Goal: Task Accomplishment & Management: Complete application form

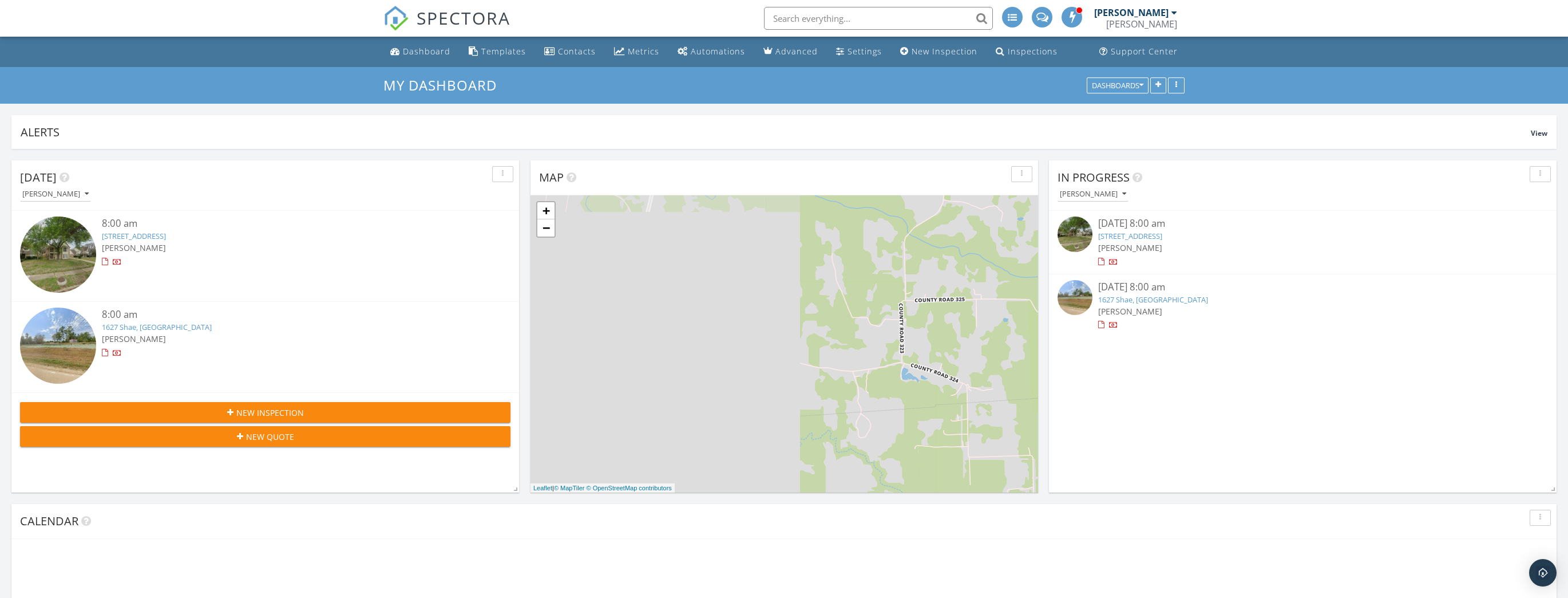
scroll to position [246, 508]
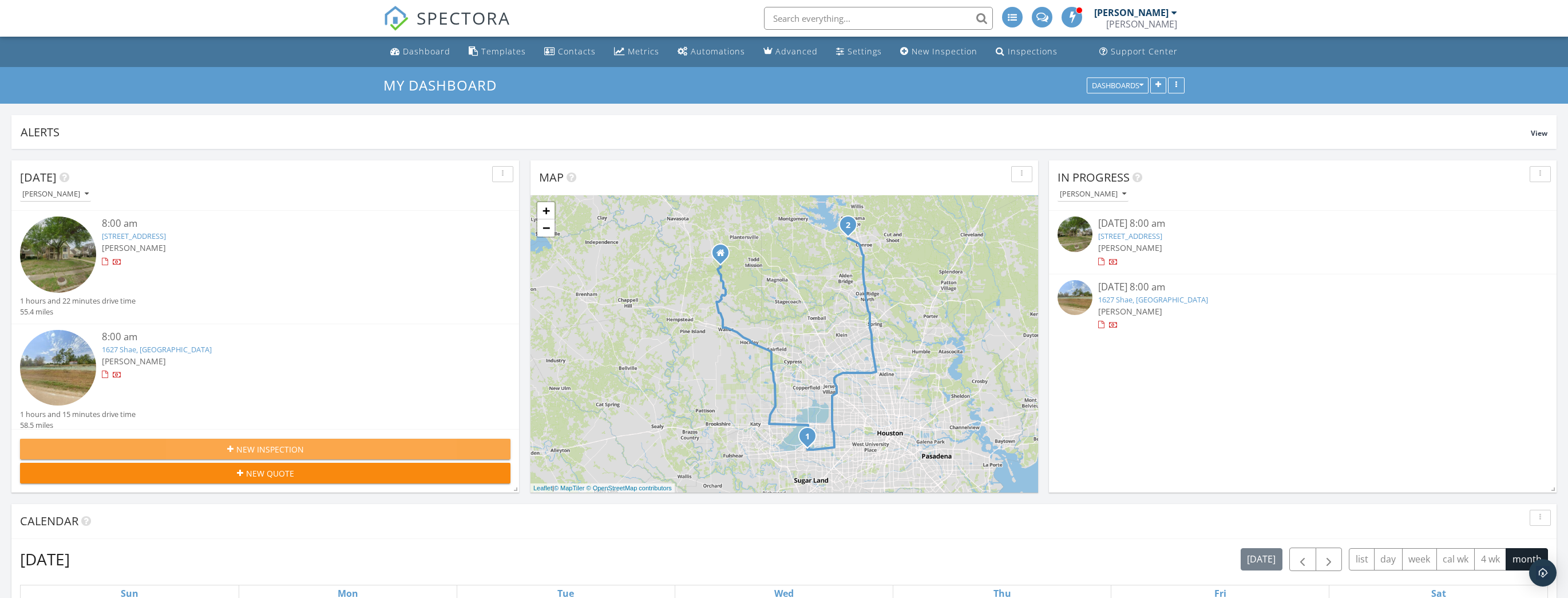
click at [283, 446] on span "New Inspection" at bounding box center [270, 449] width 67 height 12
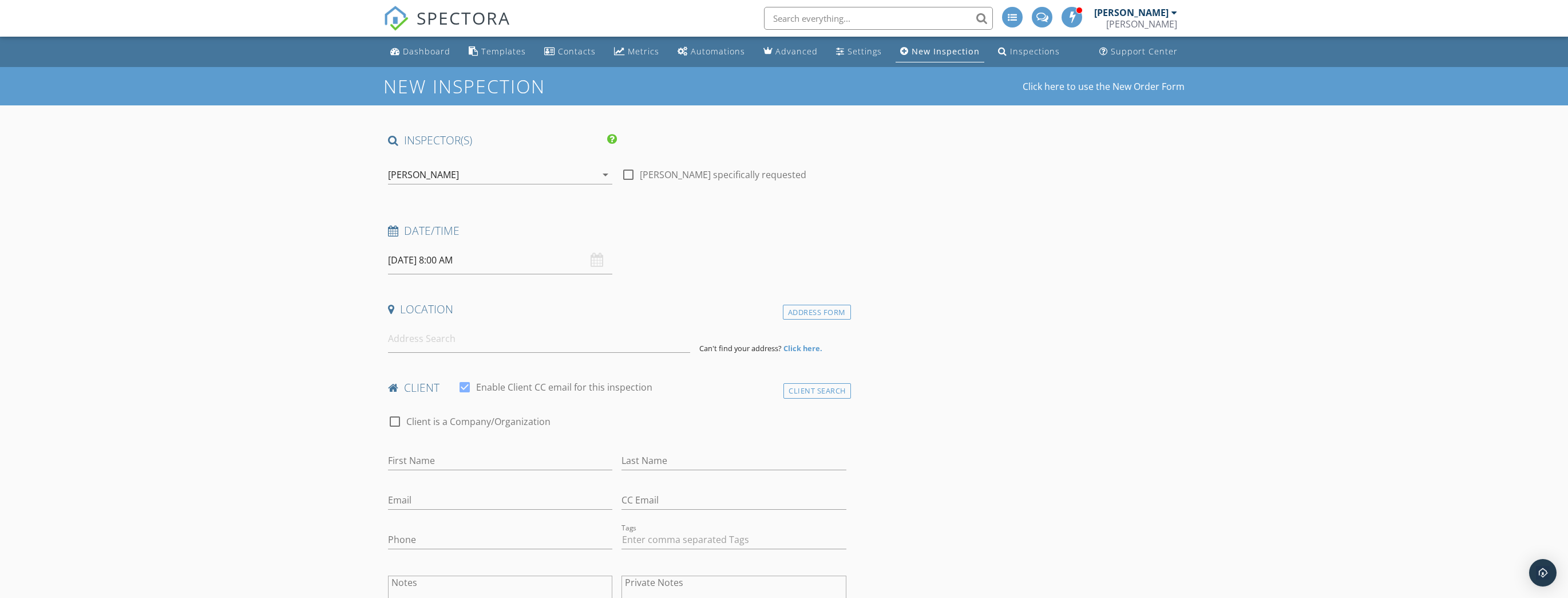
click at [432, 251] on input "[DATE] 8:00 AM" at bounding box center [500, 259] width 225 height 28
select select "9"
type input "10/02/2025 8:00 AM"
click at [691, 392] on h4 "client" at bounding box center [617, 388] width 459 height 15
click at [523, 344] on input at bounding box center [538, 338] width 302 height 28
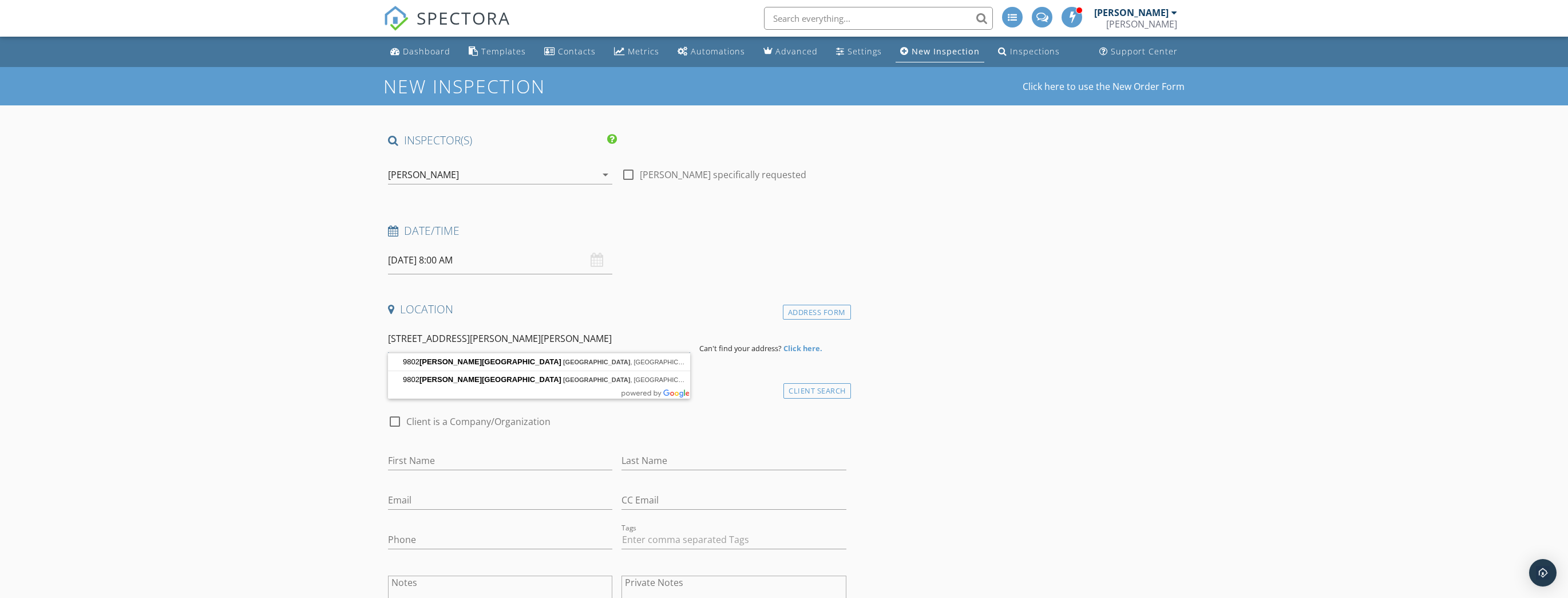
type input "9802 Fulton Park Lane"
click at [719, 397] on div "client check_box Enable Client CC email for this inspection" at bounding box center [617, 392] width 467 height 23
click at [795, 314] on div "Address Form" at bounding box center [817, 312] width 68 height 15
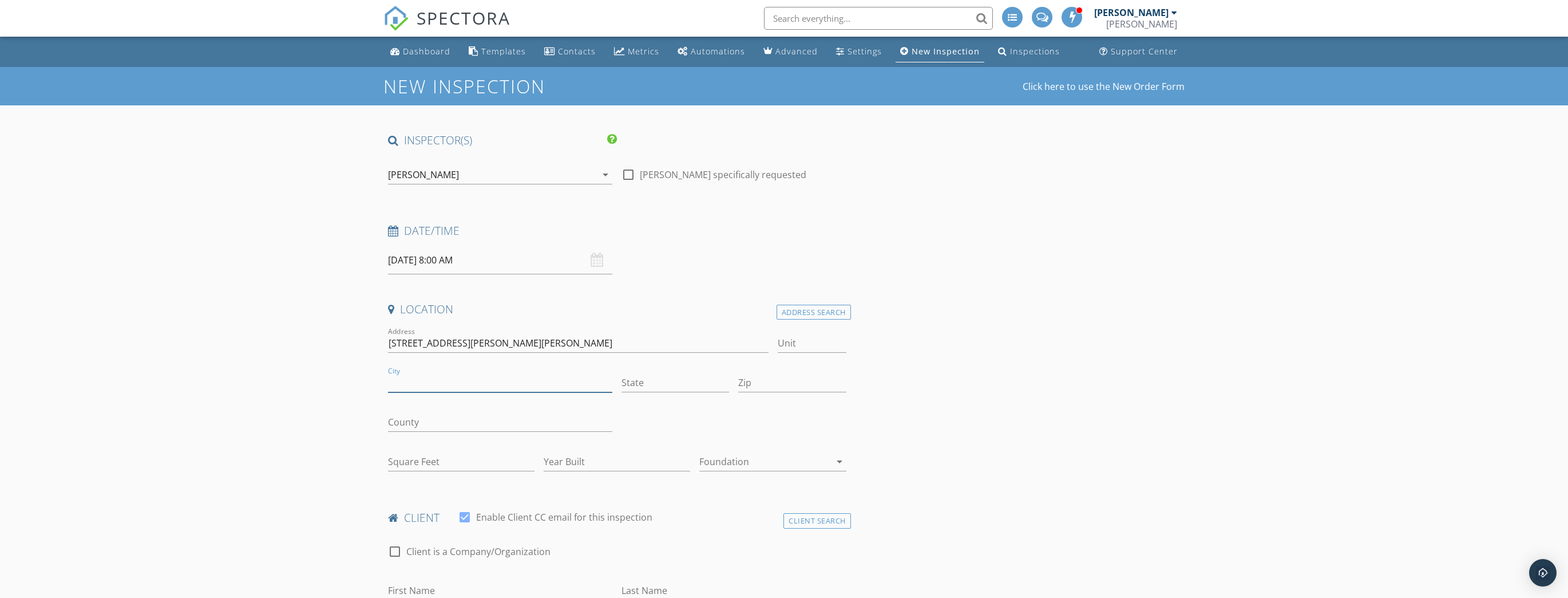
click at [446, 391] on input "City" at bounding box center [500, 383] width 225 height 19
type input "Houston"
type input "Texas"
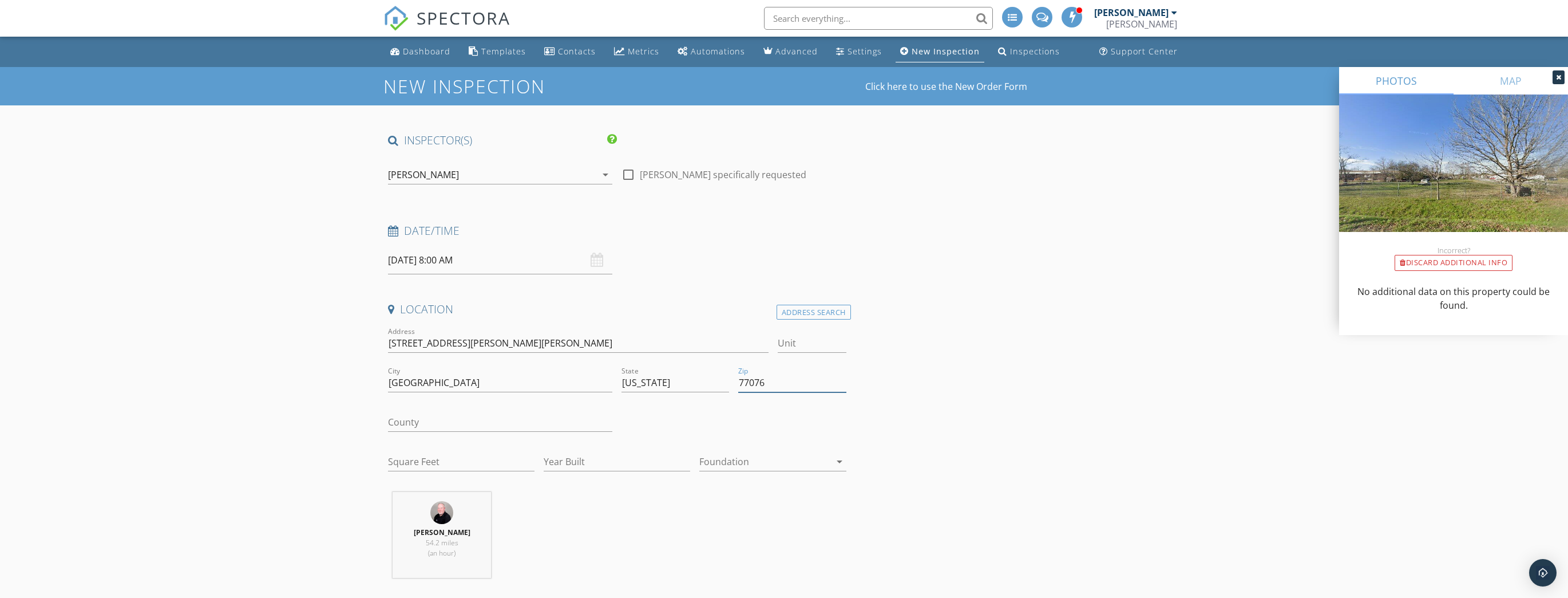
type input "77076"
click at [421, 414] on input "County" at bounding box center [500, 422] width 225 height 19
type input "Harris"
click at [449, 468] on input "Square Feet" at bounding box center [461, 462] width 147 height 19
type input "6"
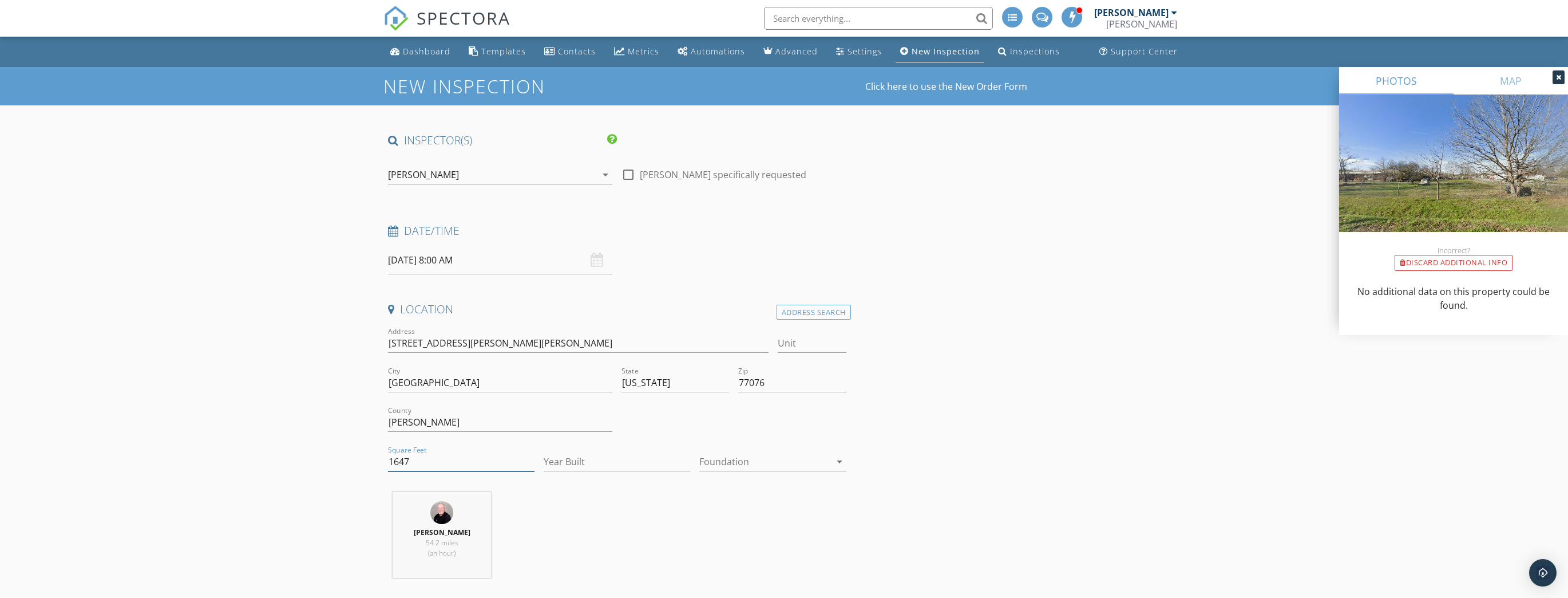
type input "1647"
type input "2024"
click at [758, 467] on div at bounding box center [765, 461] width 131 height 18
click at [741, 520] on div "Slab" at bounding box center [772, 520] width 129 height 13
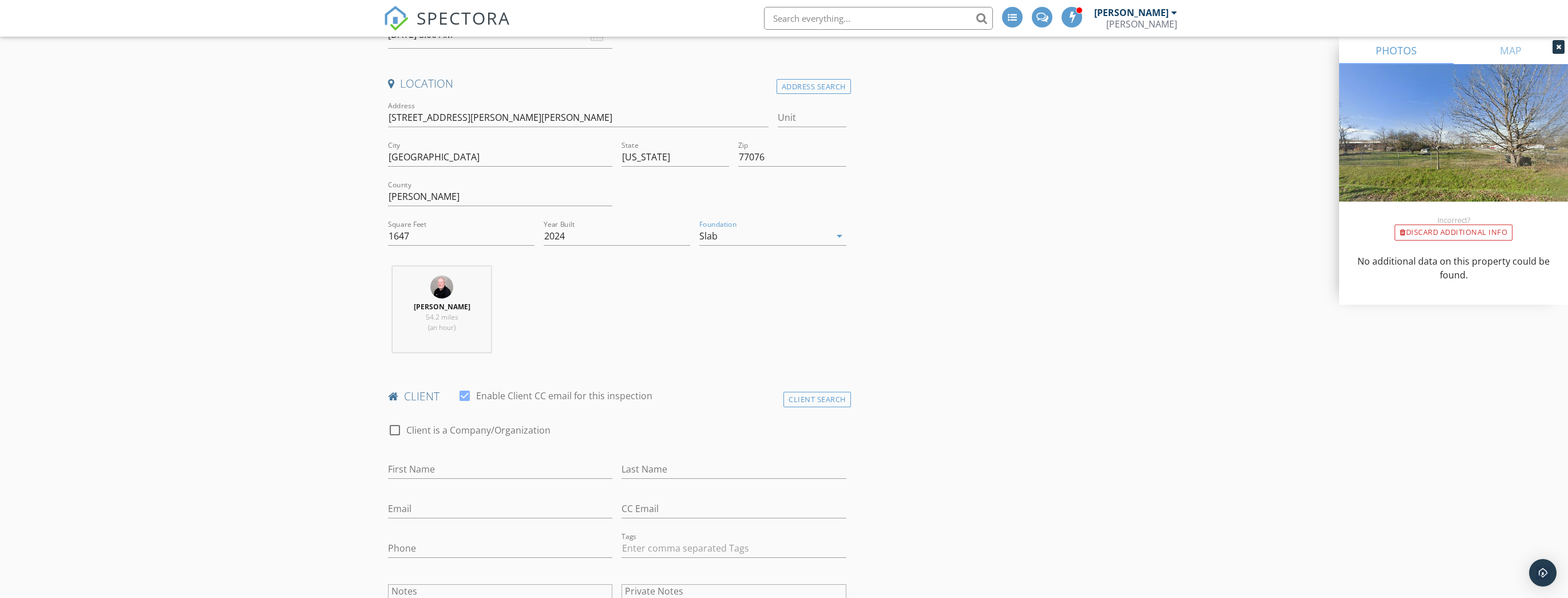
scroll to position [275, 0]
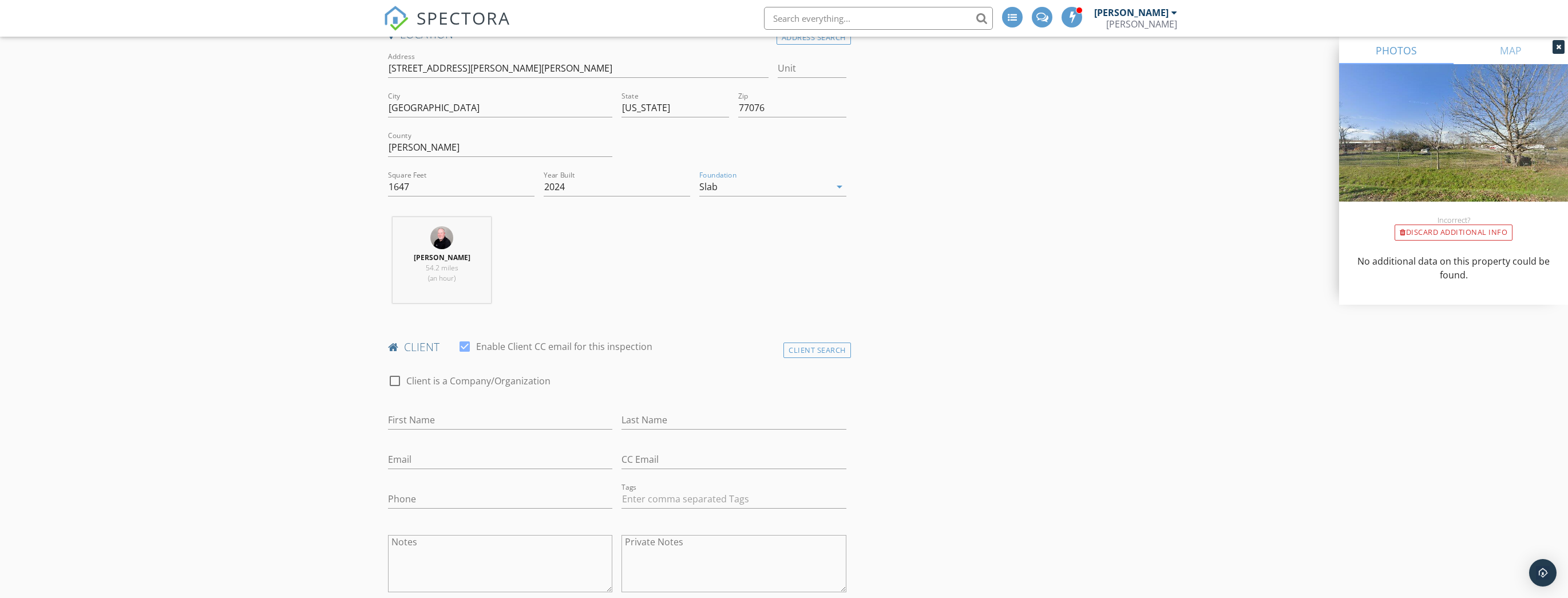
click at [496, 431] on div "First Name" at bounding box center [500, 426] width 225 height 31
click at [492, 416] on input "First Name" at bounding box center [500, 420] width 225 height 19
type input "[PERSON_NAME]"
type input "[EMAIL_ADDRESS][DOMAIN_NAME]"
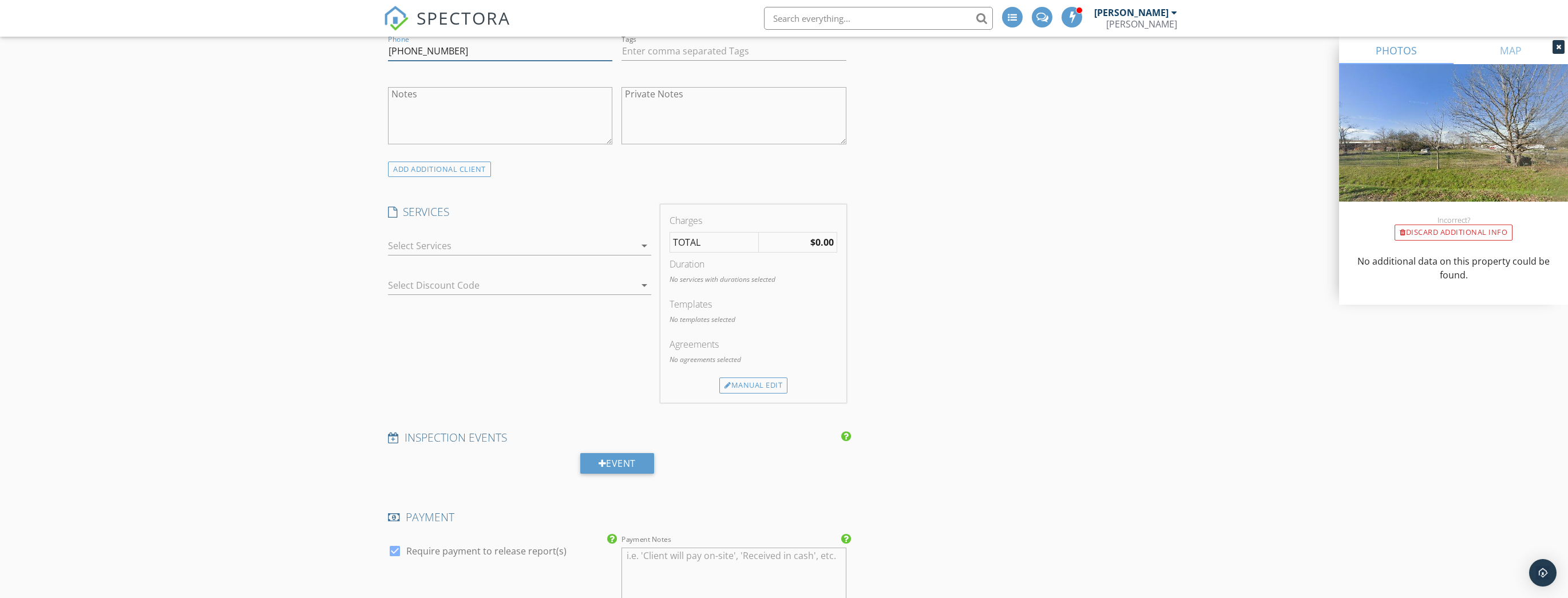
scroll to position [732, 0]
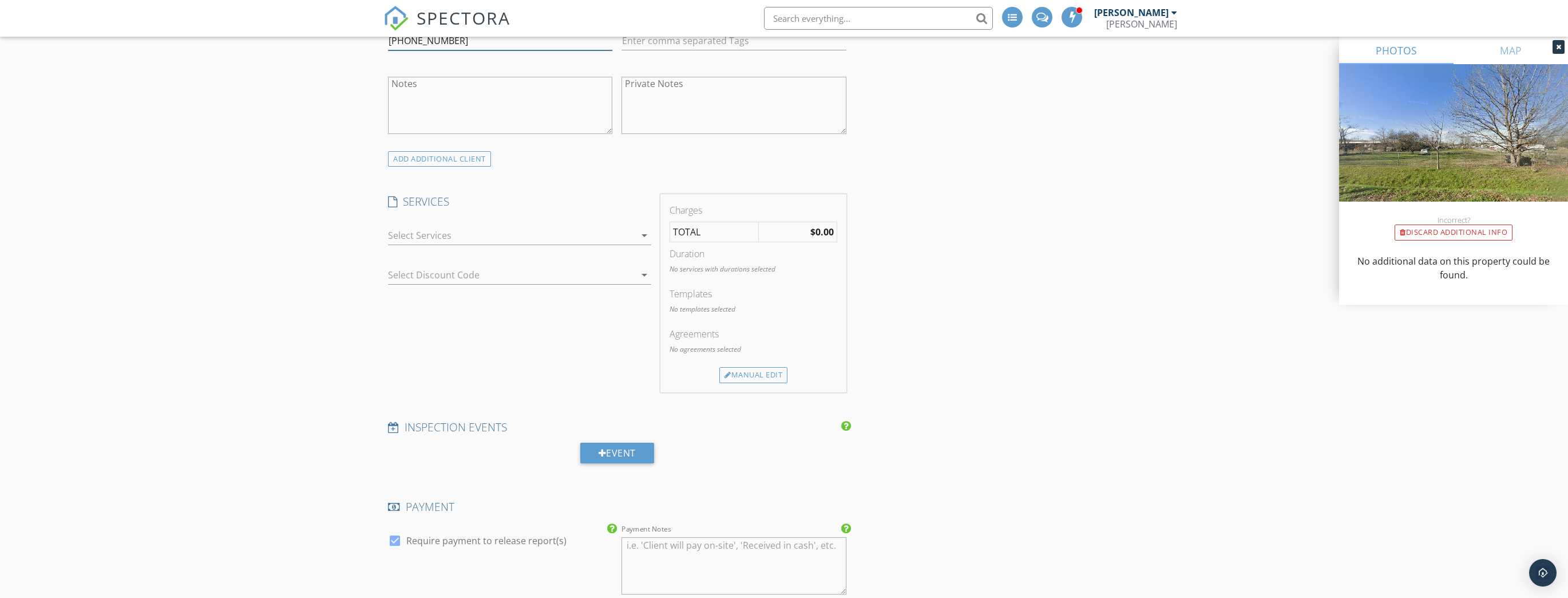
type input "[PHONE_NUMBER]"
click at [595, 238] on div at bounding box center [511, 235] width 248 height 18
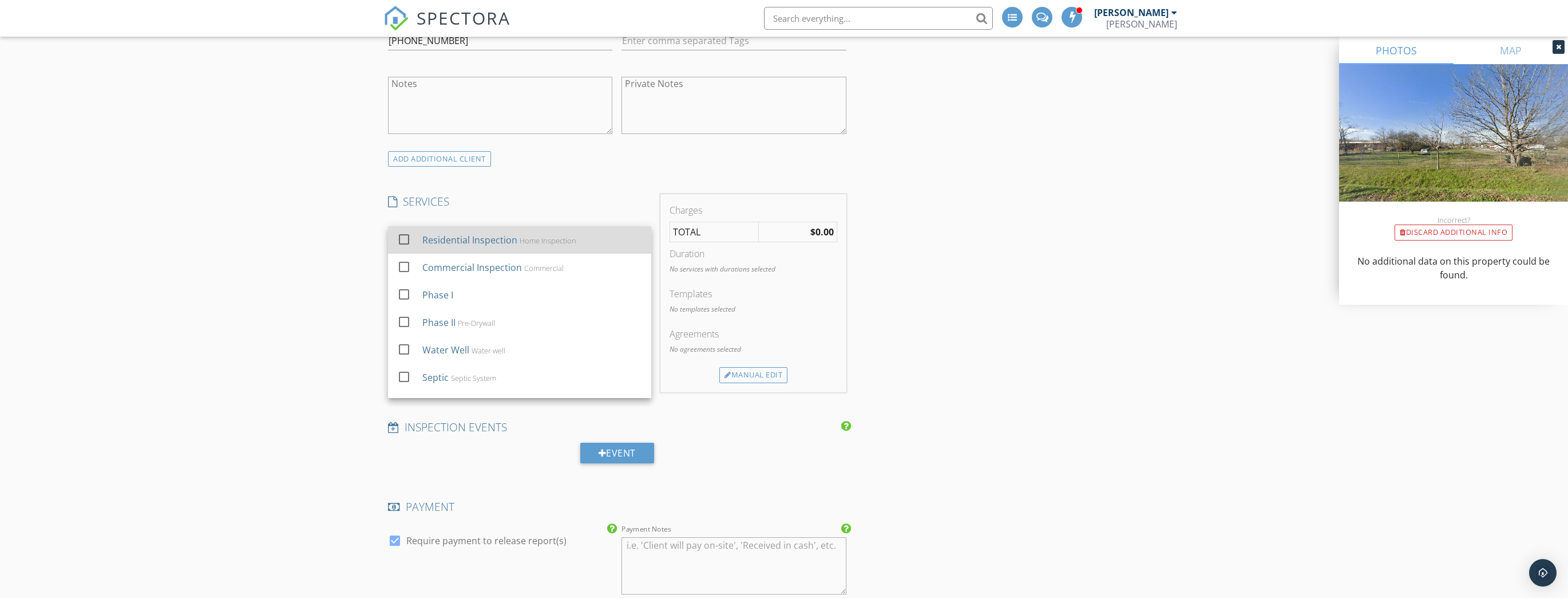
click at [409, 234] on div at bounding box center [404, 239] width 19 height 19
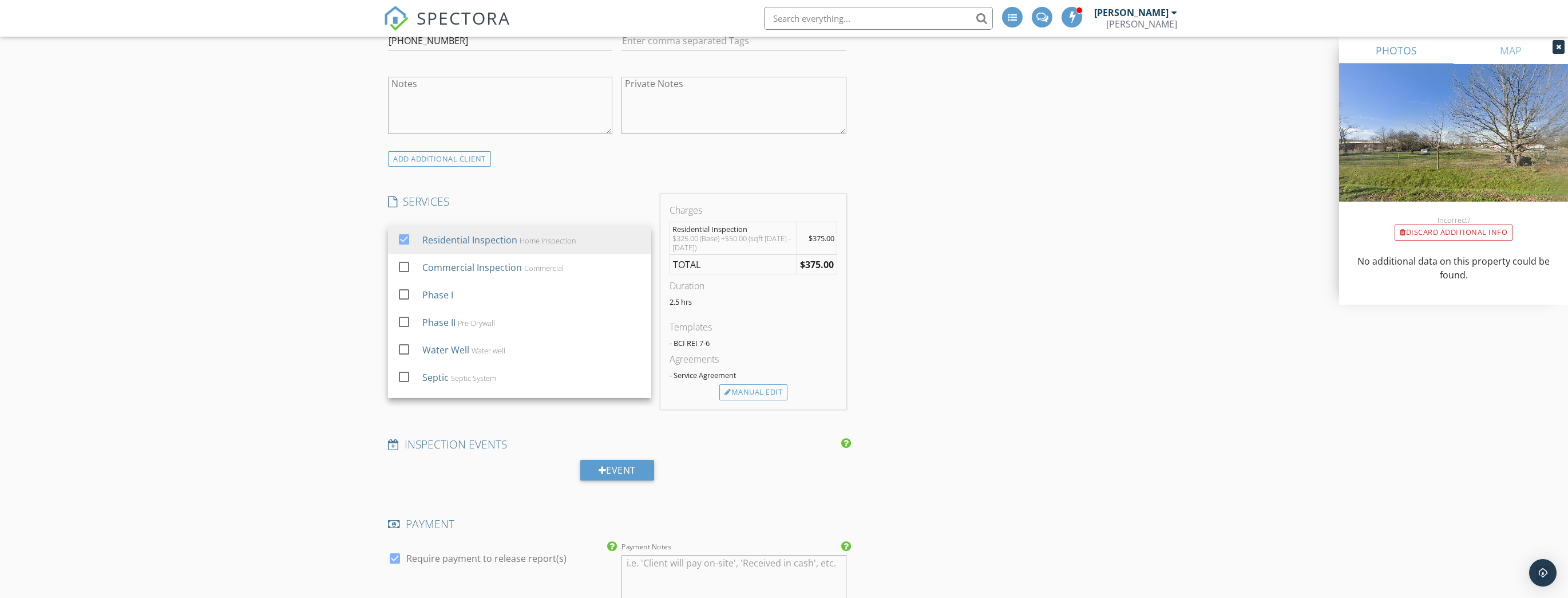
click at [339, 272] on div "New Inspection Click here to use the New Order Form INSPECTOR(S) check_box Bill…" at bounding box center [784, 387] width 1568 height 2106
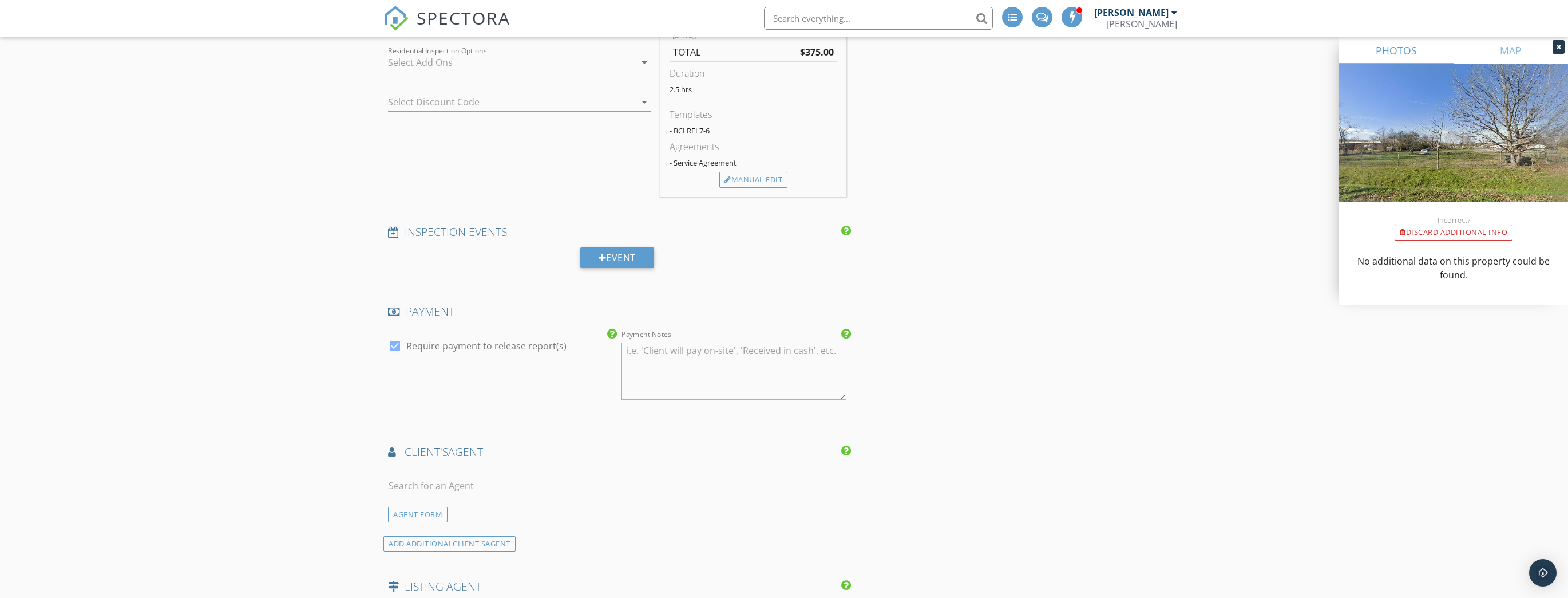
scroll to position [962, 0]
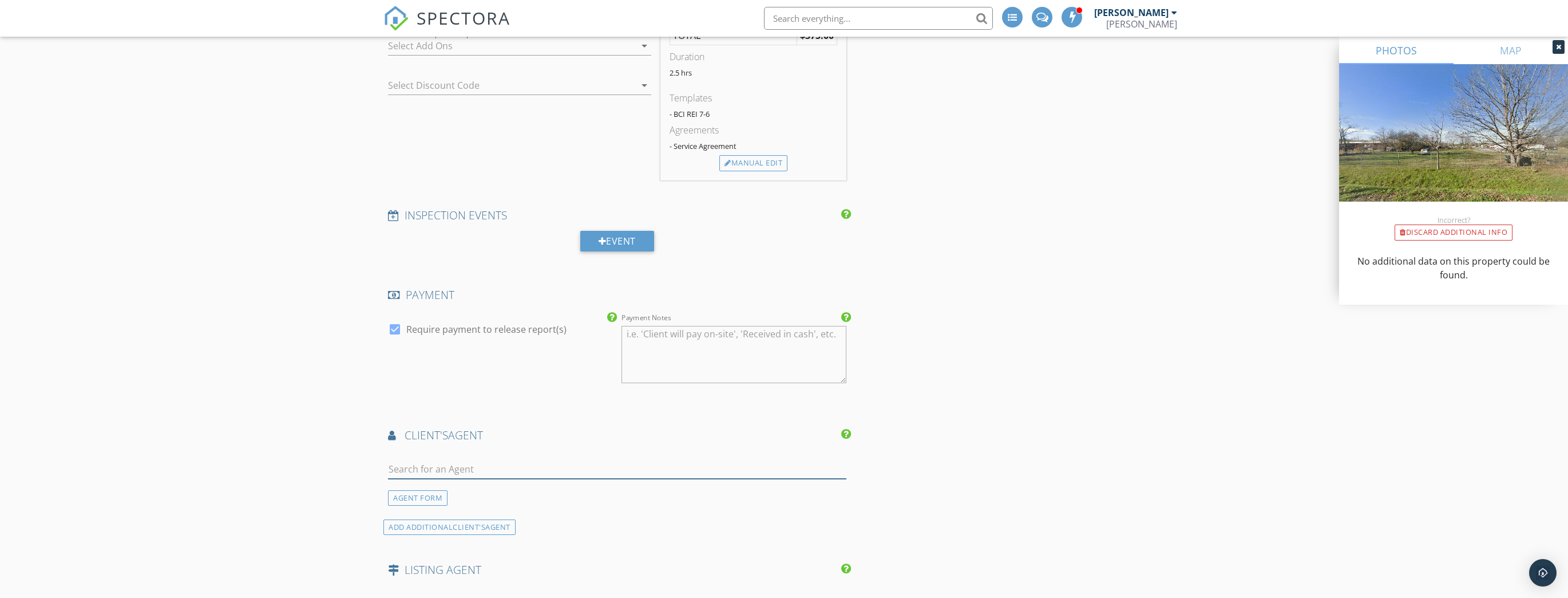
click at [447, 466] on input "text" at bounding box center [617, 469] width 459 height 19
type input "Ten"
click at [483, 491] on div "[PERSON_NAME]" at bounding box center [457, 490] width 73 height 13
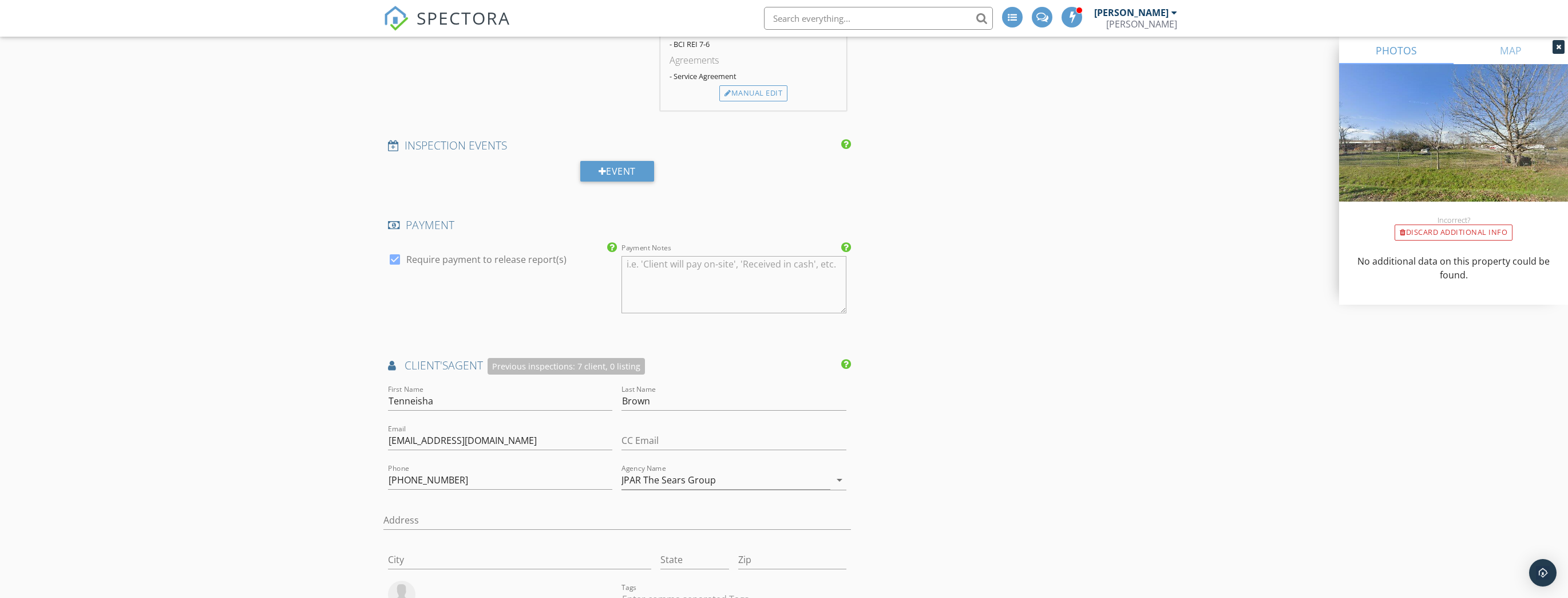
scroll to position [1053, 0]
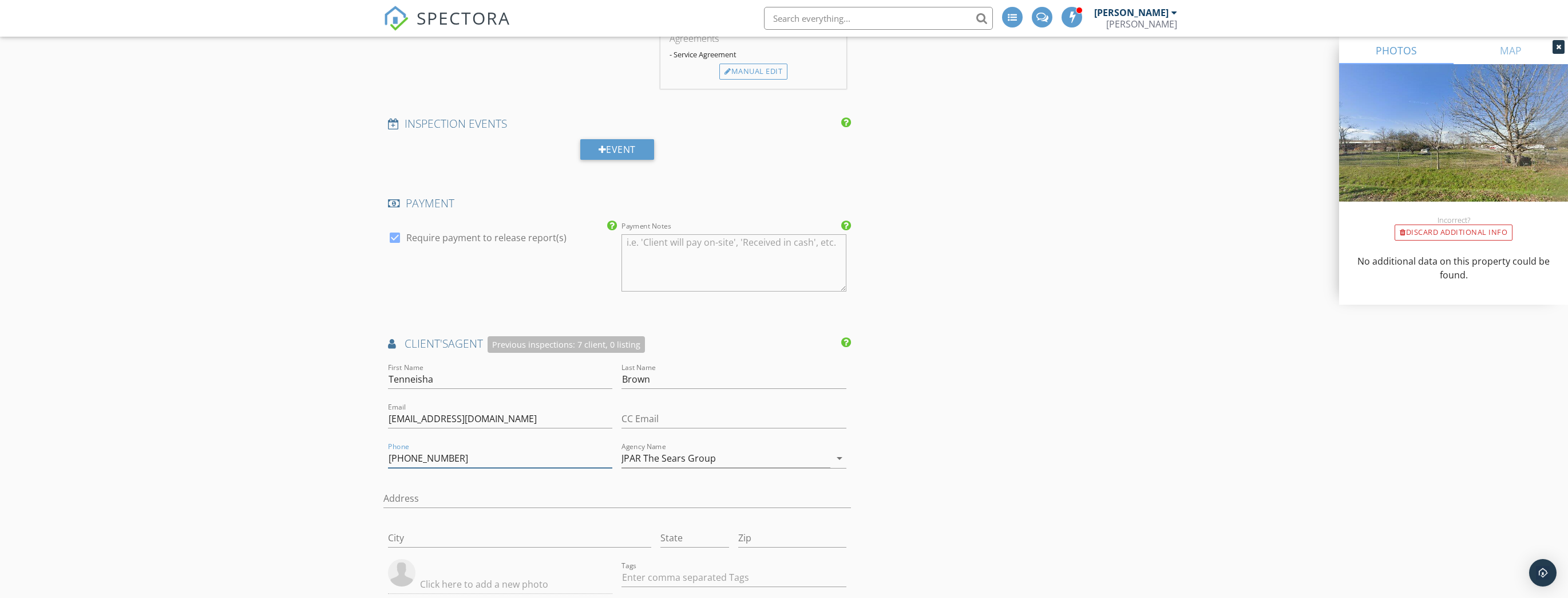
drag, startPoint x: 452, startPoint y: 457, endPoint x: 358, endPoint y: 464, distance: 94.3
click at [358, 464] on div "New Inspection Click here to use the New Order Form INSPECTOR(S) check_box Bill…" at bounding box center [784, 214] width 1568 height 2403
drag, startPoint x: 511, startPoint y: 410, endPoint x: 346, endPoint y: 415, distance: 165.1
click at [346, 415] on div "New Inspection Click here to use the New Order Form INSPECTOR(S) check_box Bill…" at bounding box center [784, 214] width 1568 height 2403
drag, startPoint x: 446, startPoint y: 372, endPoint x: 384, endPoint y: 376, distance: 62.1
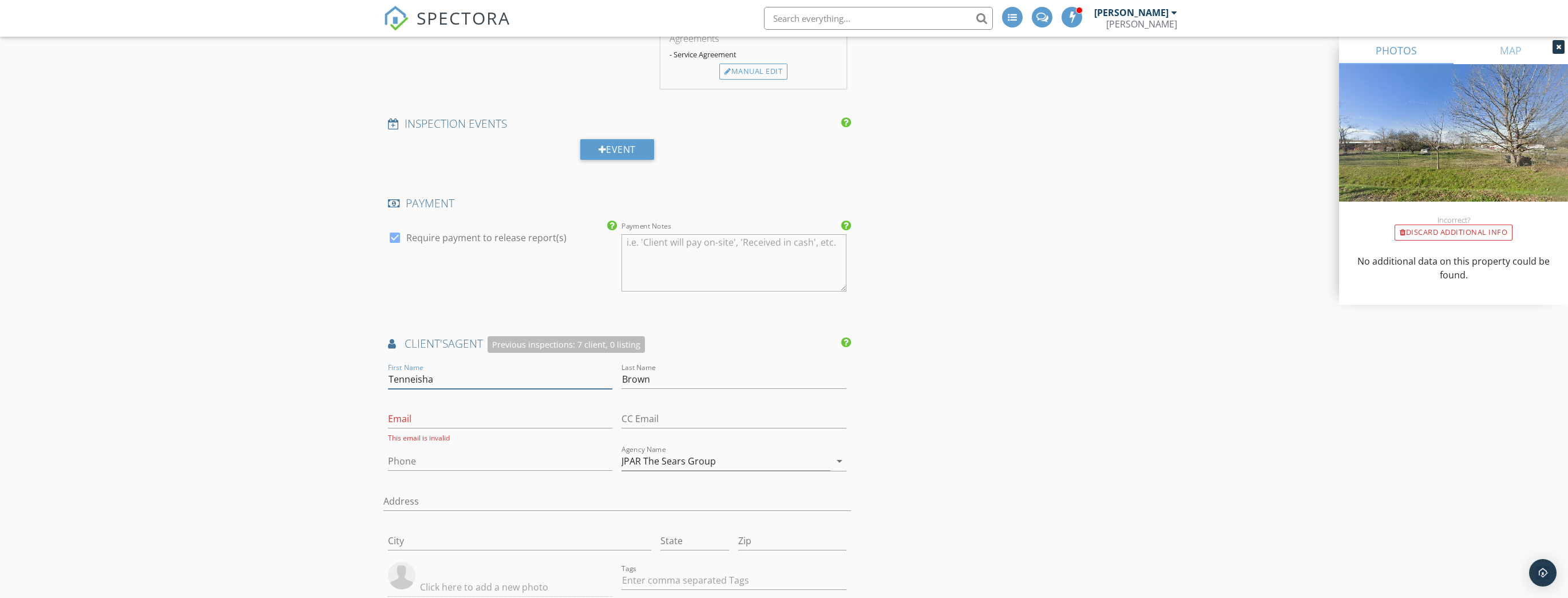
click at [384, 376] on div "First Name Tenneisha" at bounding box center [500, 380] width 233 height 39
drag, startPoint x: 673, startPoint y: 375, endPoint x: 618, endPoint y: 378, distance: 55.1
click at [618, 378] on div "Last Name Brown" at bounding box center [733, 380] width 233 height 39
click at [938, 355] on div "INSPECTOR(S) check_box Billy Cook PRIMARY Billy Cook arrow_drop_down check_box_…" at bounding box center [784, 235] width 801 height 2312
click at [409, 370] on input "First Name" at bounding box center [500, 379] width 225 height 19
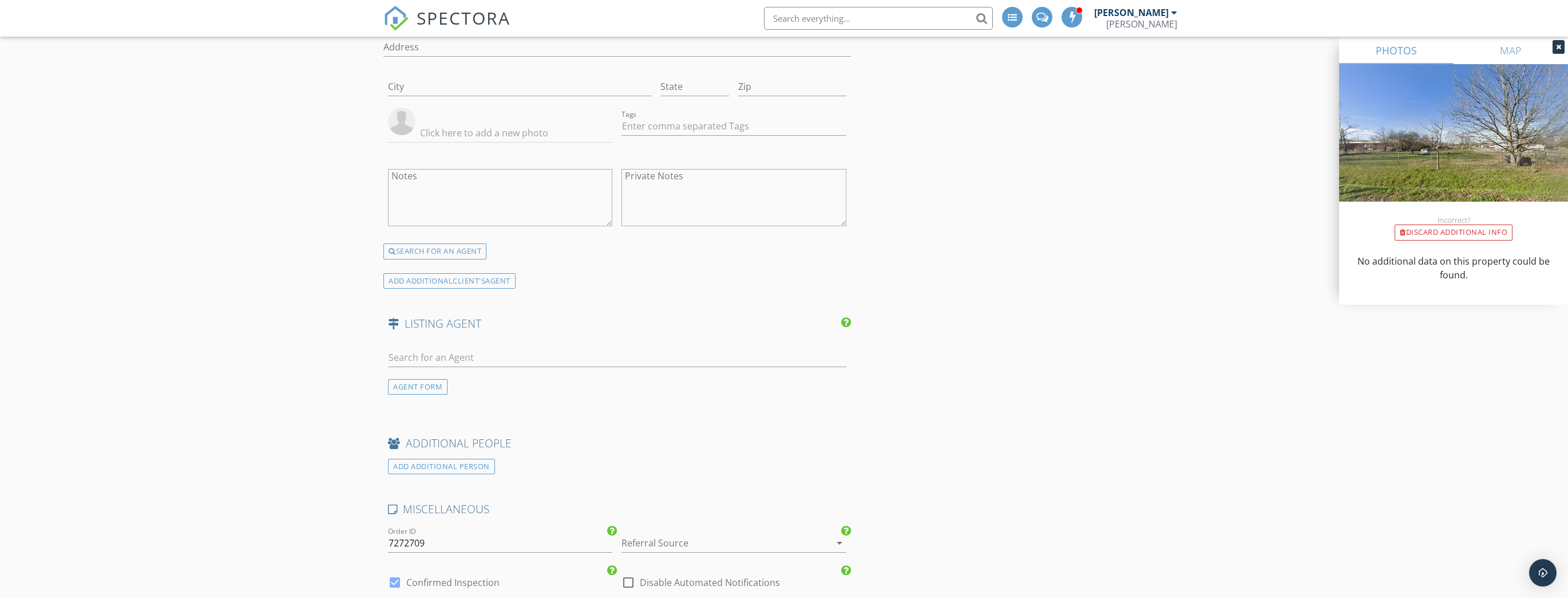
scroll to position [1512, 0]
click at [466, 241] on div "SEARCH FOR AN AGENT" at bounding box center [435, 247] width 103 height 16
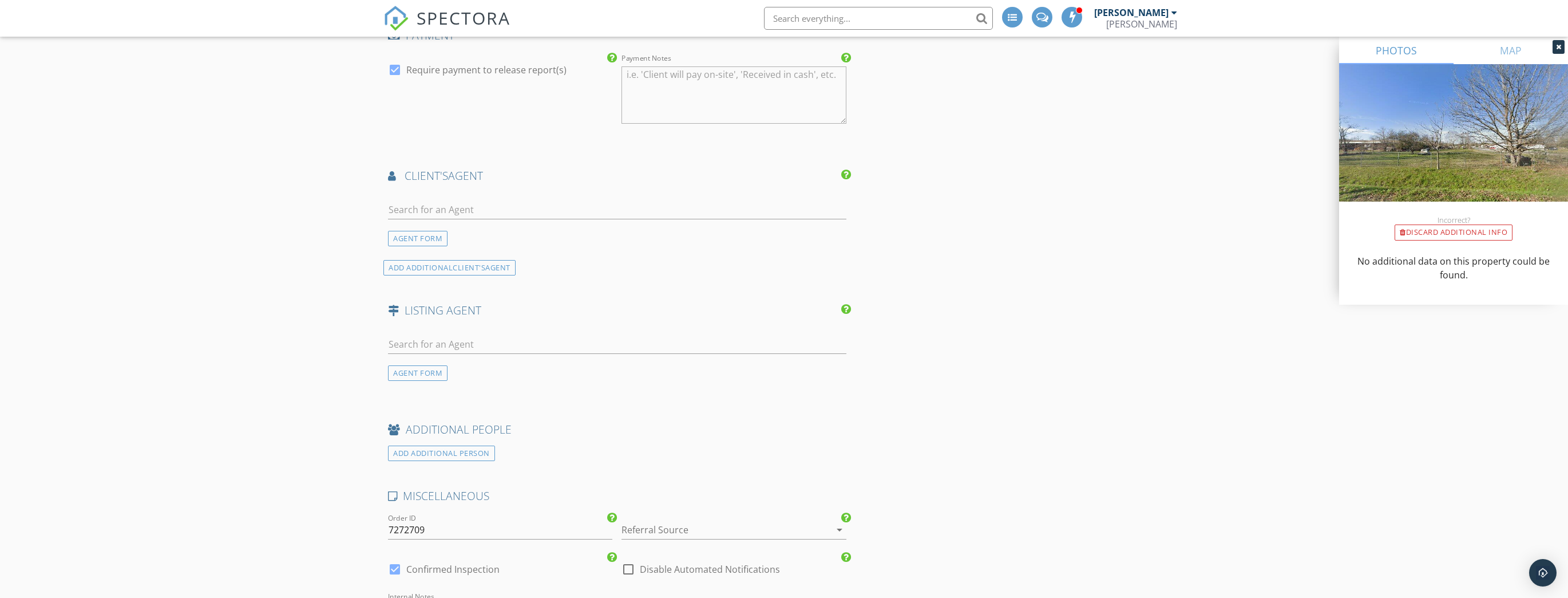
scroll to position [1198, 0]
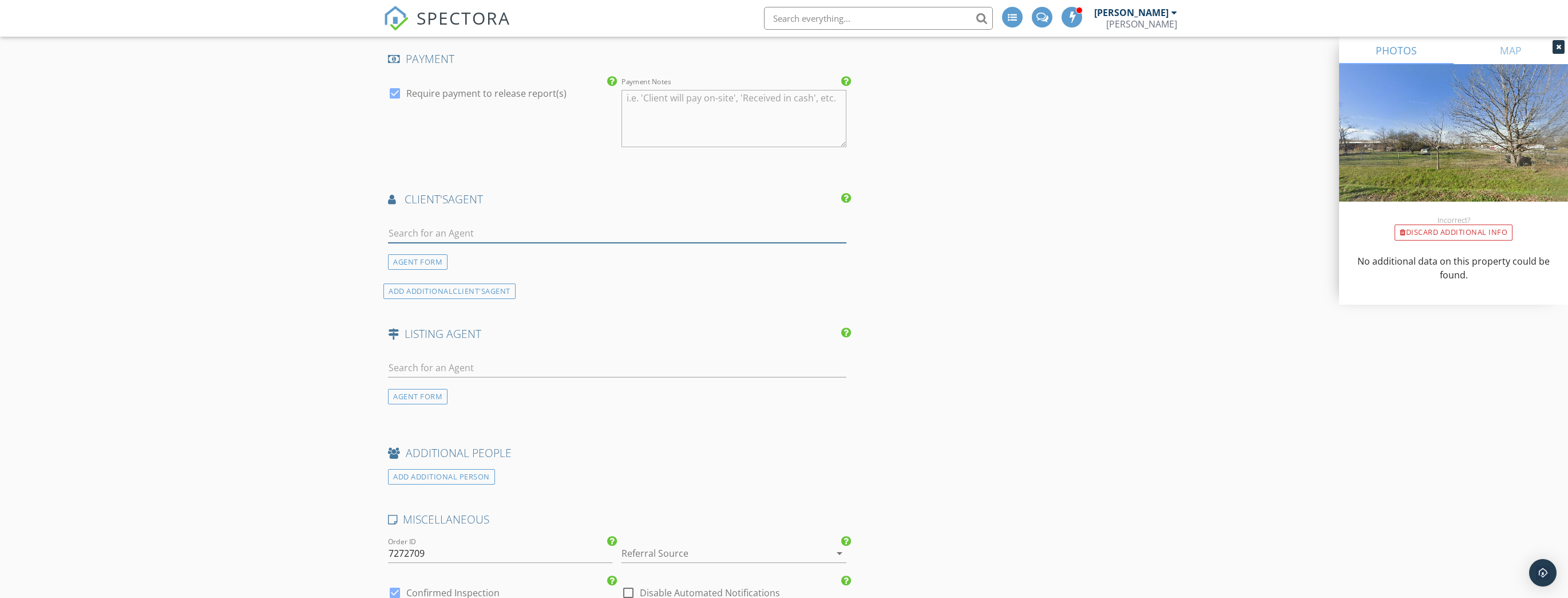
click at [485, 225] on input "text" at bounding box center [617, 233] width 459 height 19
type input "Ten"
click at [467, 261] on div "JPAR The Sears Group" at bounding box center [457, 265] width 73 height 10
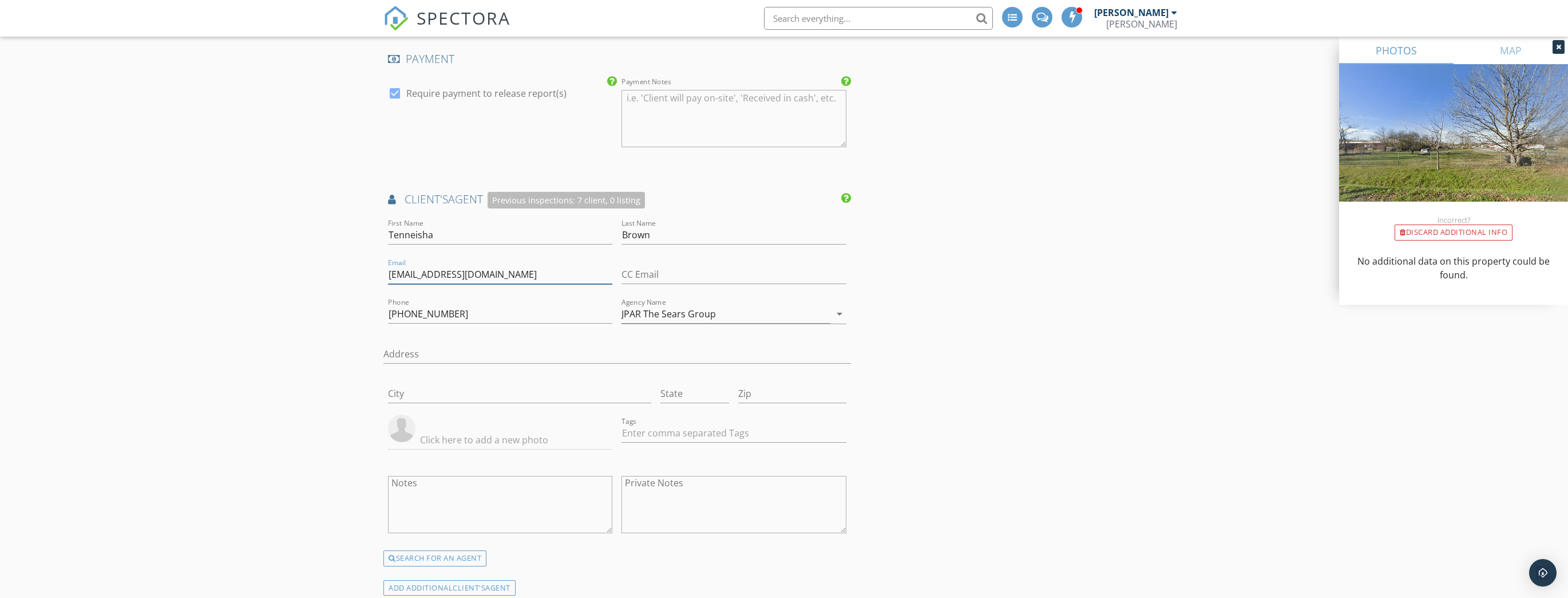
drag, startPoint x: 482, startPoint y: 275, endPoint x: 464, endPoint y: 275, distance: 18.0
click at [464, 275] on input "tenneishabrown@jpar.com" at bounding box center [500, 275] width 225 height 19
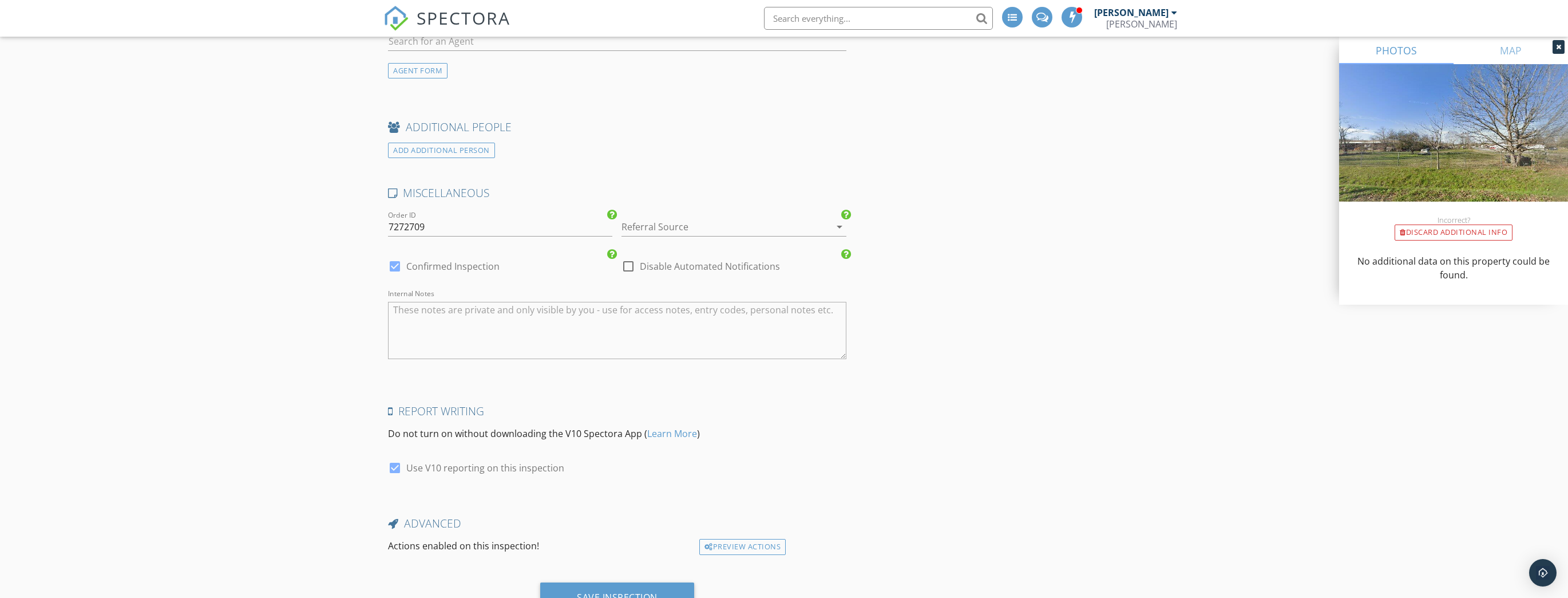
scroll to position [1775, 0]
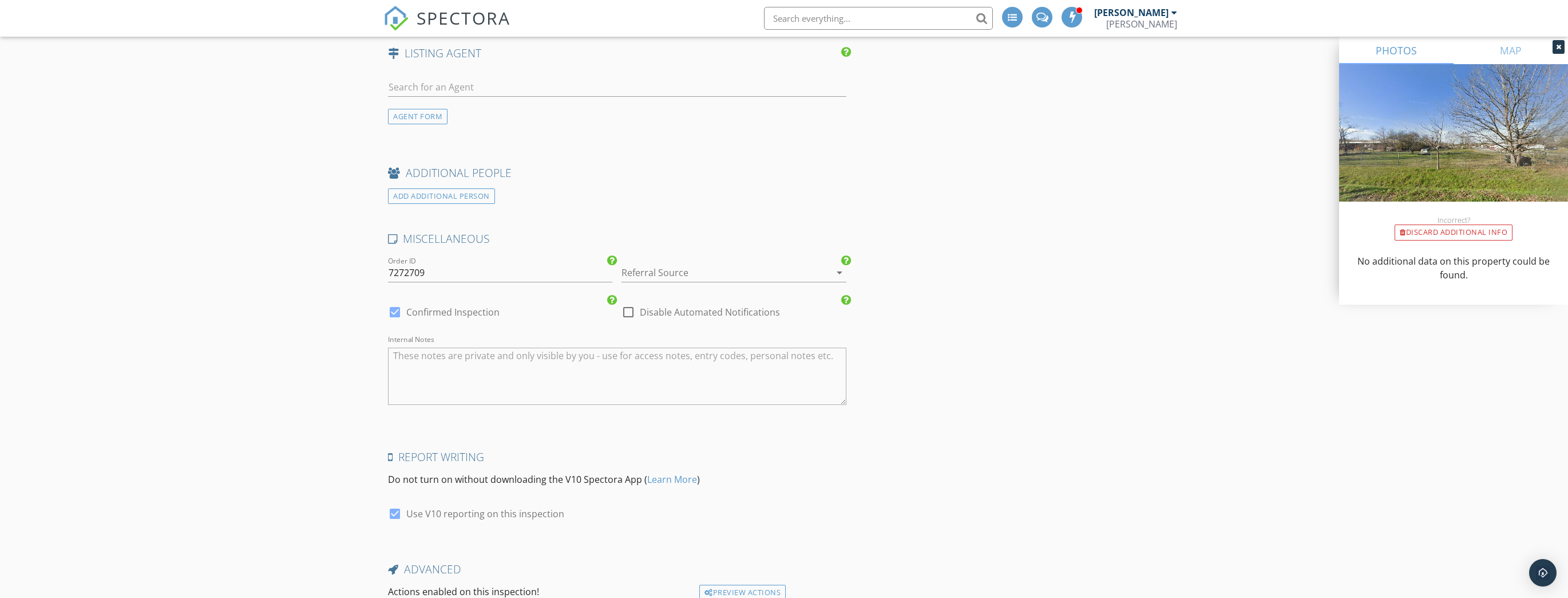
type input "tenneishabrown@gmail.com"
click at [677, 263] on div at bounding box center [718, 272] width 192 height 18
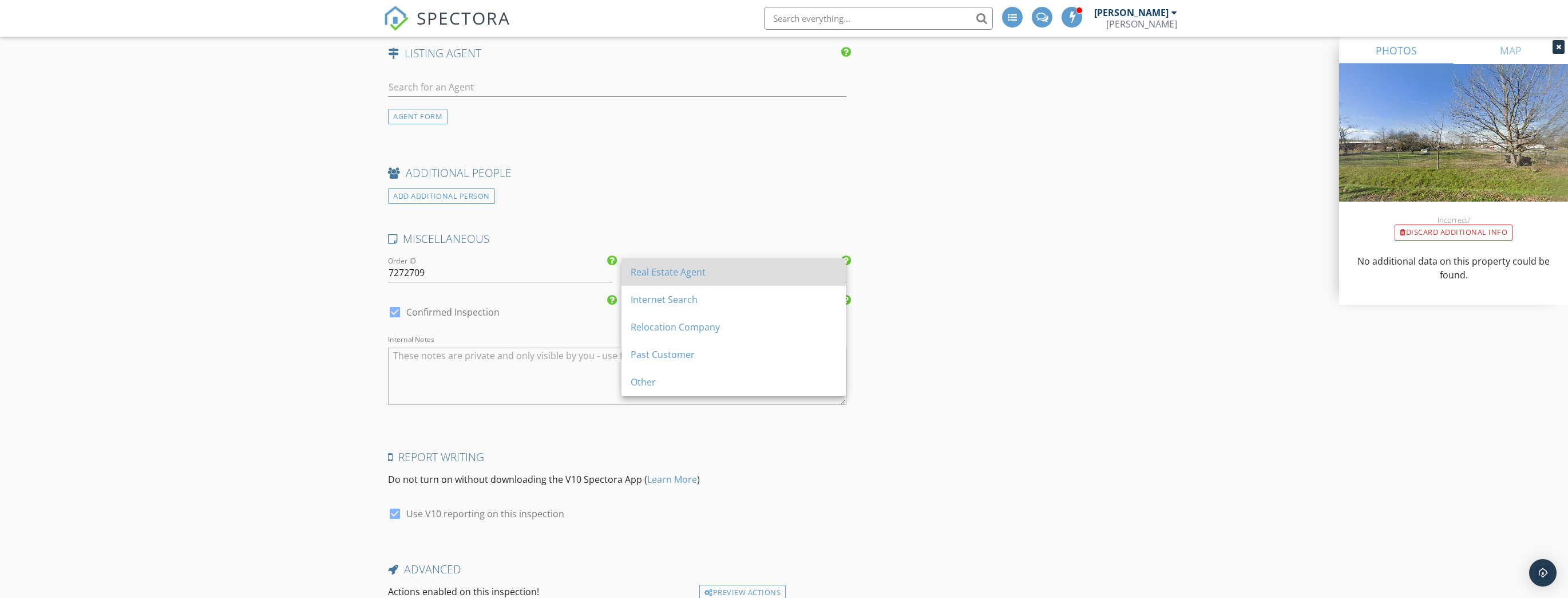
click at [659, 275] on div "Real Estate Agent" at bounding box center [733, 272] width 206 height 13
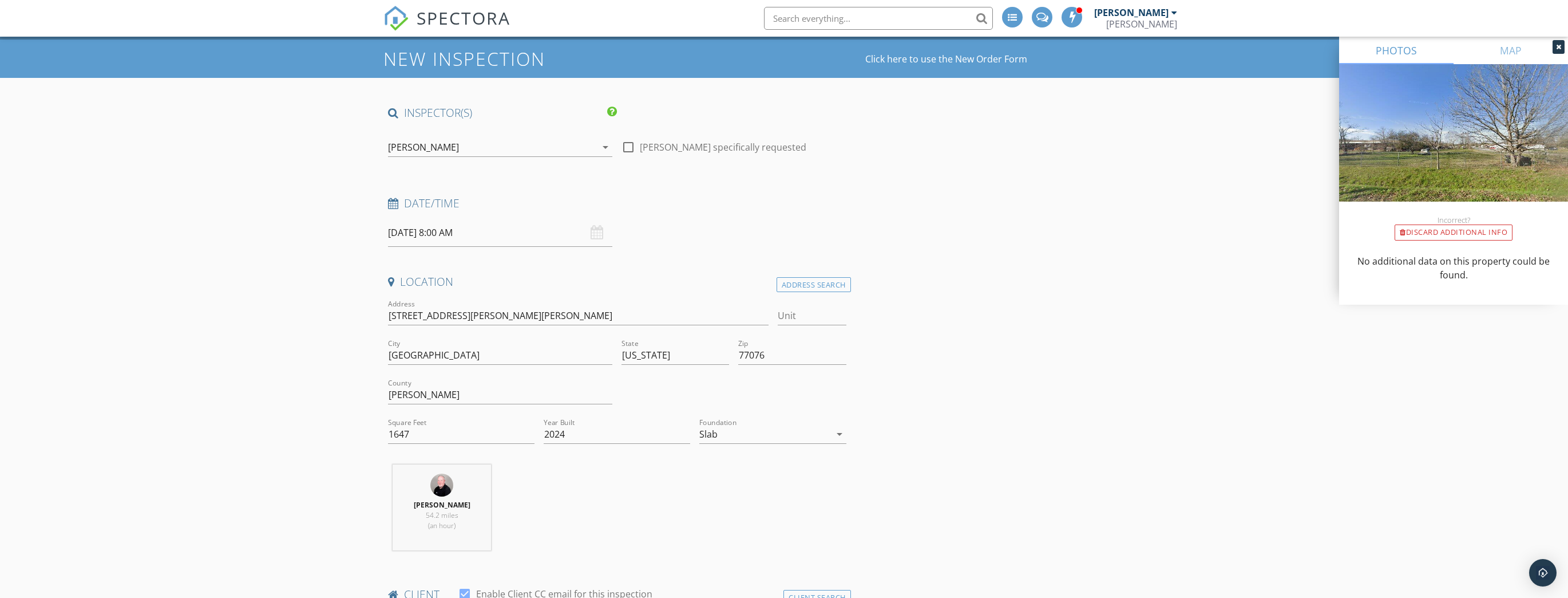
scroll to position [0, 0]
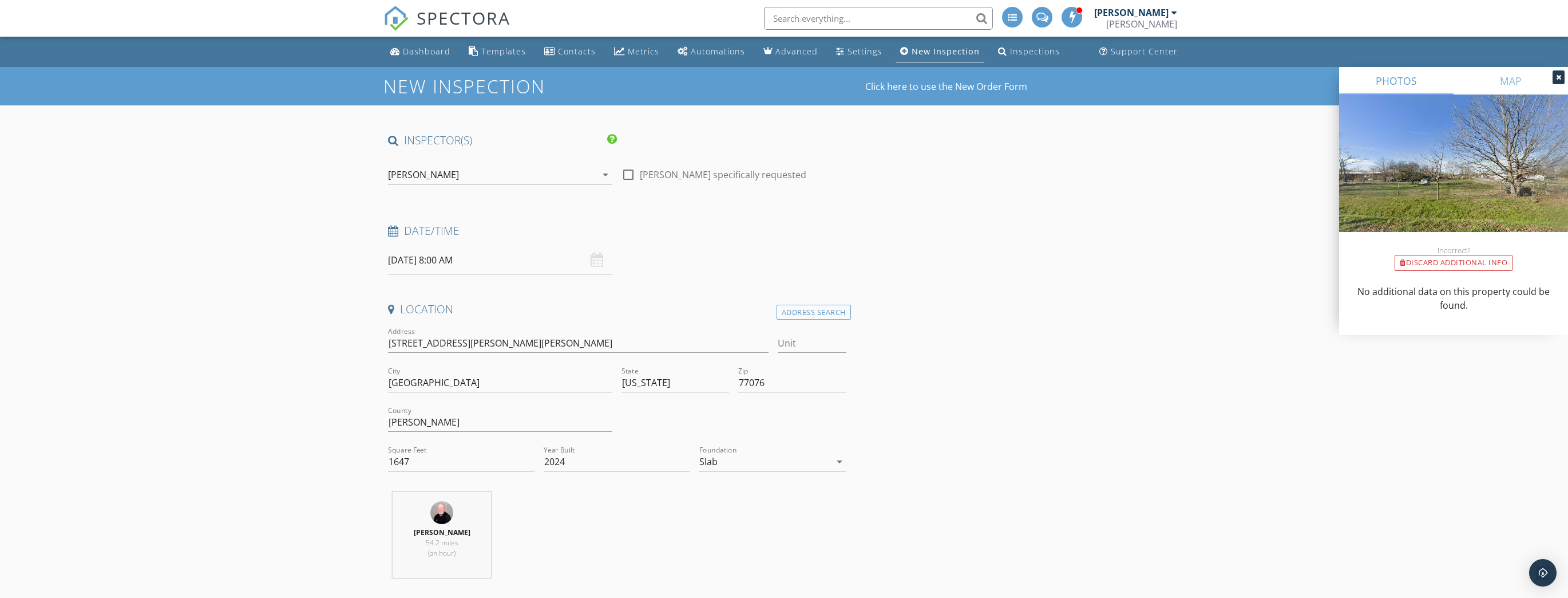
click at [630, 171] on div at bounding box center [629, 175] width 19 height 19
checkbox input "true"
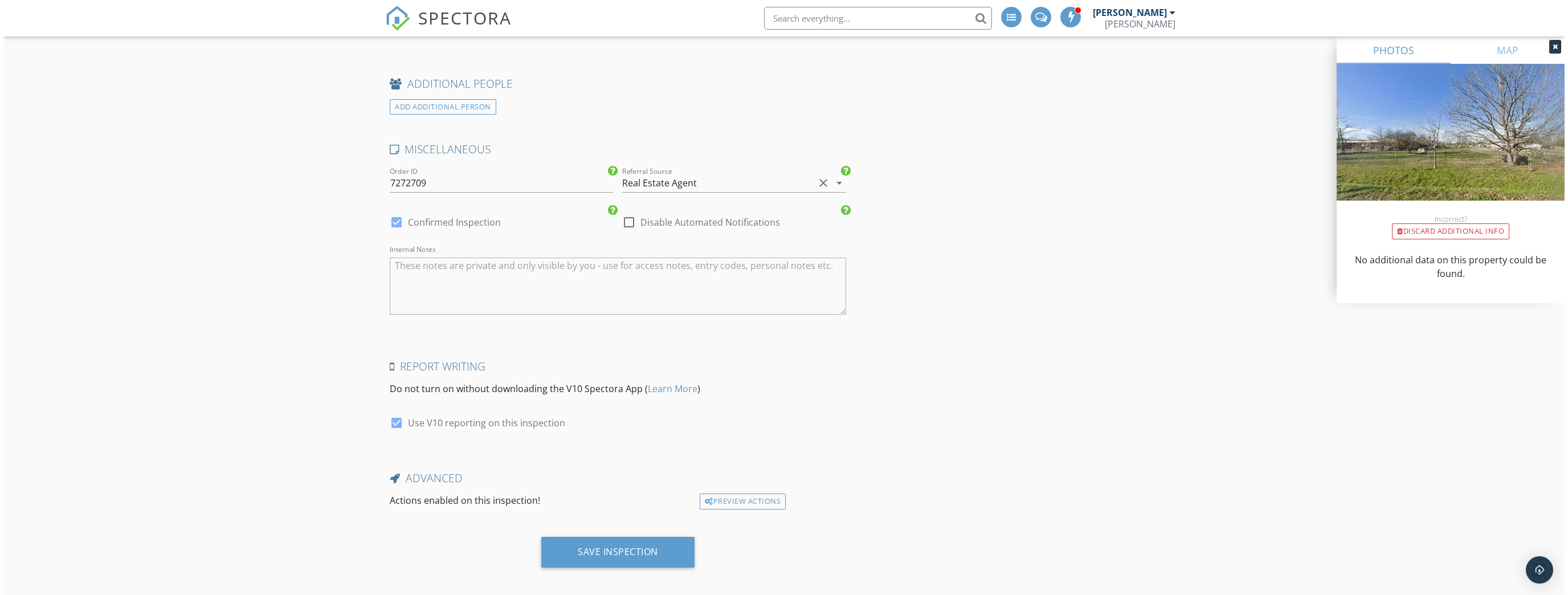
scroll to position [1857, 0]
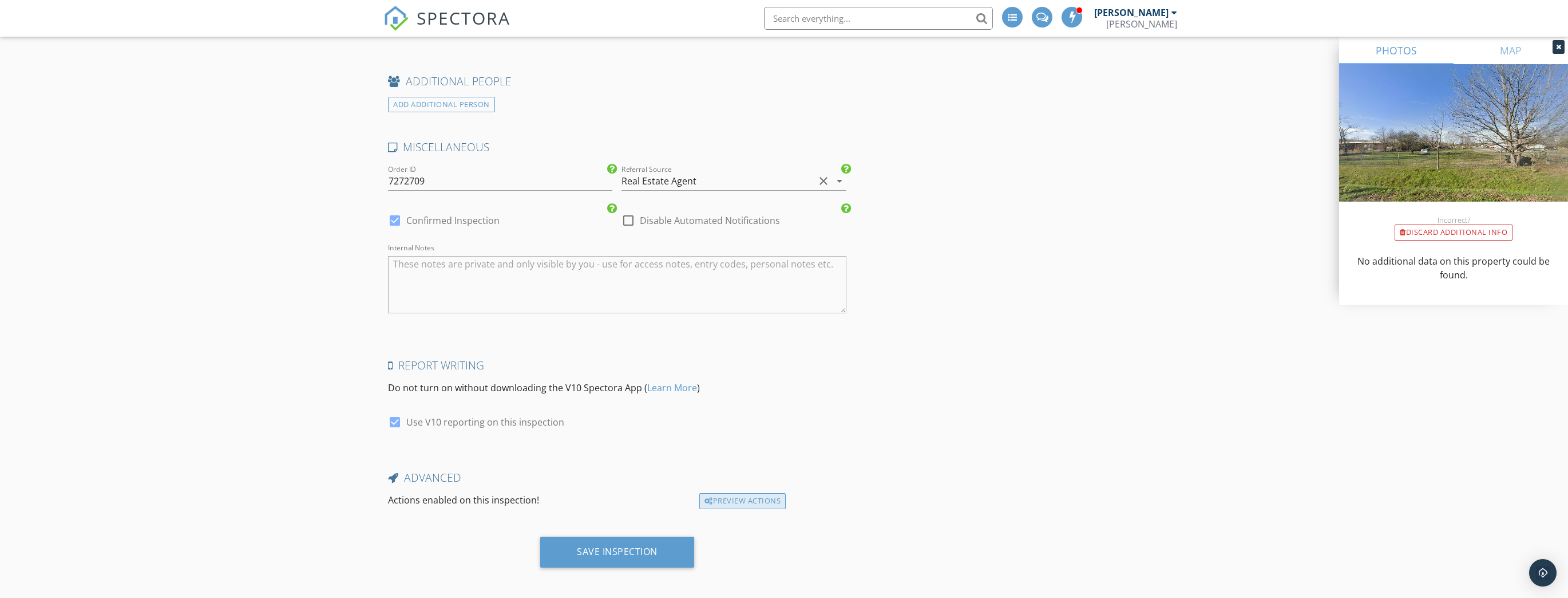
click at [747, 494] on div "Preview Actions" at bounding box center [743, 501] width 86 height 16
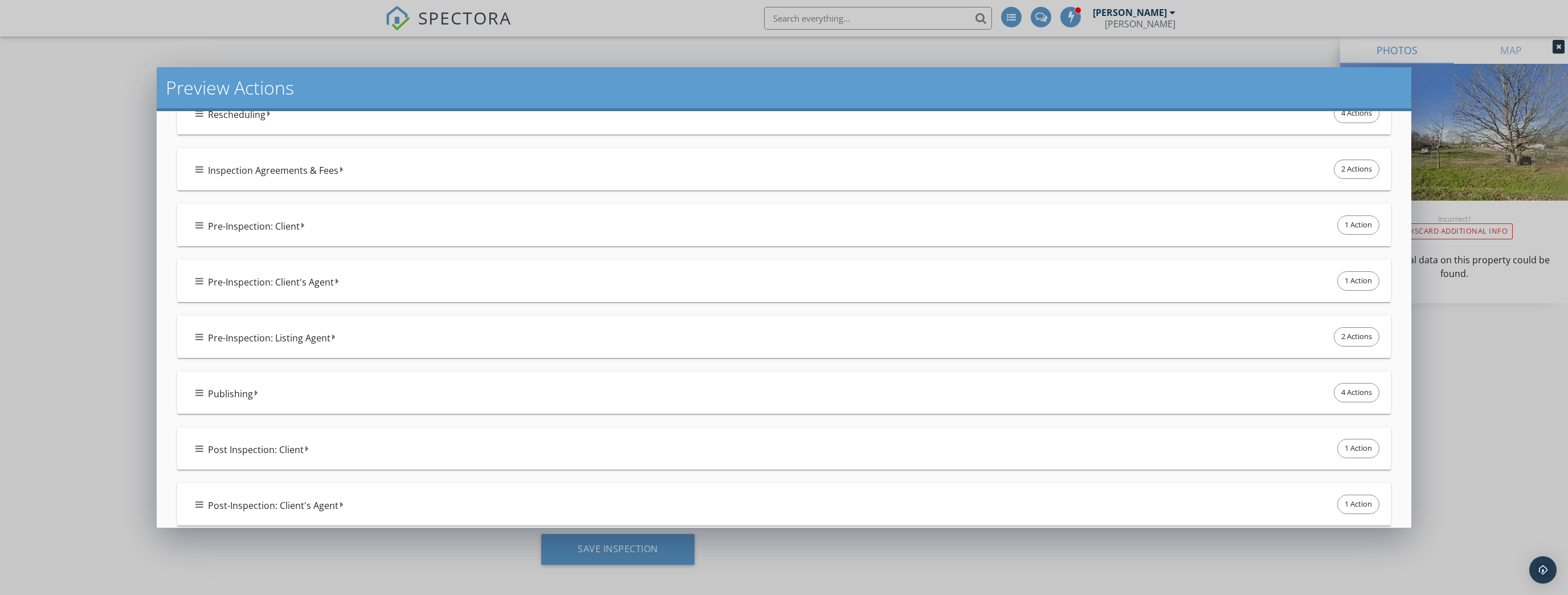
scroll to position [137, 0]
click at [1345, 225] on span "1 Action" at bounding box center [1358, 223] width 41 height 18
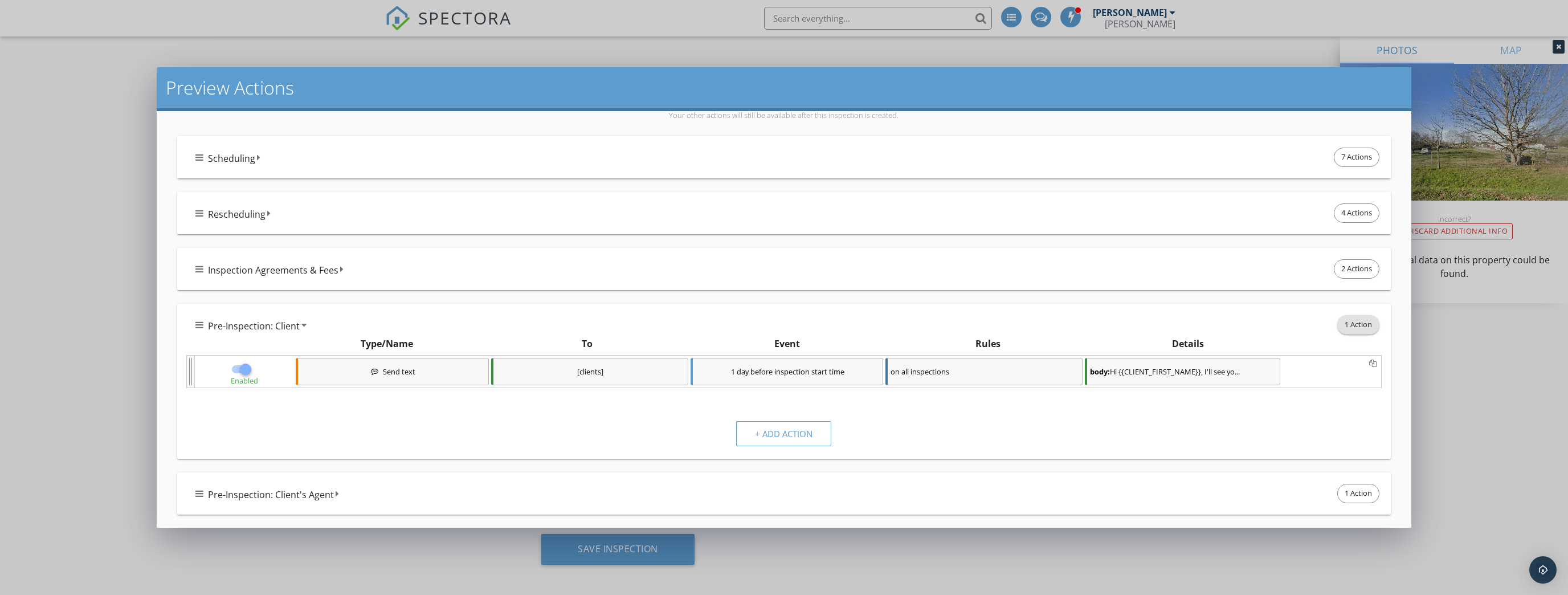
scroll to position [47, 0]
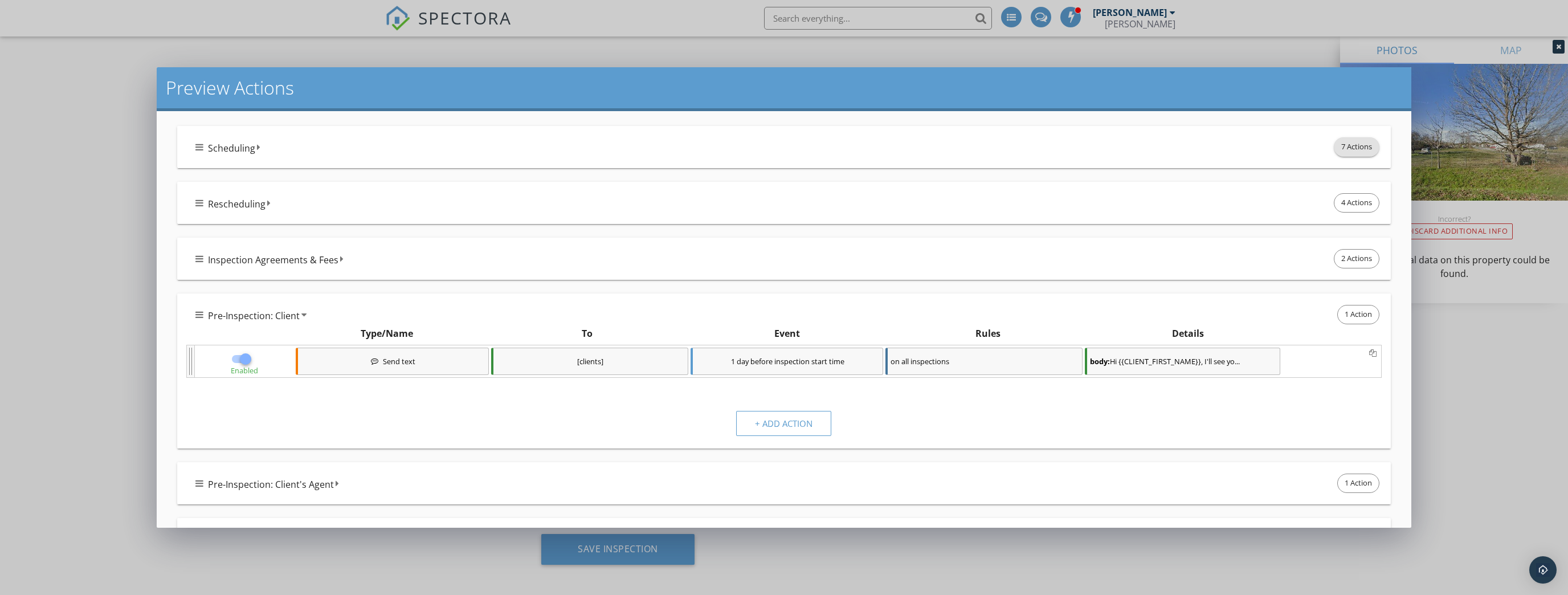
click at [1353, 143] on span "7 Actions" at bounding box center [1357, 146] width 45 height 18
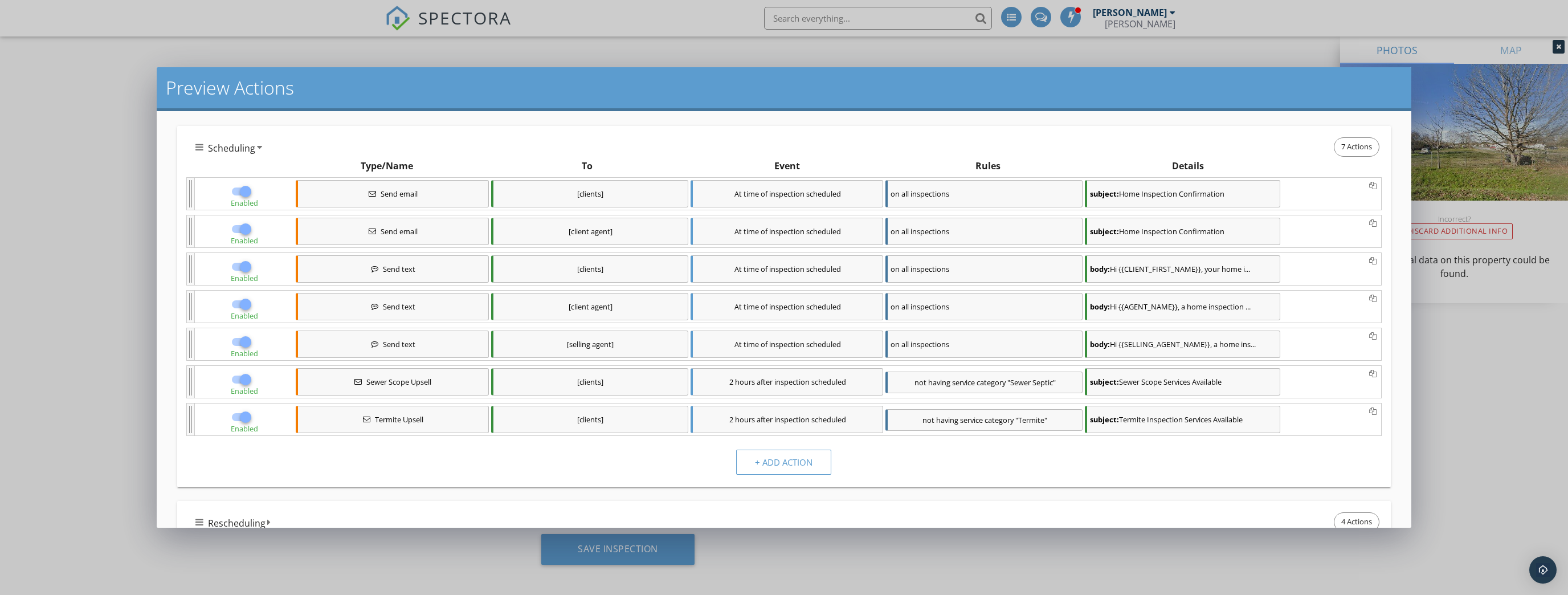
click at [242, 376] on div at bounding box center [246, 379] width 19 height 19
checkbox input "false"
click at [244, 414] on div at bounding box center [246, 416] width 19 height 19
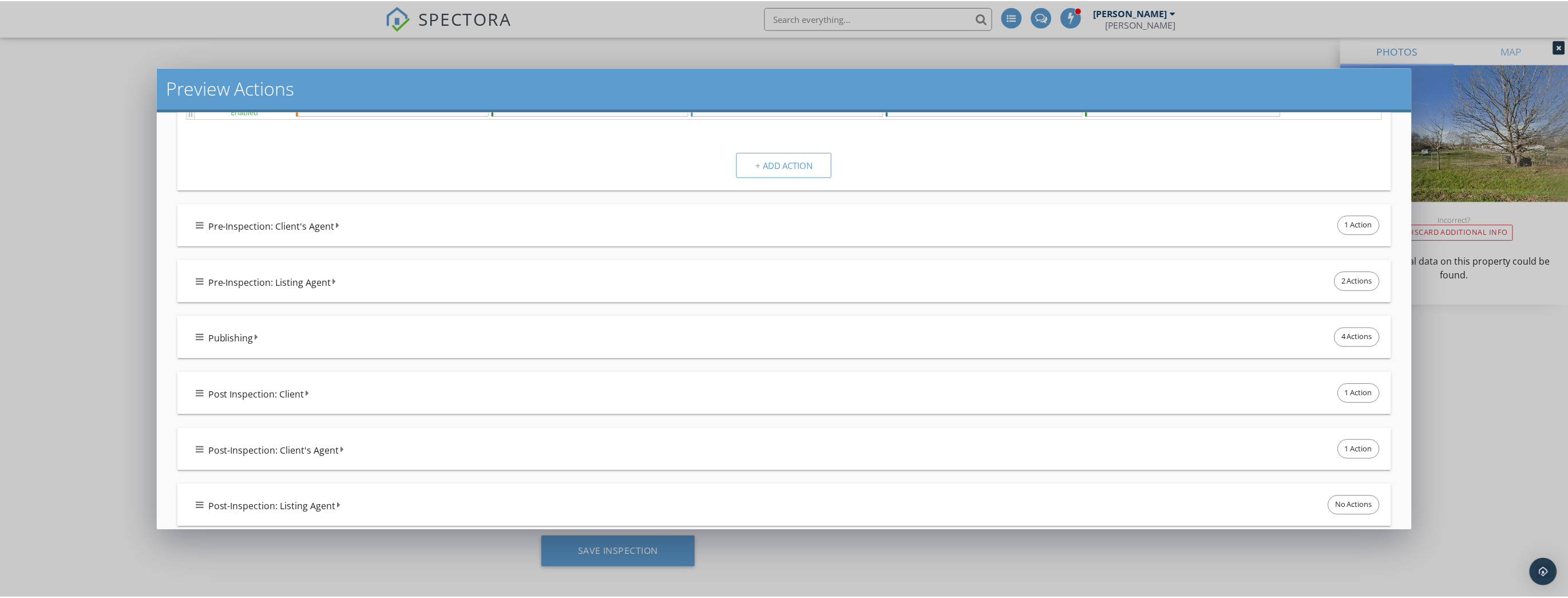
scroll to position [682, 0]
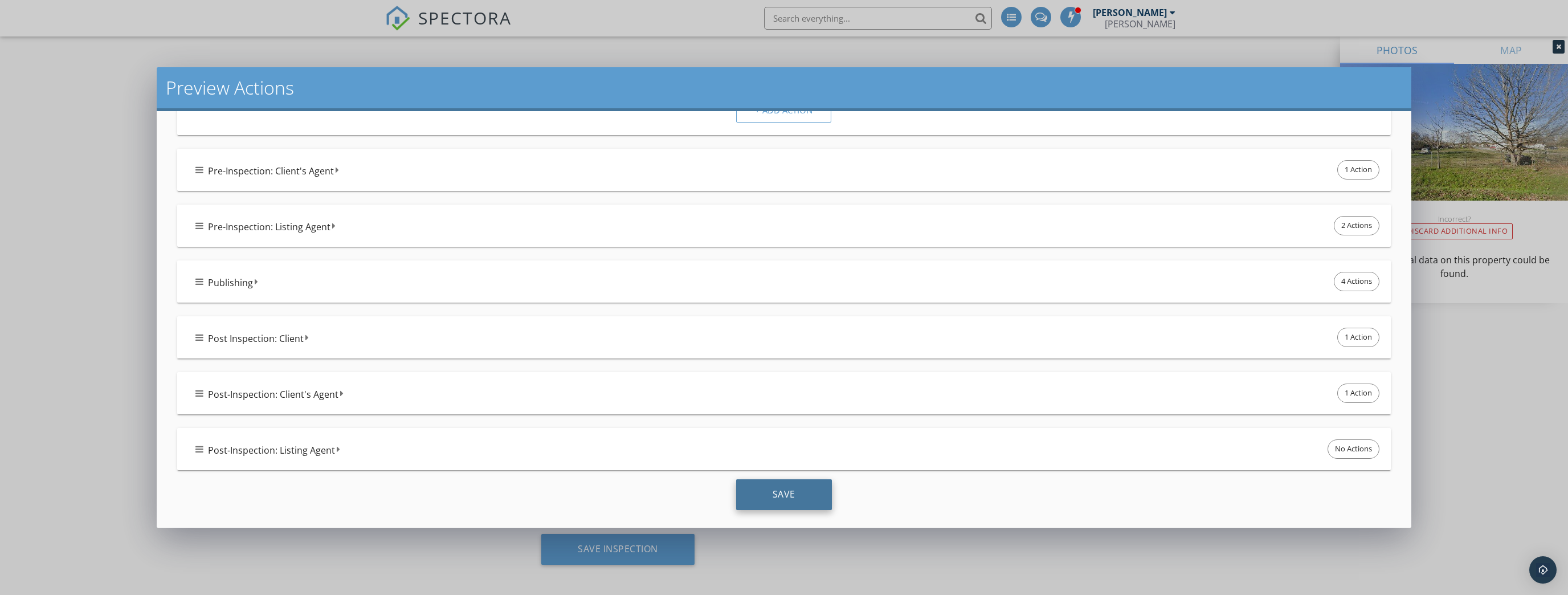
click at [784, 497] on div "Save" at bounding box center [784, 495] width 96 height 31
checkbox input "true"
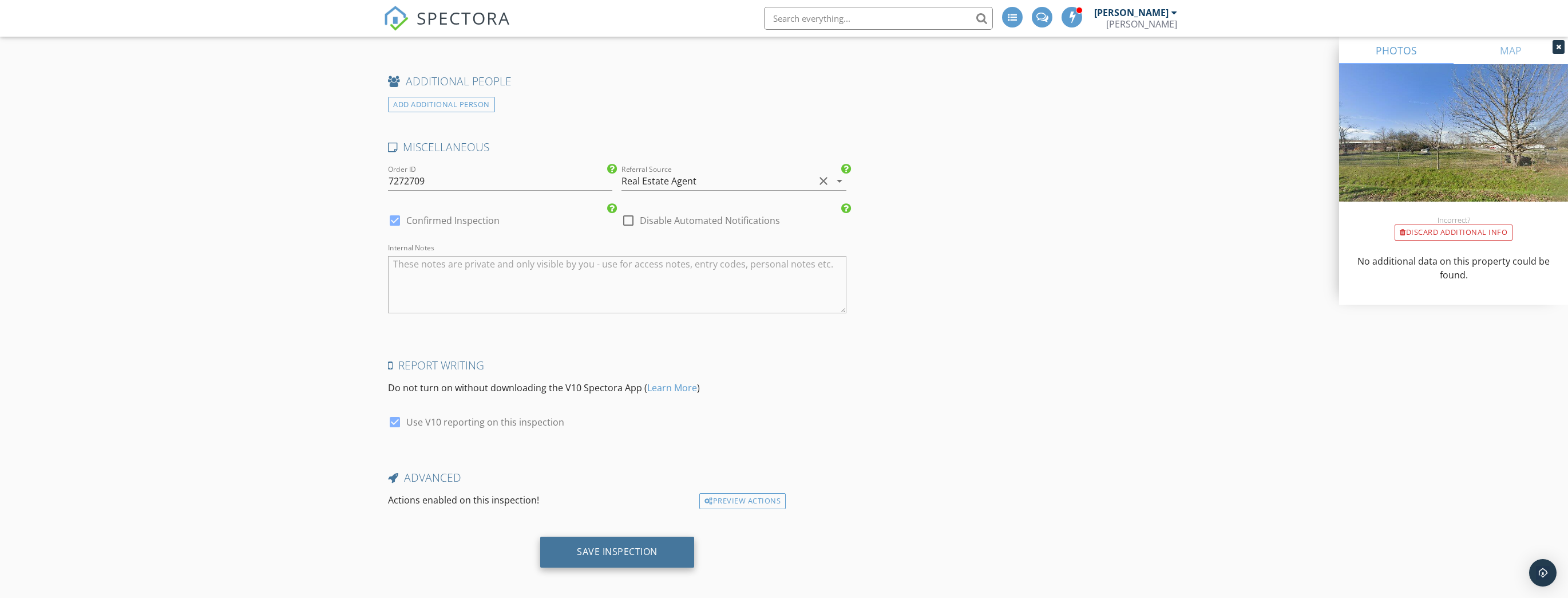
click at [621, 547] on div "Save Inspection" at bounding box center [617, 551] width 81 height 12
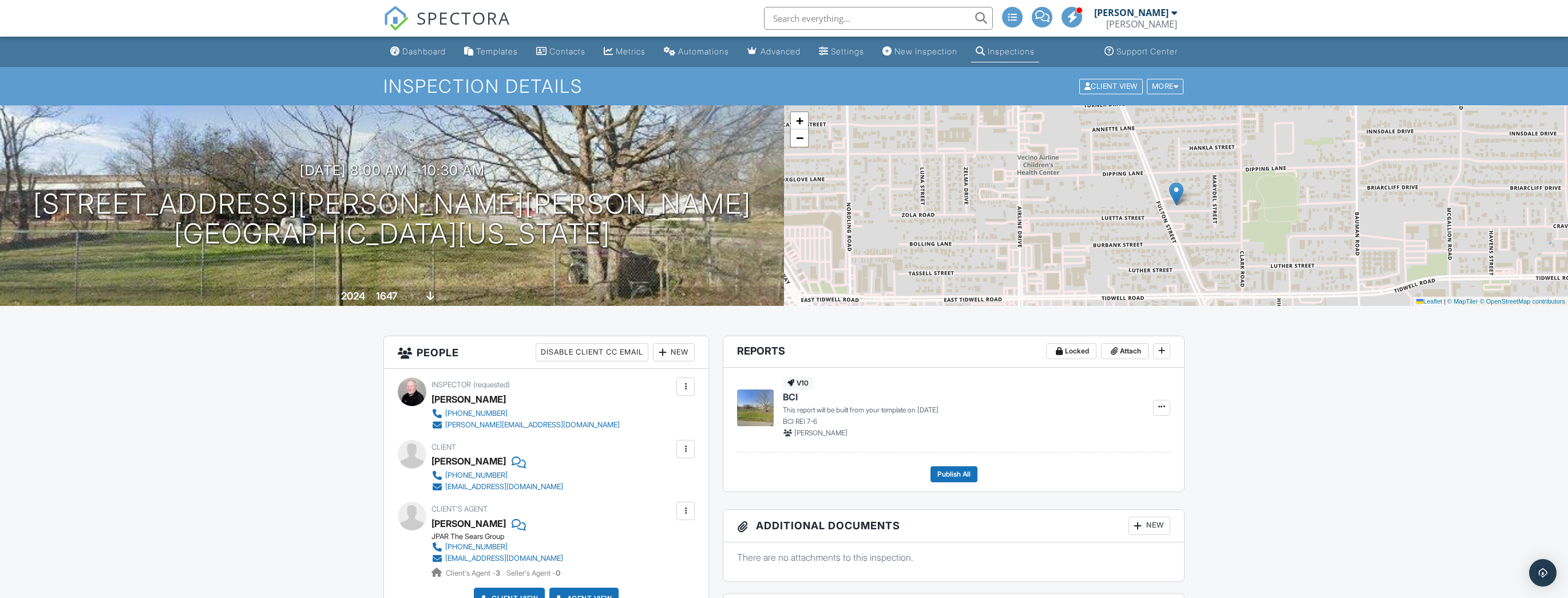
click at [859, 24] on input "text" at bounding box center [878, 18] width 229 height 23
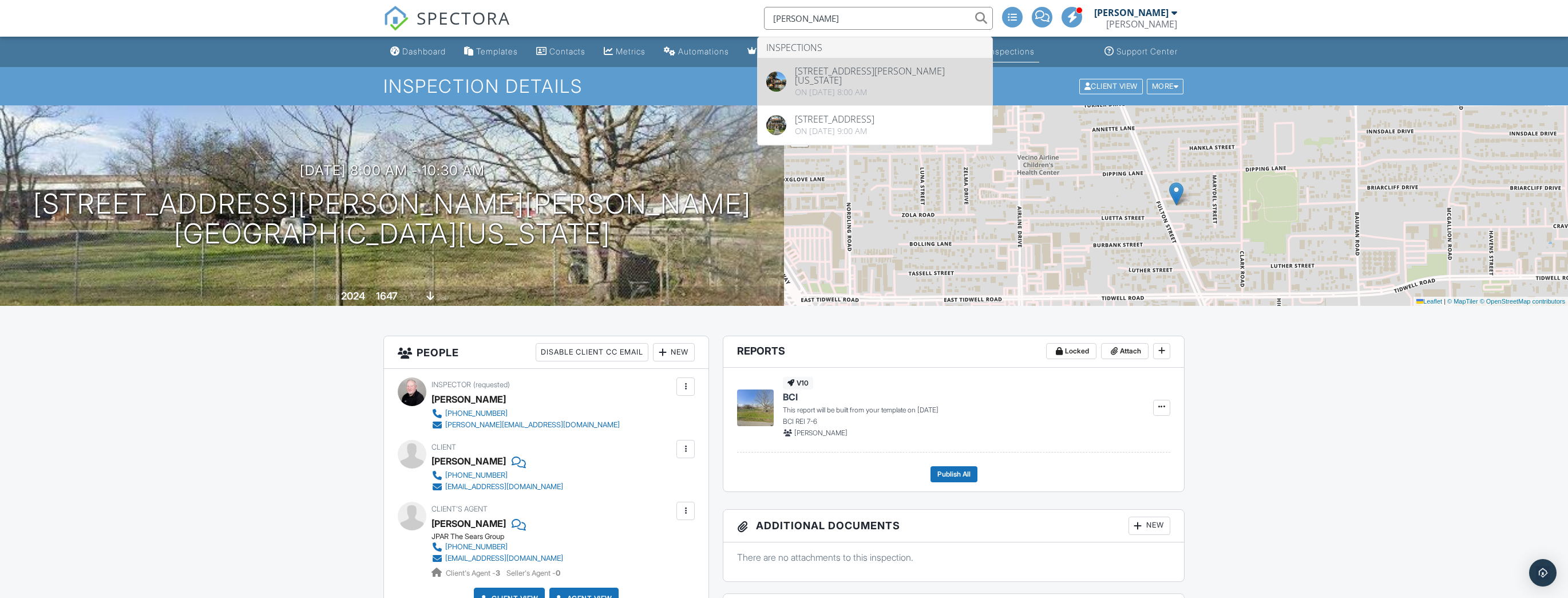
type input "vela"
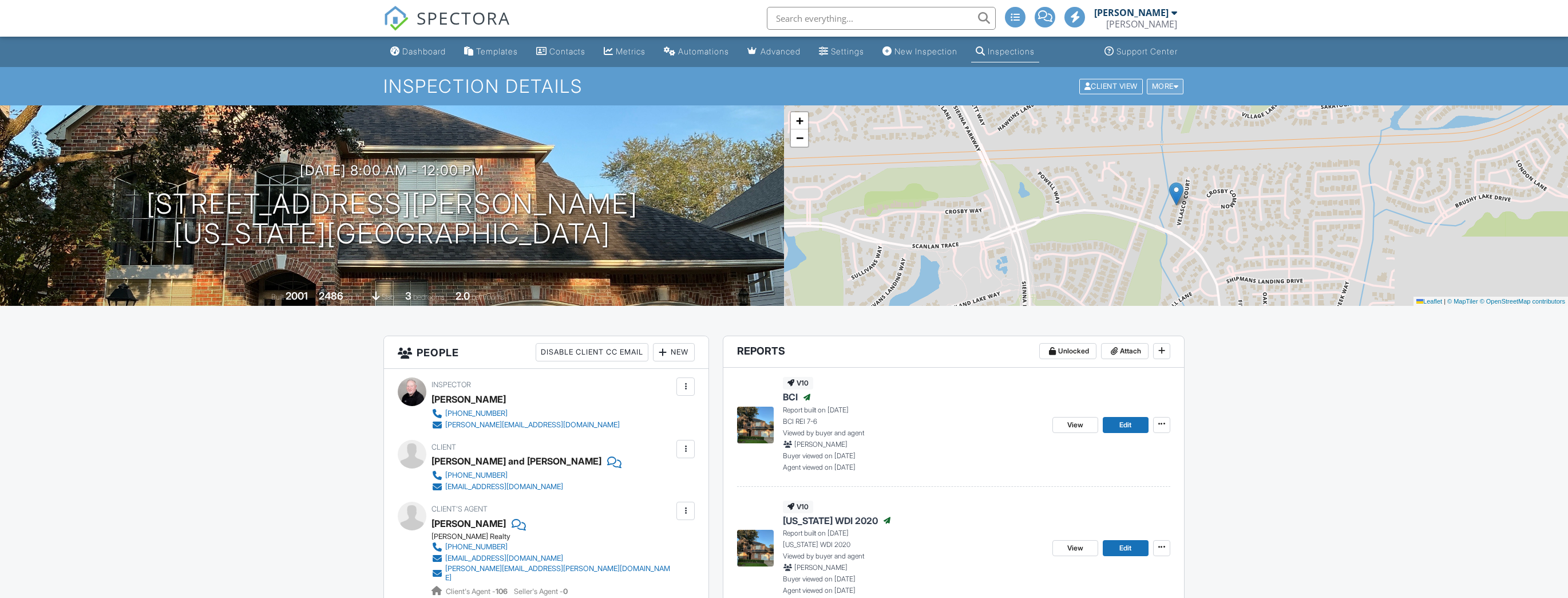
click at [1173, 81] on div "More" at bounding box center [1165, 86] width 37 height 15
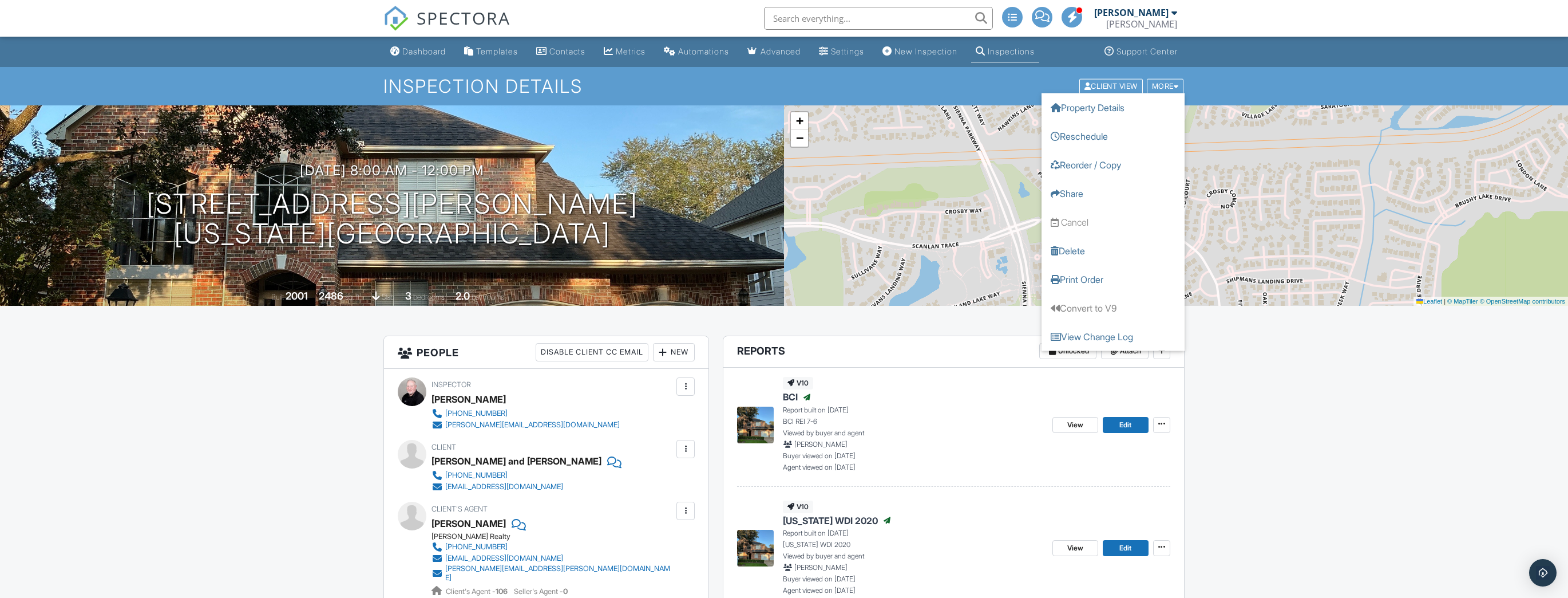
click at [1238, 241] on div "+ − Leaflet | © MapTiler © OpenStreetMap contributors" at bounding box center [1176, 205] width 784 height 201
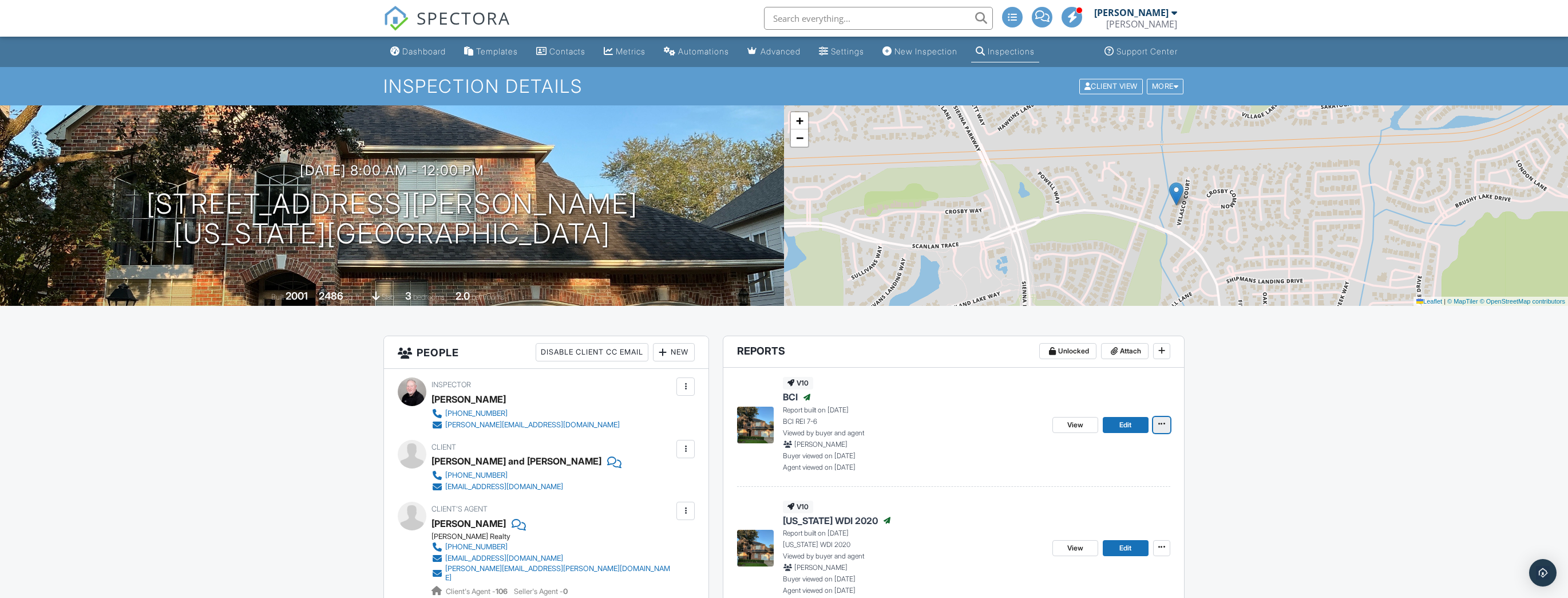
click at [1161, 428] on span at bounding box center [1162, 423] width 12 height 12
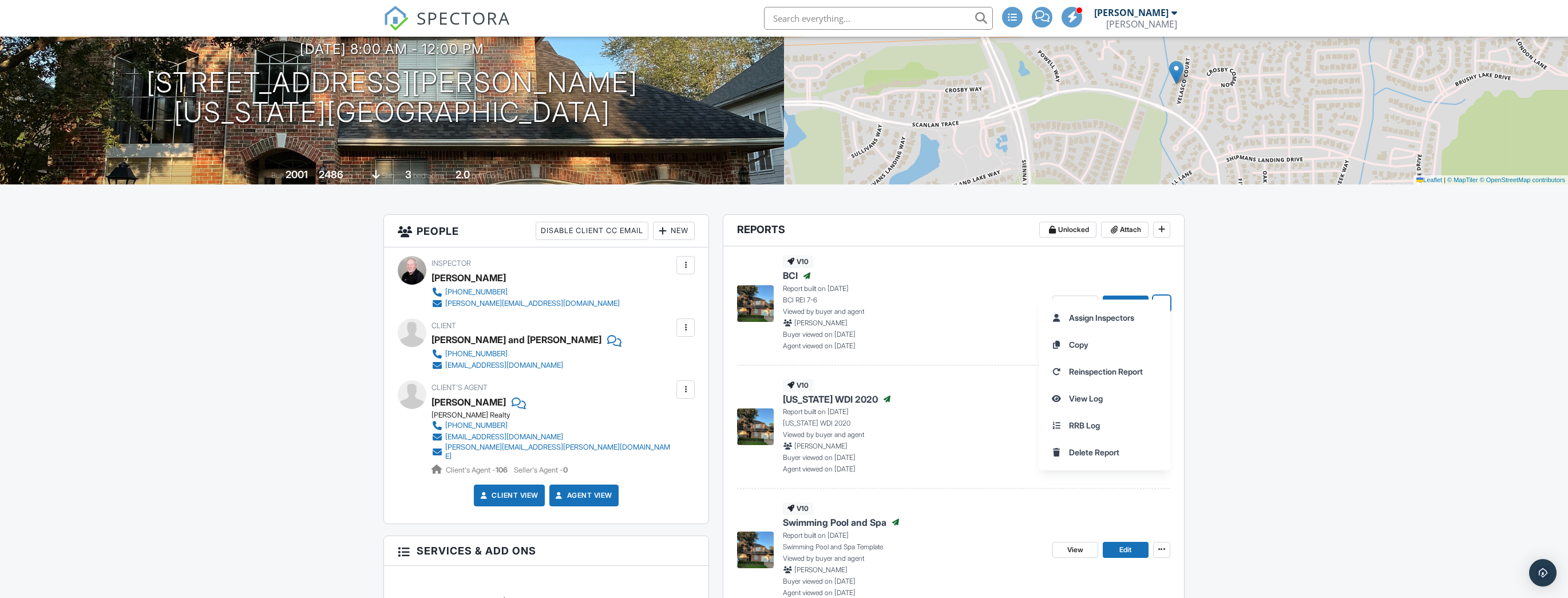
scroll to position [137, 0]
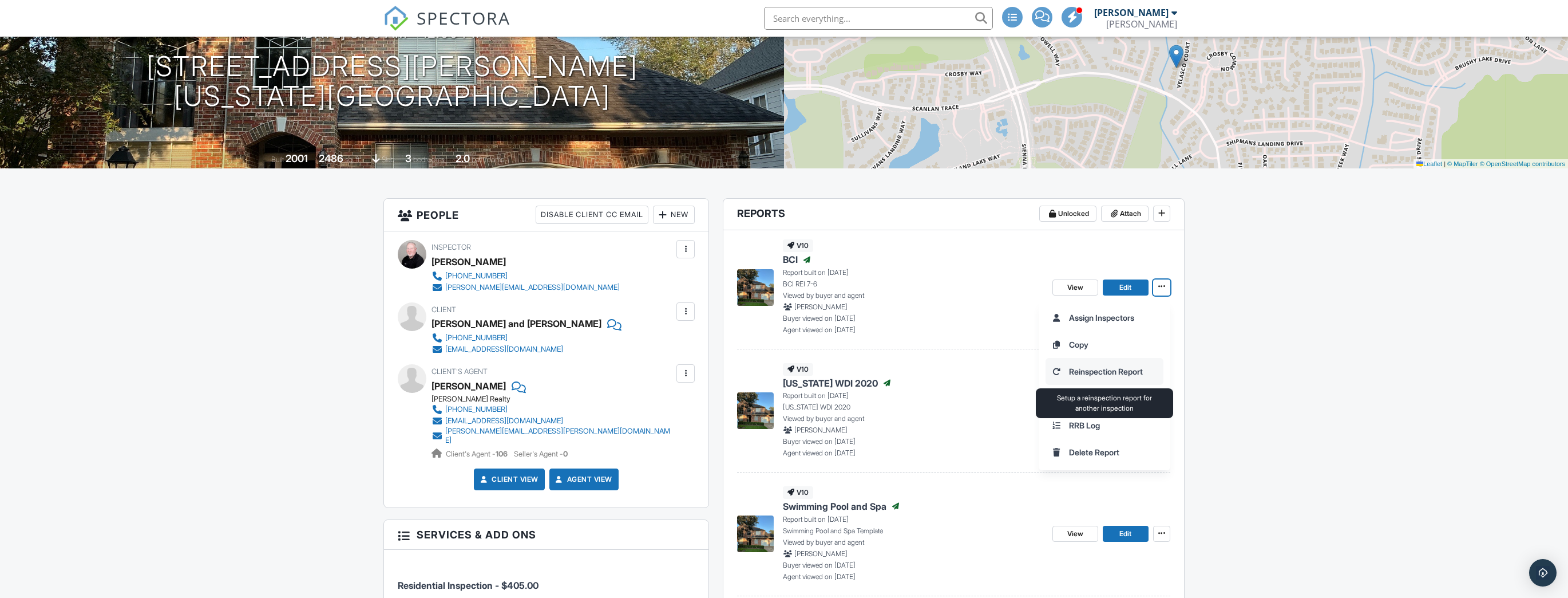
click at [1112, 367] on input "Reinspection Report" at bounding box center [1105, 371] width 117 height 26
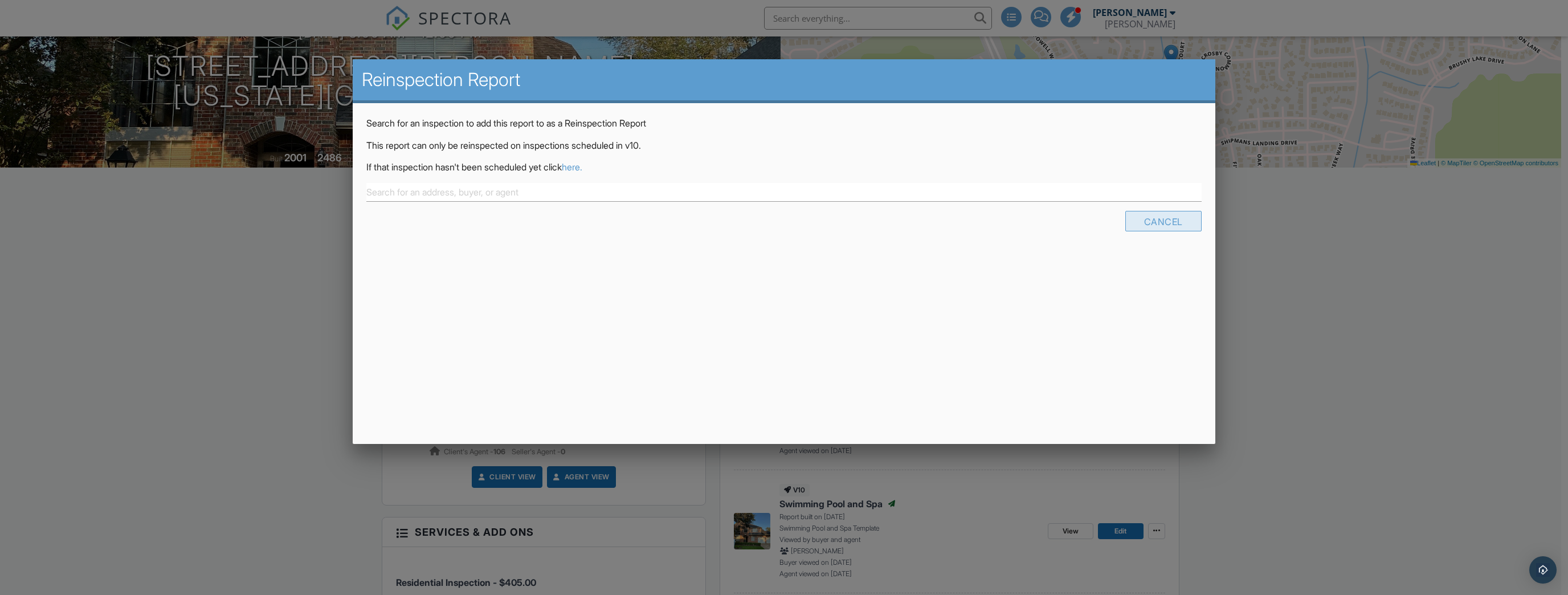
click at [1168, 223] on div "Cancel" at bounding box center [1164, 221] width 76 height 20
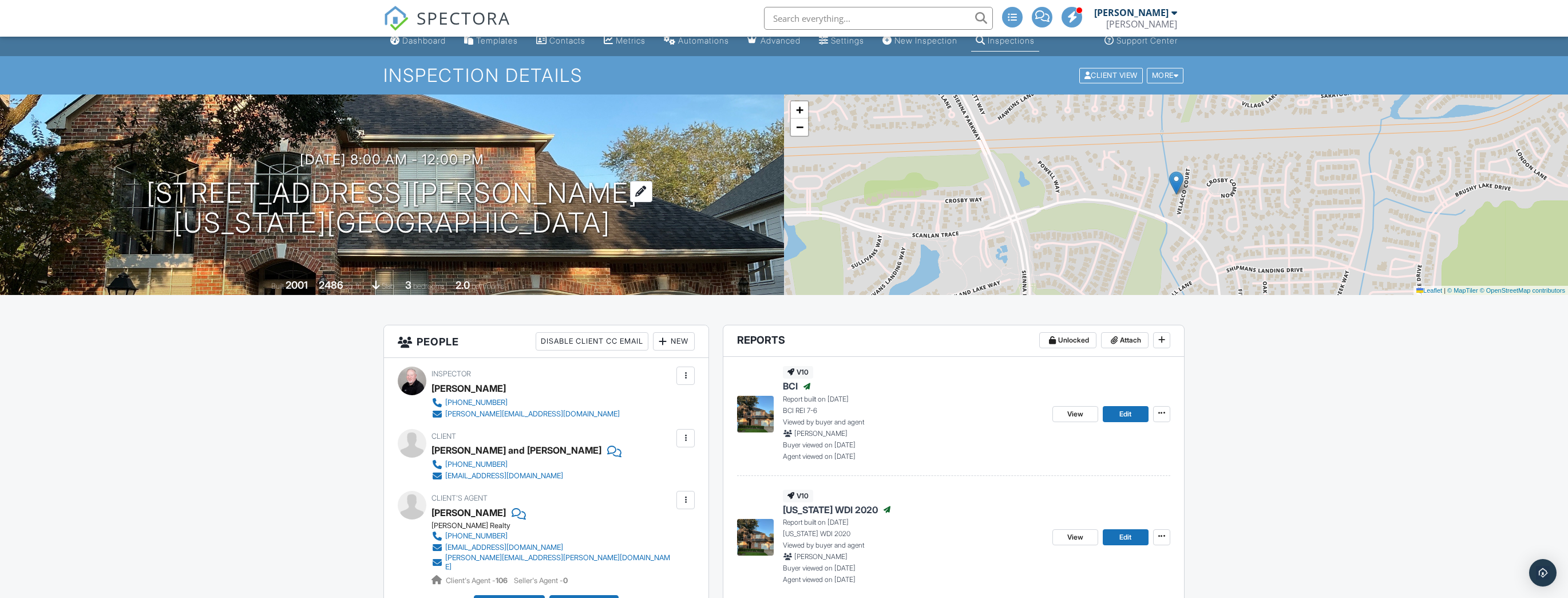
scroll to position [0, 0]
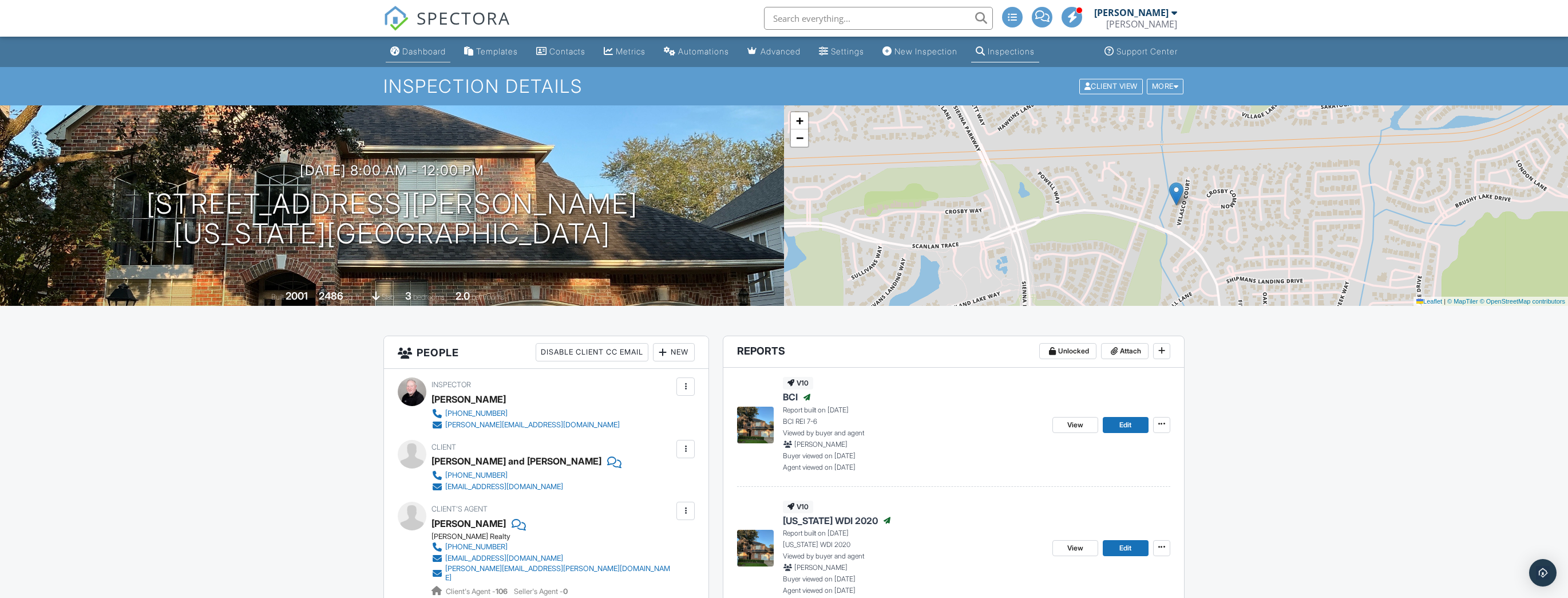
click at [440, 49] on div "Dashboard" at bounding box center [423, 51] width 43 height 10
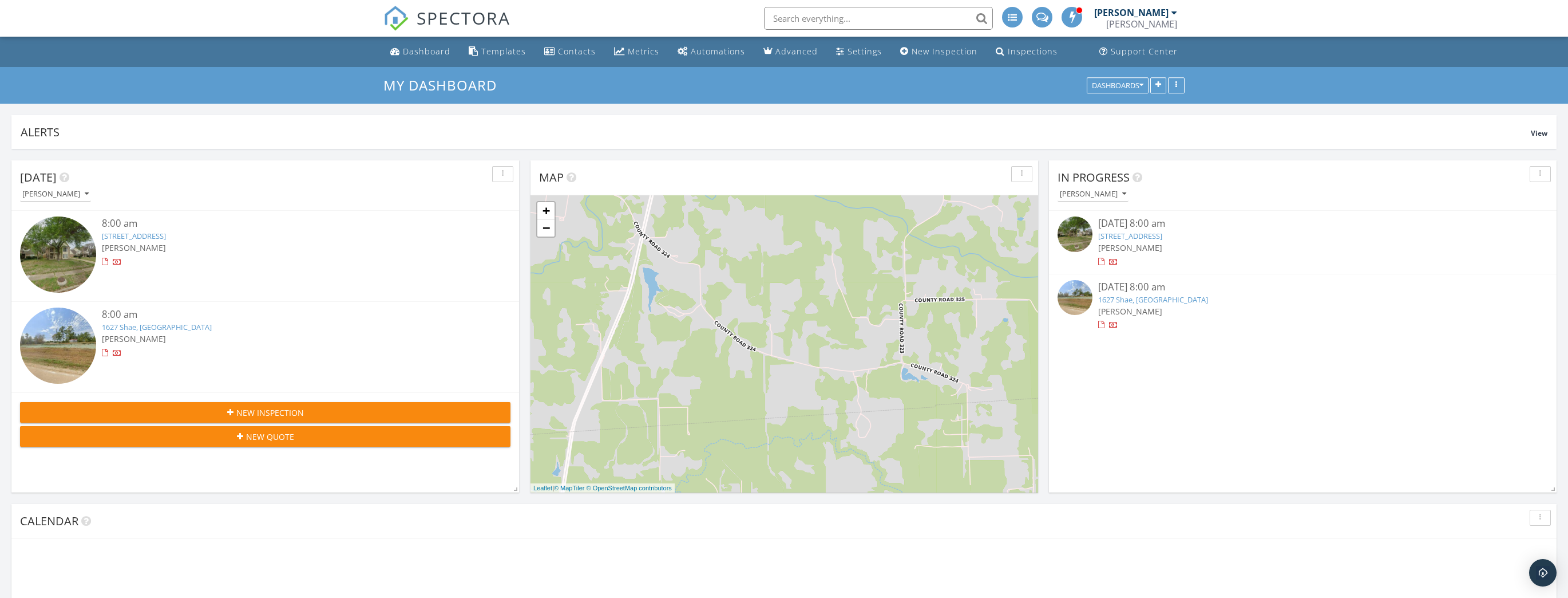
scroll to position [246, 508]
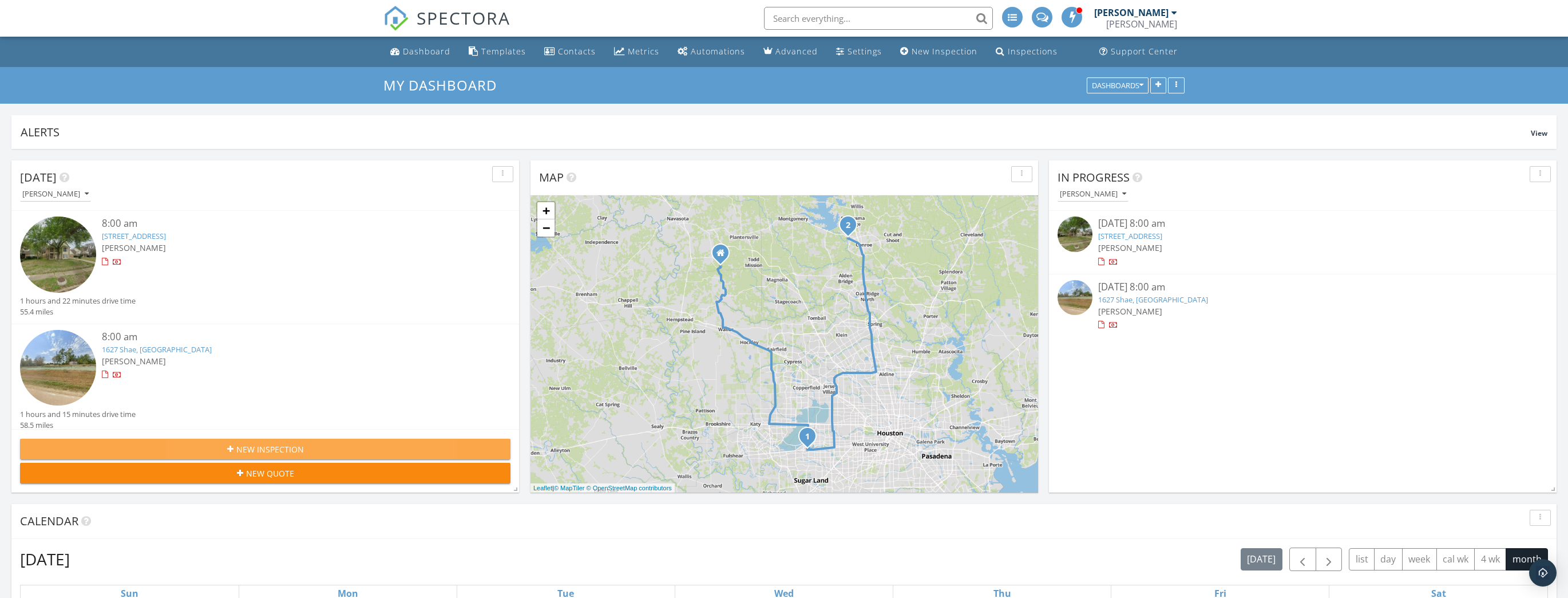
click at [269, 452] on span "New Inspection" at bounding box center [270, 449] width 67 height 12
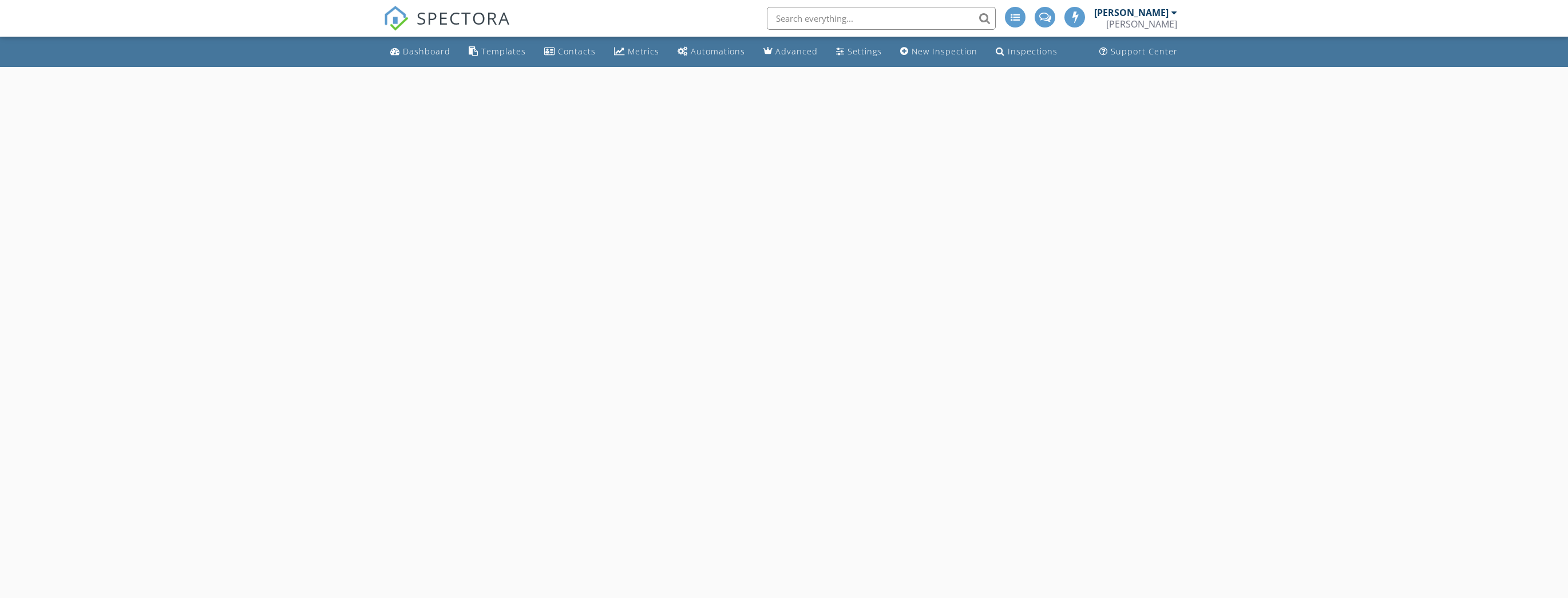
select select "8"
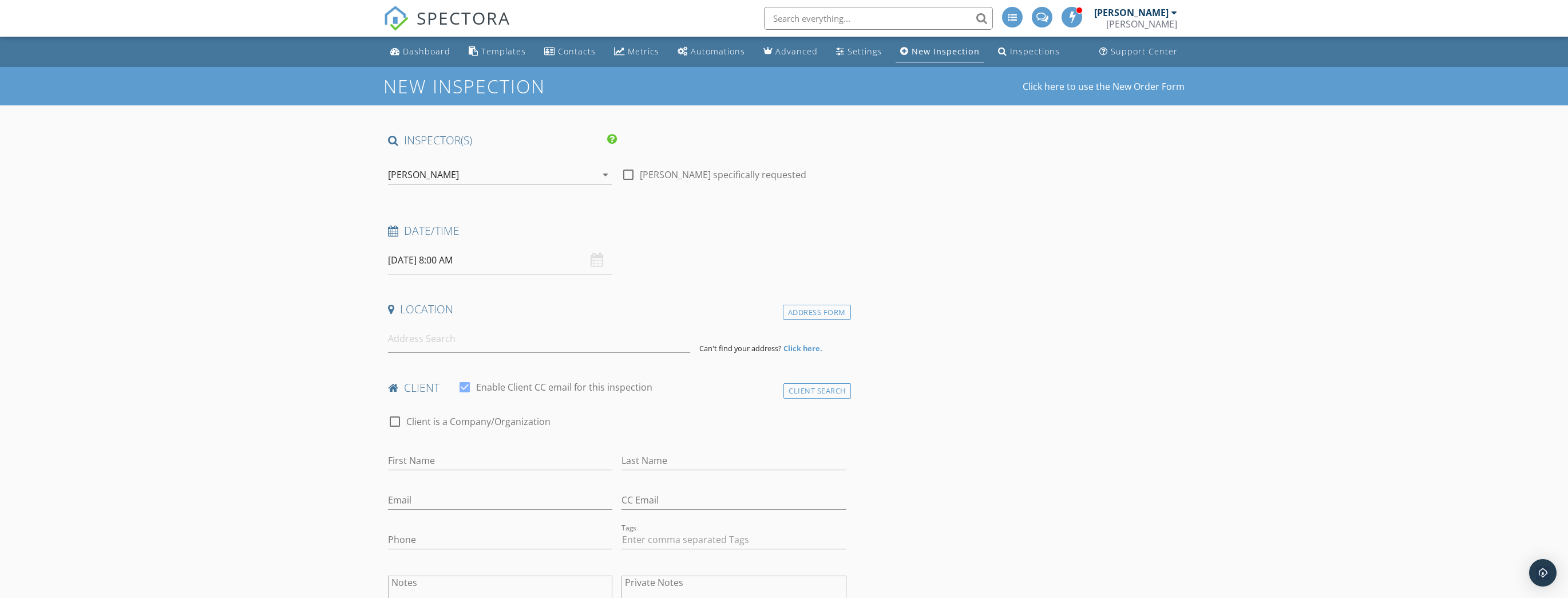
click at [435, 261] on input "[DATE] 8:00 AM" at bounding box center [500, 259] width 225 height 28
type input "[DATE] 8:00 AM"
click at [483, 347] on input at bounding box center [538, 338] width 302 height 28
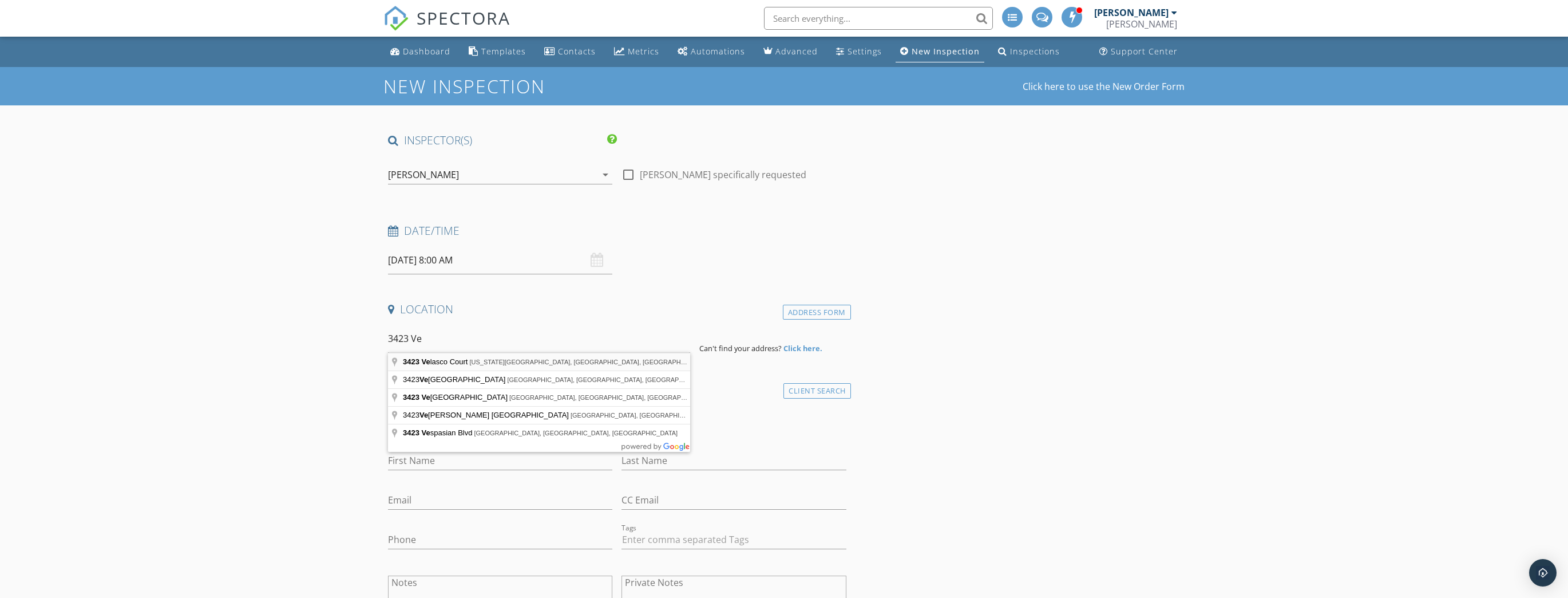
type input "3423 Velasco Court, Missouri City, TX, USA"
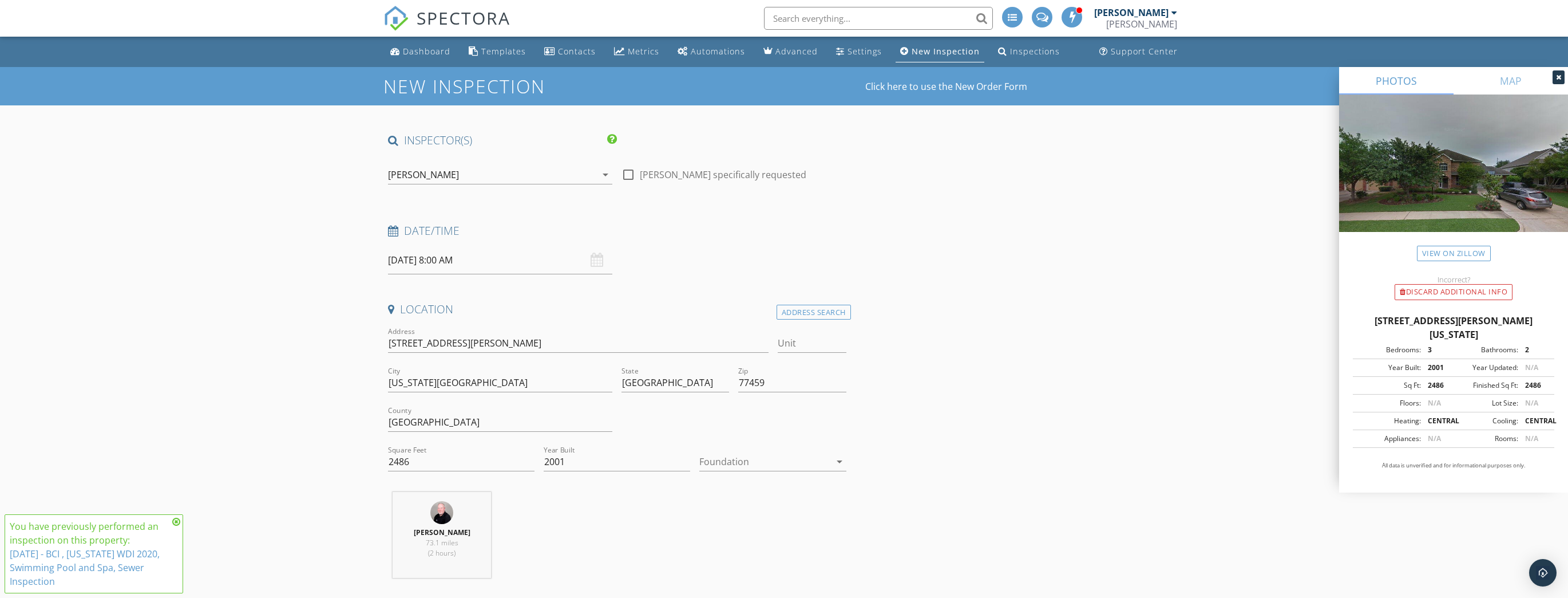
click at [745, 465] on div at bounding box center [765, 461] width 131 height 18
click at [731, 527] on div "Slab" at bounding box center [772, 520] width 129 height 28
click at [630, 173] on div at bounding box center [629, 175] width 19 height 19
checkbox input "true"
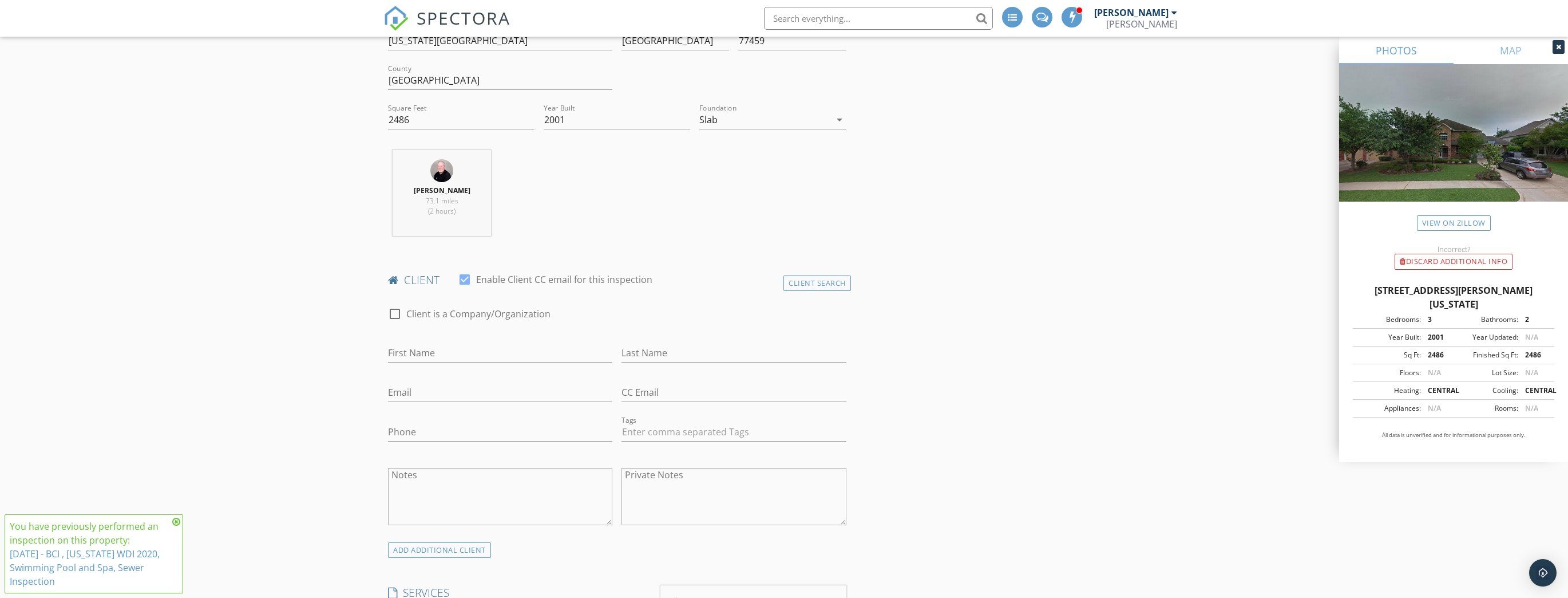
scroll to position [412, 0]
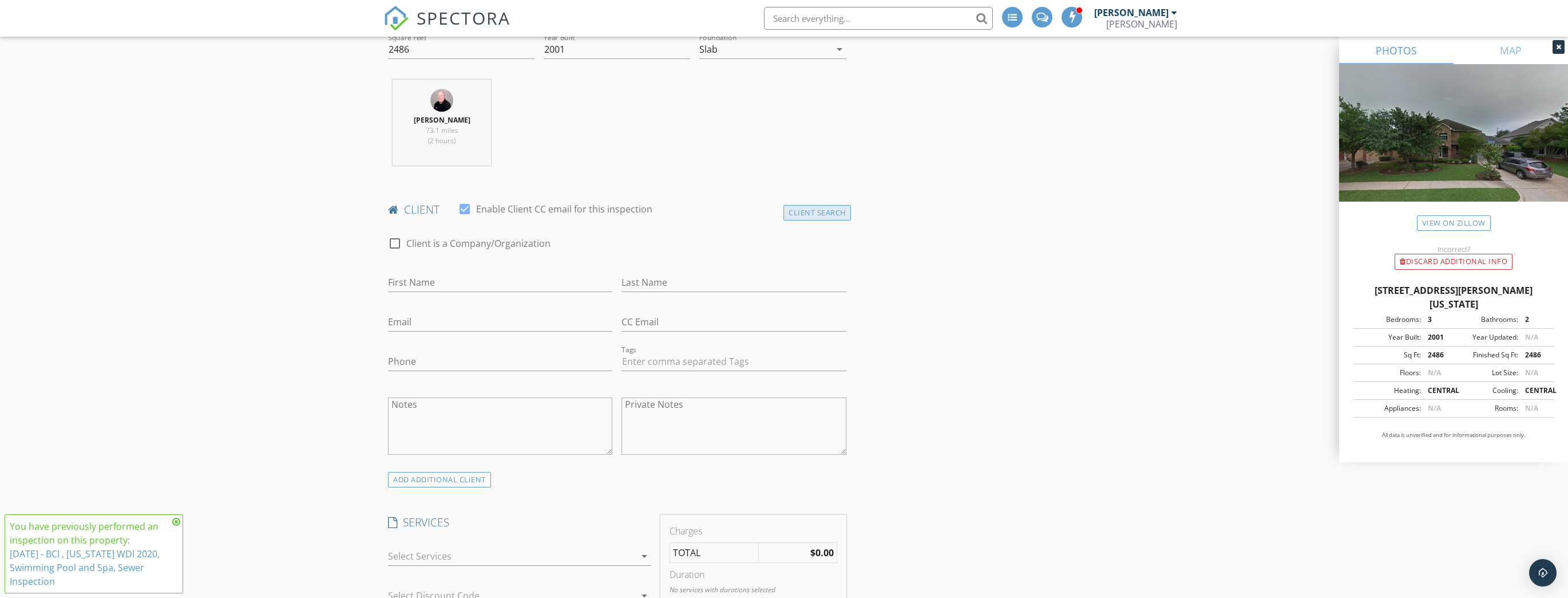
click at [832, 212] on div "Client Search" at bounding box center [818, 213] width 67 height 15
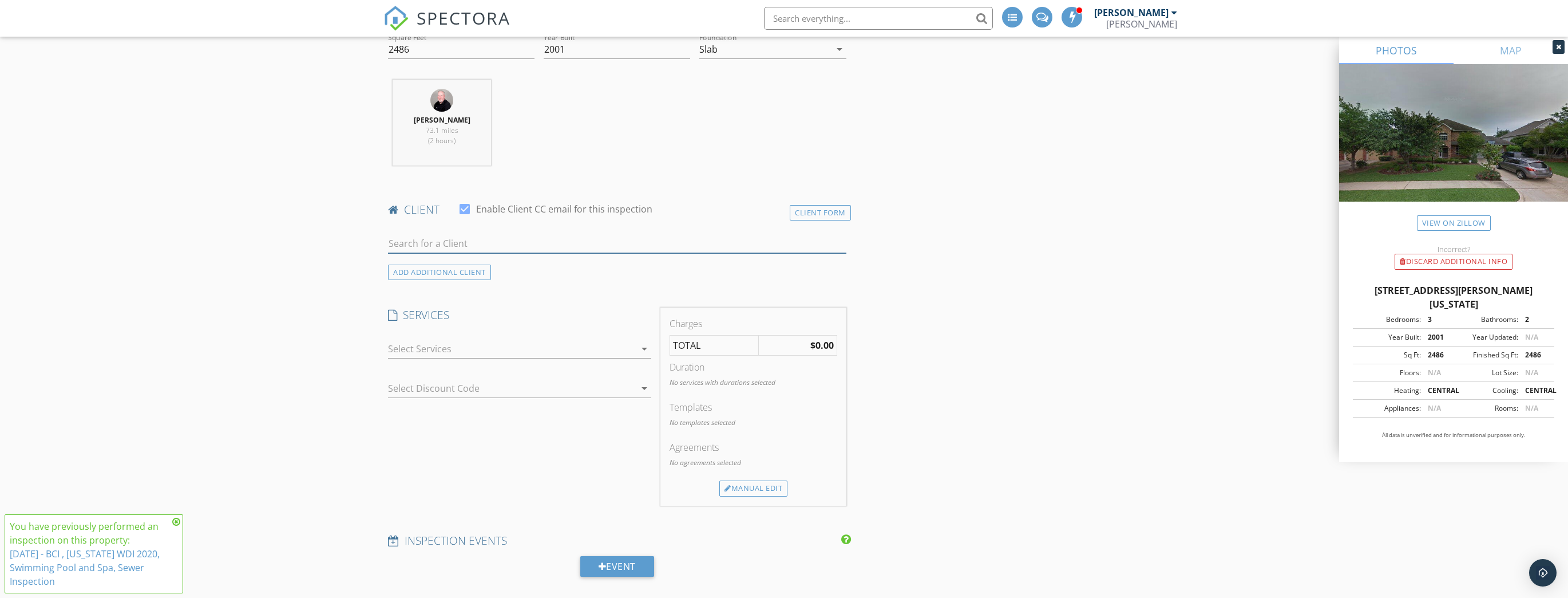
click at [503, 238] on input "text" at bounding box center [617, 244] width 459 height 19
type input "joseph"
click at [499, 272] on div "[EMAIL_ADDRESS][DOMAIN_NAME]" at bounding box center [502, 276] width 163 height 10
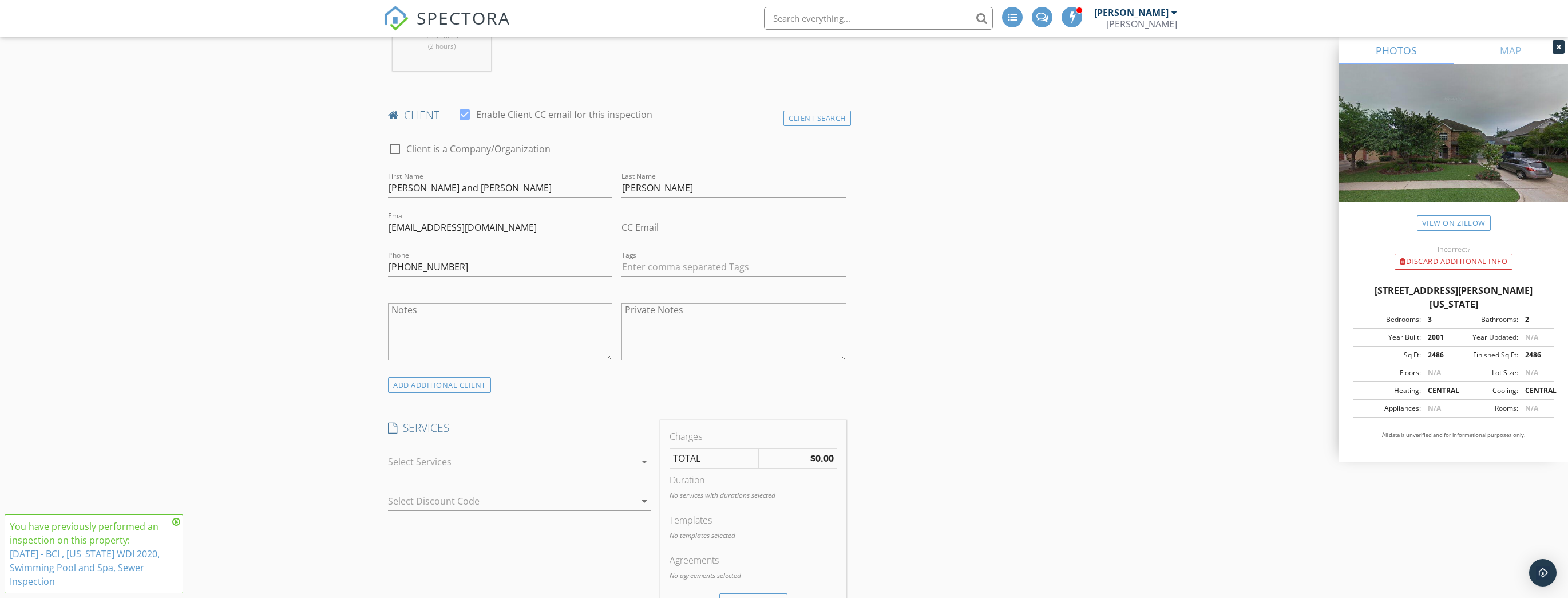
scroll to position [504, 0]
click at [625, 467] on div at bounding box center [511, 464] width 248 height 18
click at [407, 512] on div at bounding box center [404, 514] width 19 height 19
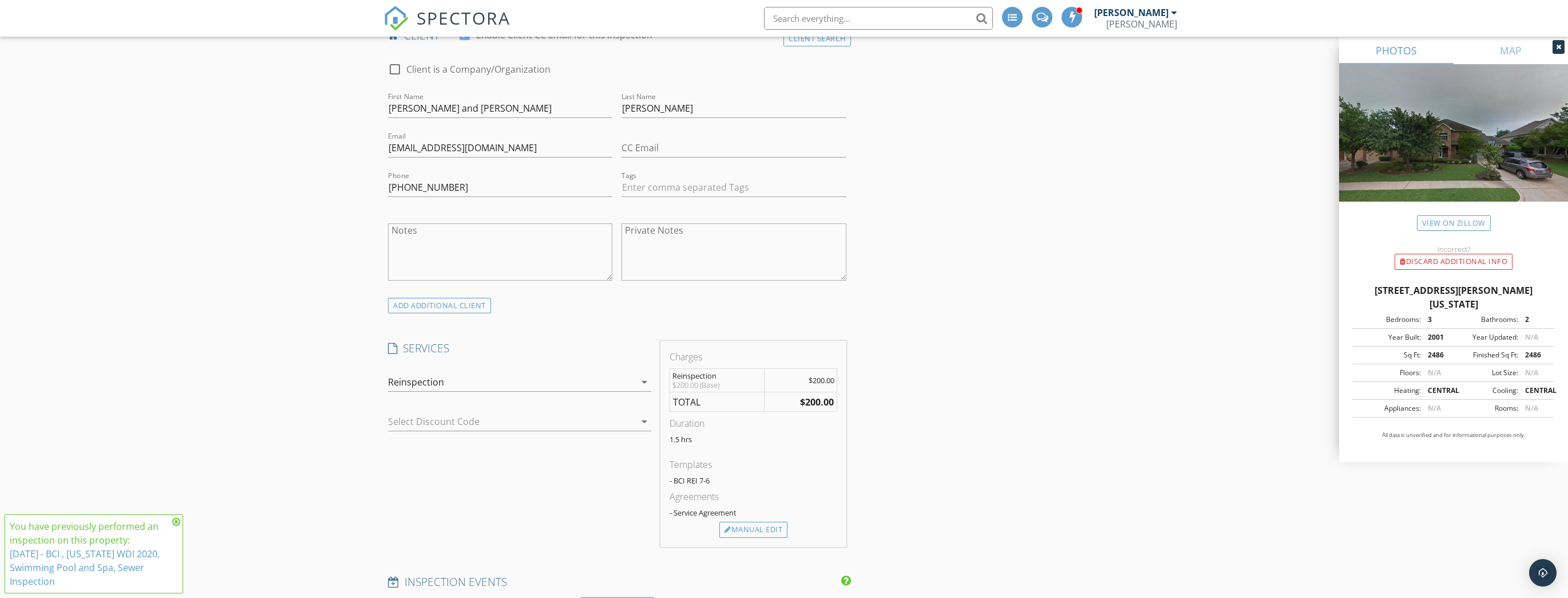
scroll to position [595, 0]
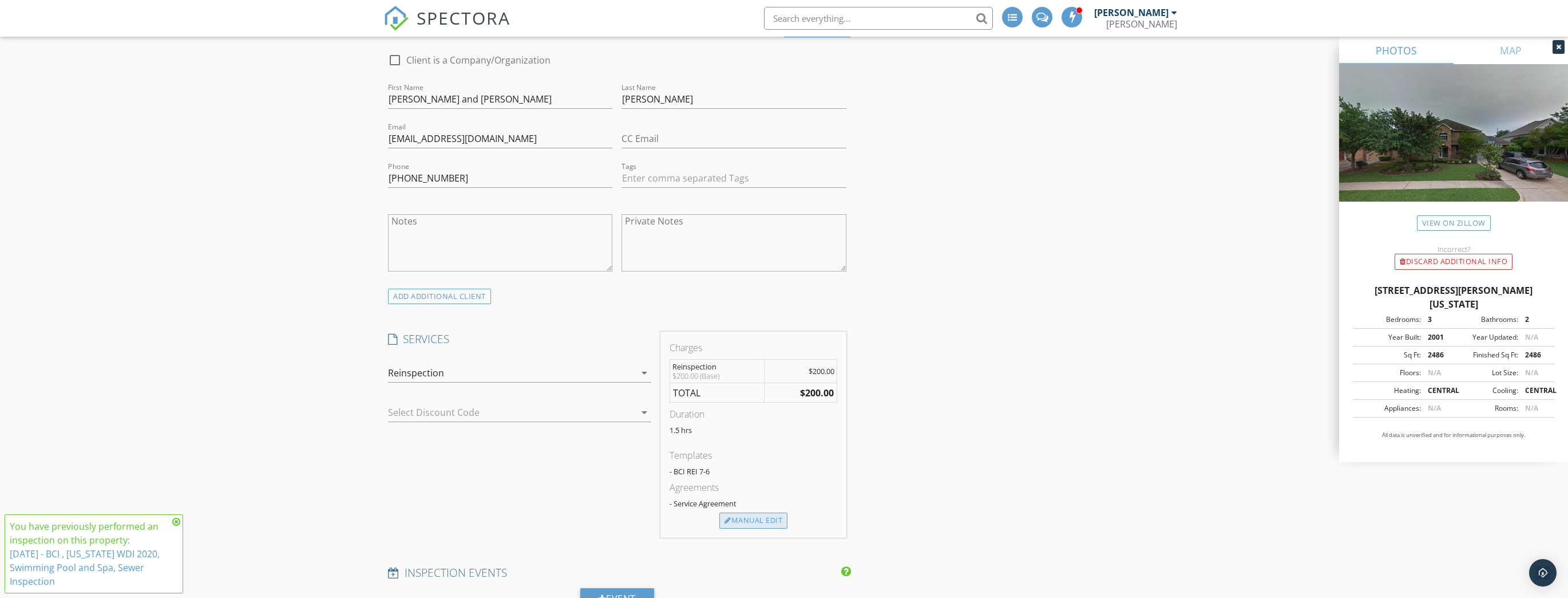
click at [758, 521] on div "Manual Edit" at bounding box center [753, 520] width 68 height 16
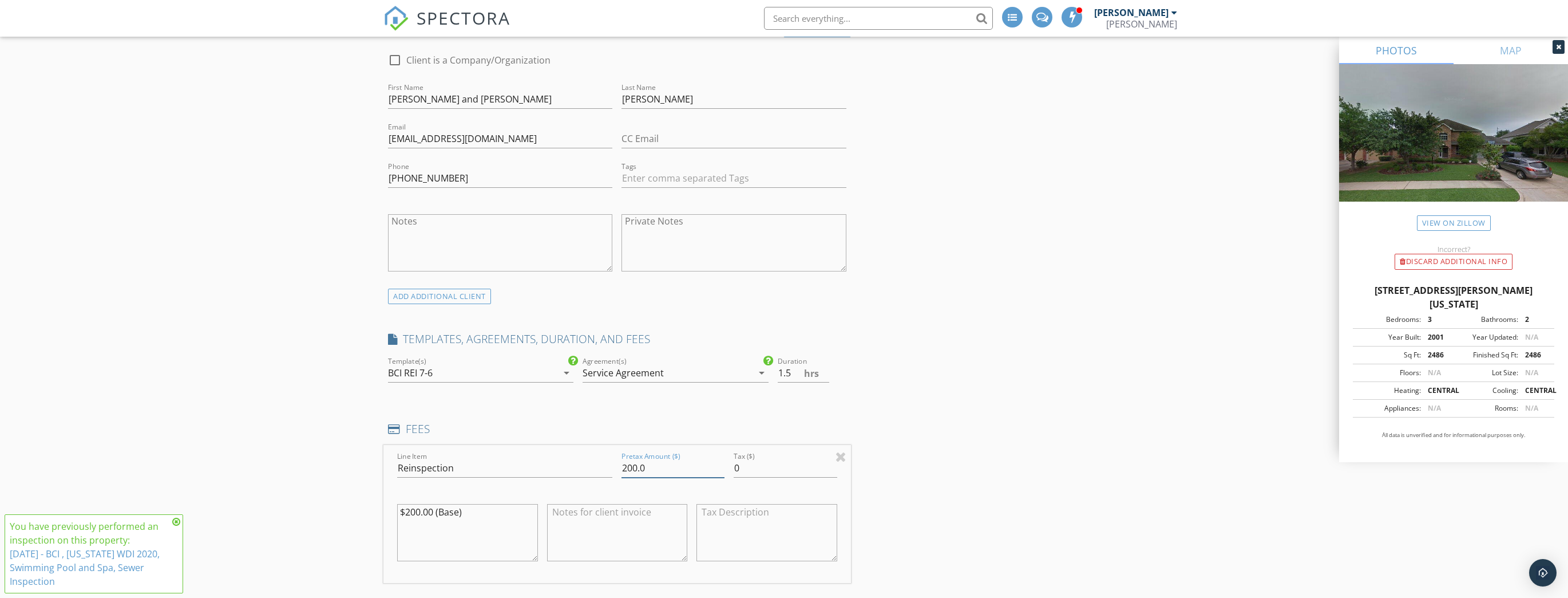
click at [635, 466] on input "200.0" at bounding box center [673, 468] width 103 height 19
click at [663, 464] on input "200.0" at bounding box center [673, 468] width 103 height 19
drag, startPoint x: 636, startPoint y: 466, endPoint x: 616, endPoint y: 467, distance: 20.0
click at [616, 467] on div "Line Item Reinspection Pretax Amount ($) 200.0 Tax ($) 0 $200.00 (Base)" at bounding box center [617, 514] width 467 height 138
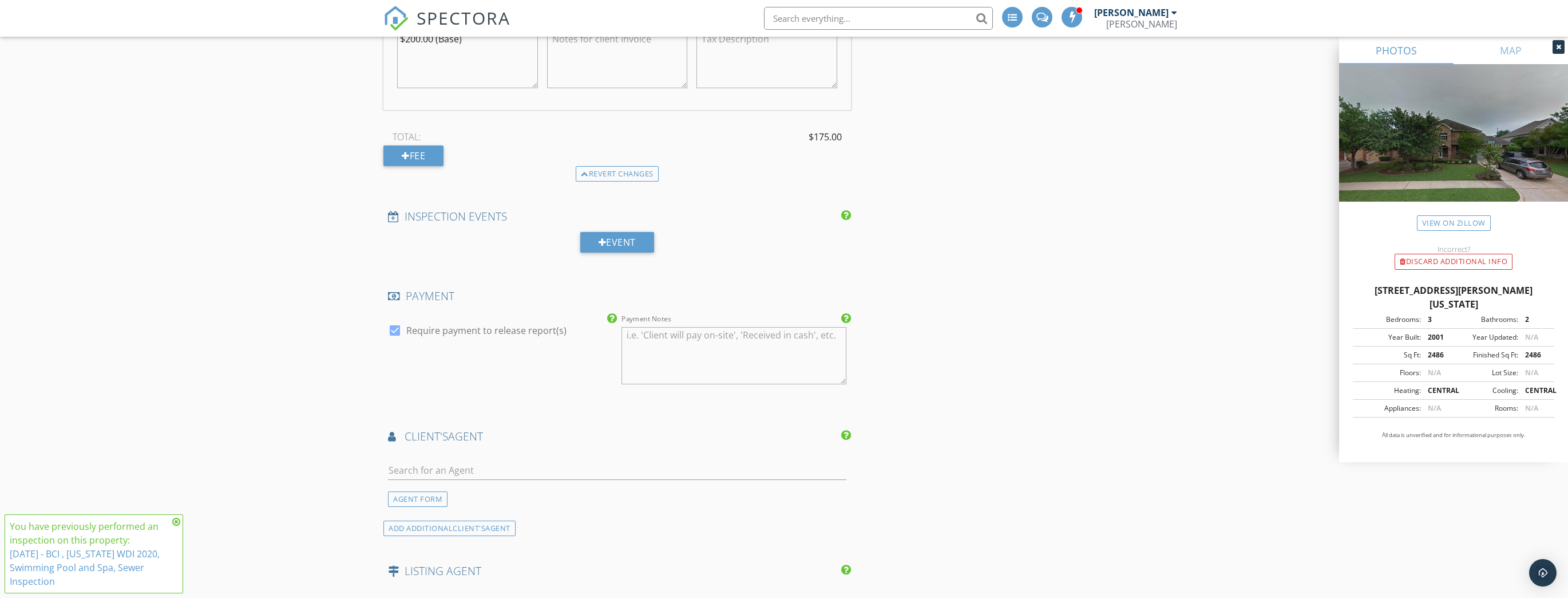
scroll to position [1099, 0]
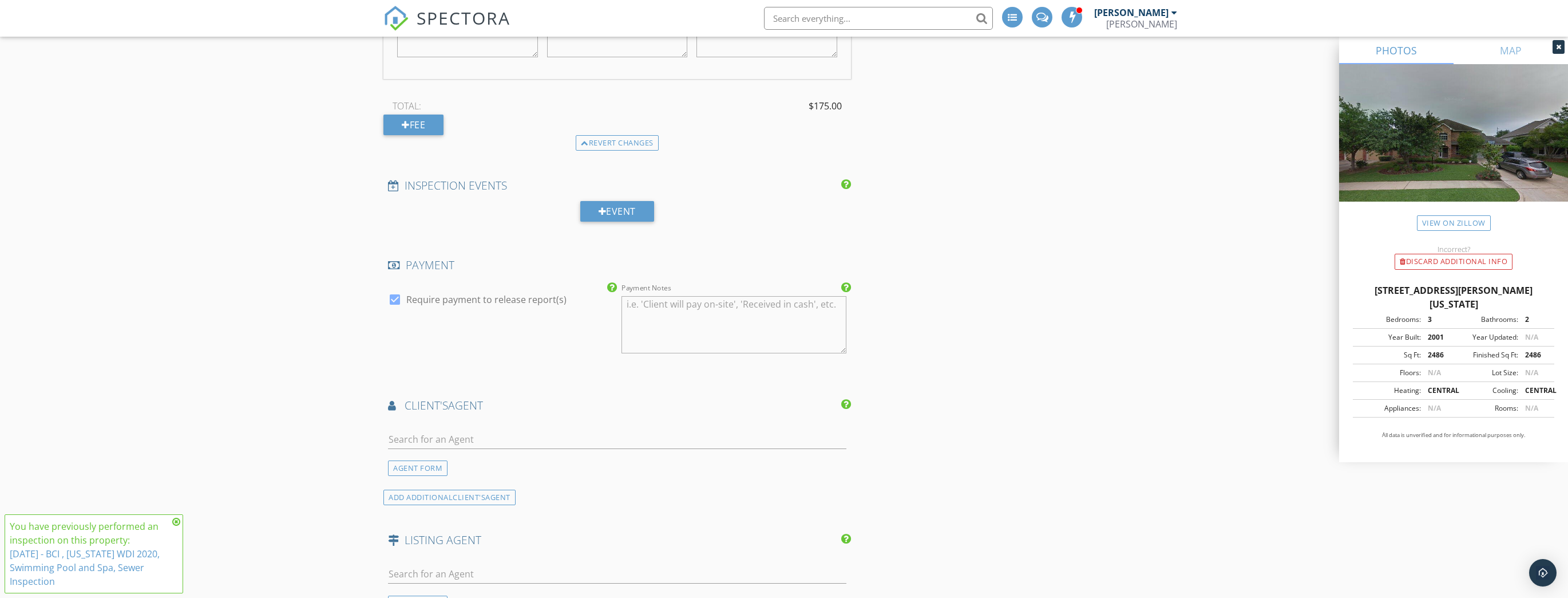
type input "175.0"
click at [529, 431] on input "text" at bounding box center [617, 440] width 459 height 19
type input "Zain"
click at [499, 461] on li "Zain Khan Greg Tx Realty" at bounding box center [617, 465] width 458 height 32
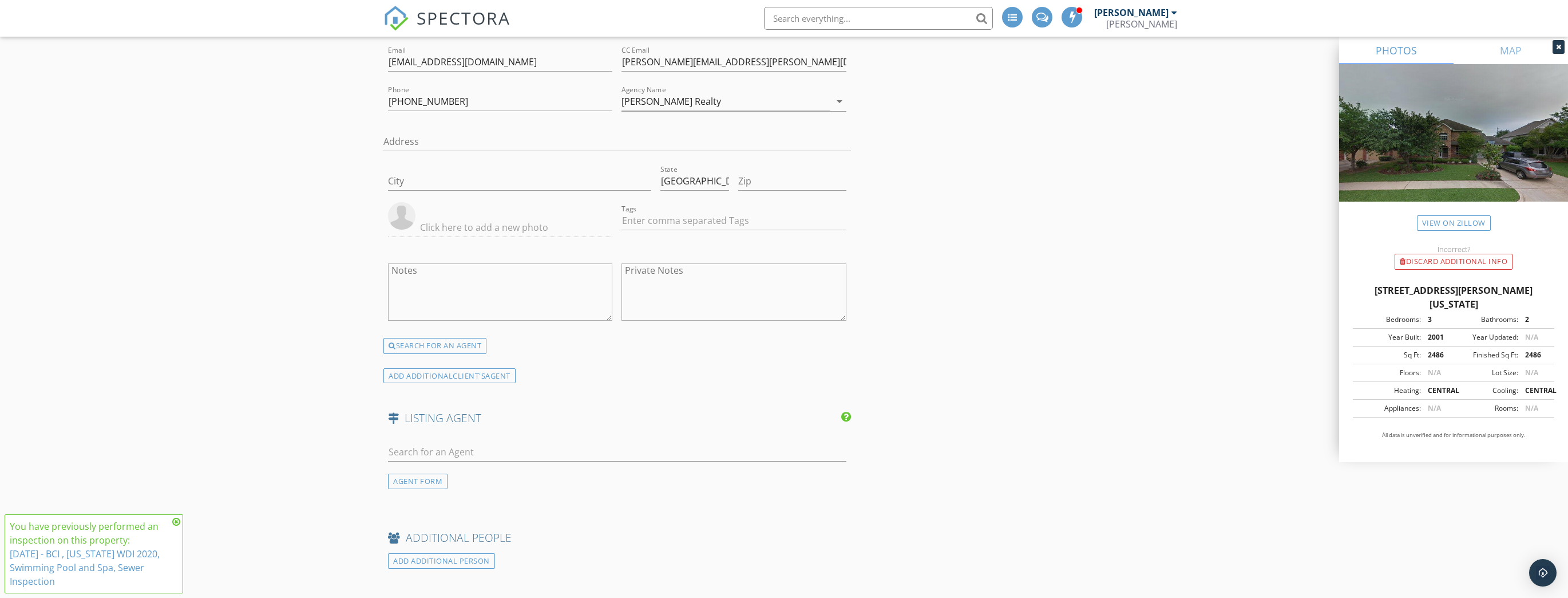
scroll to position [1649, 0]
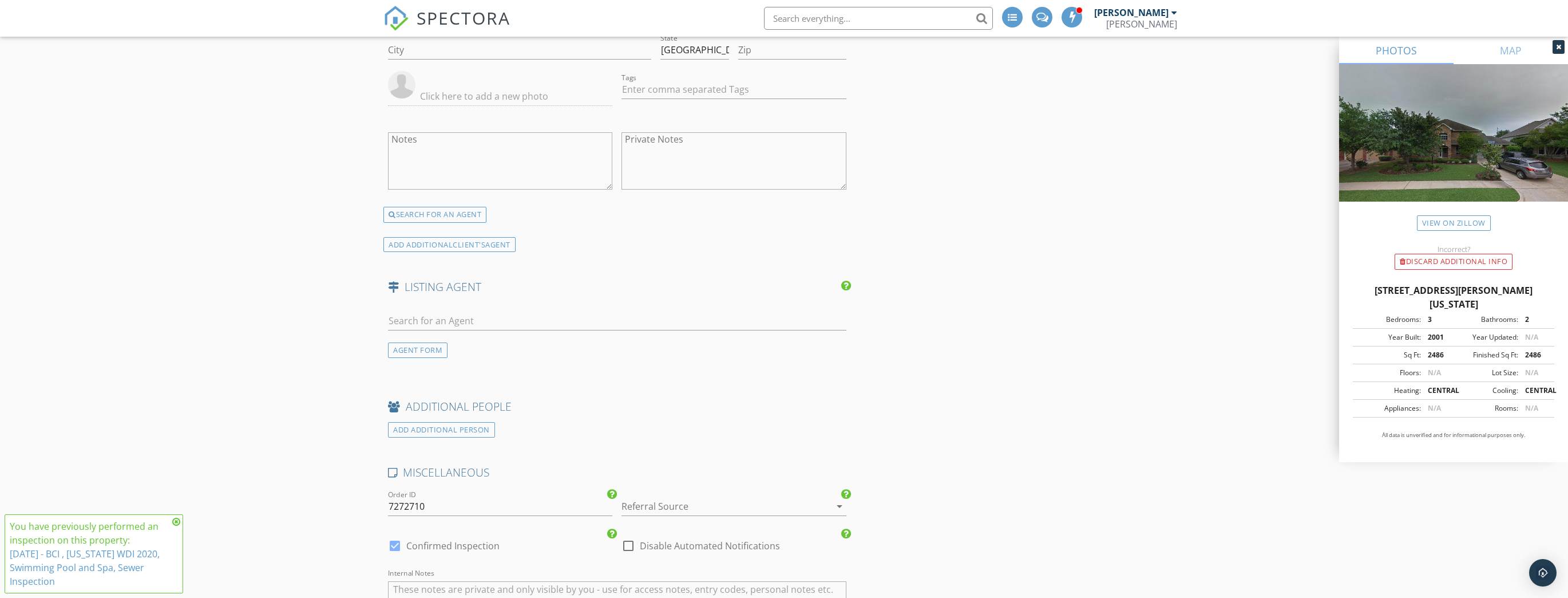
click at [672, 504] on div at bounding box center [718, 506] width 192 height 18
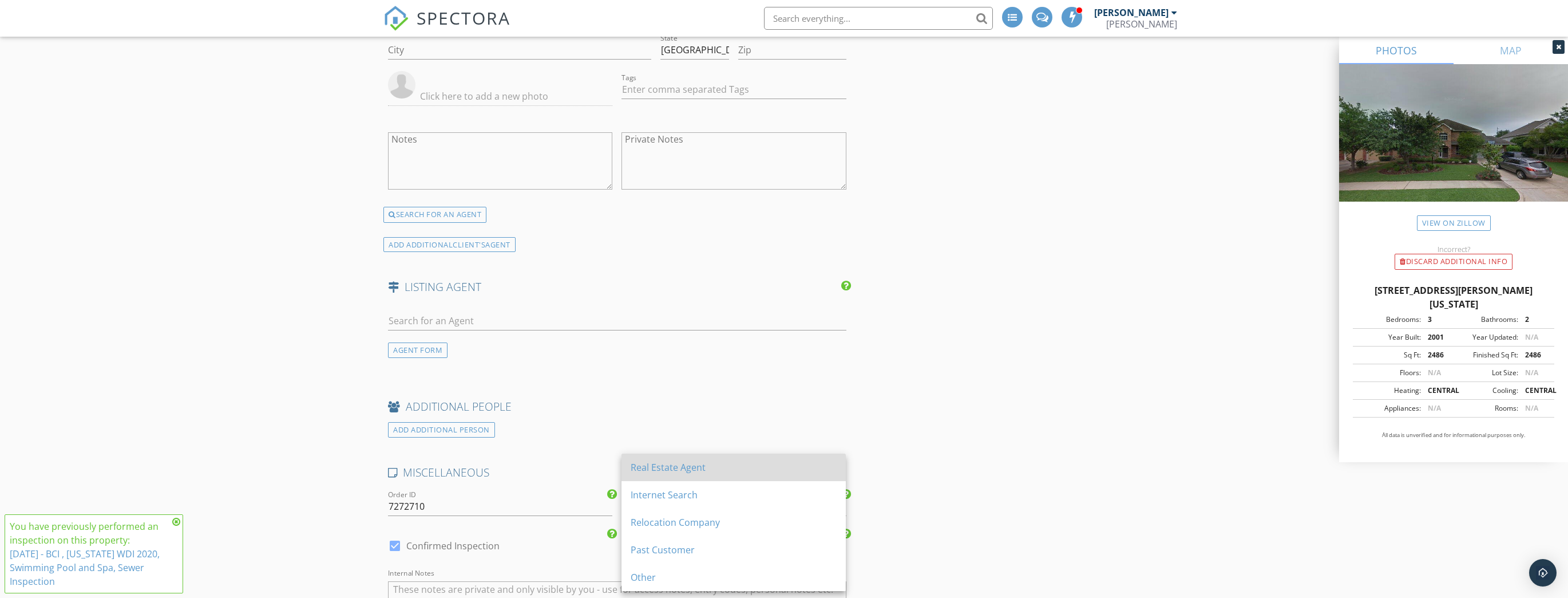
click at [678, 469] on div "Real Estate Agent" at bounding box center [733, 467] width 206 height 13
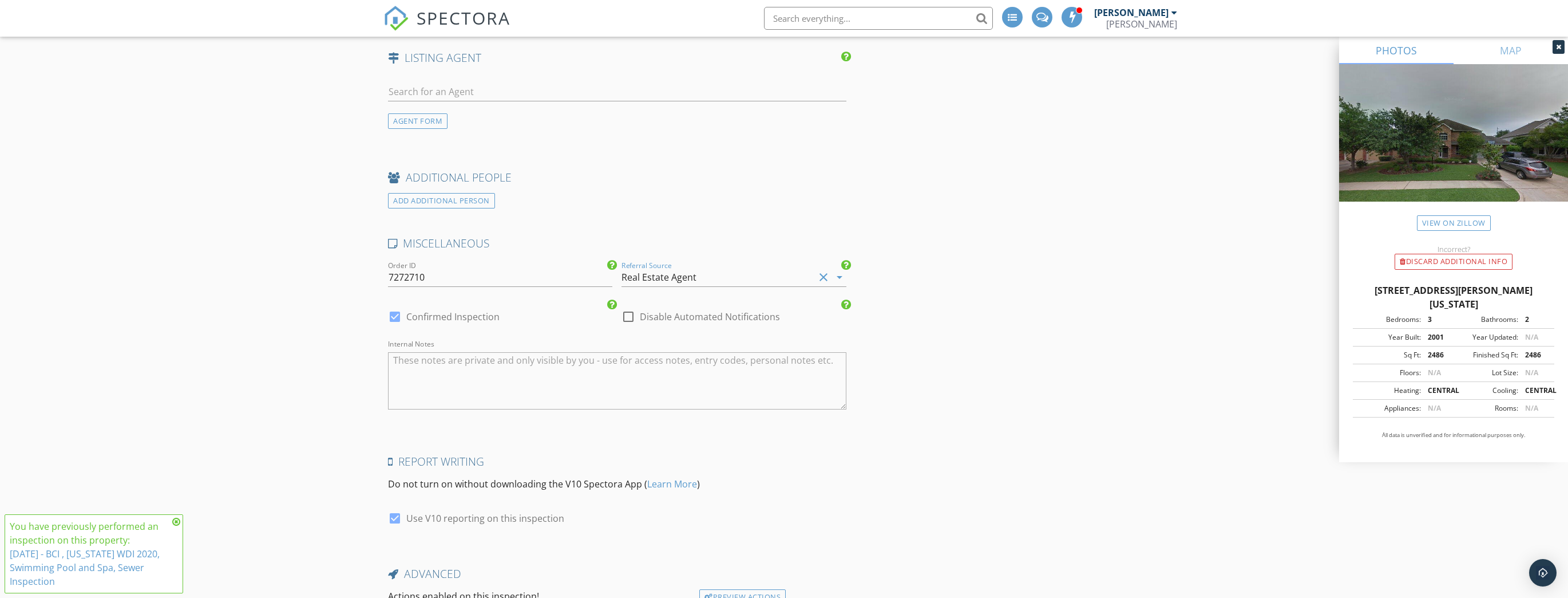
scroll to position [1878, 0]
click at [630, 310] on div at bounding box center [629, 317] width 19 height 19
checkbox input "true"
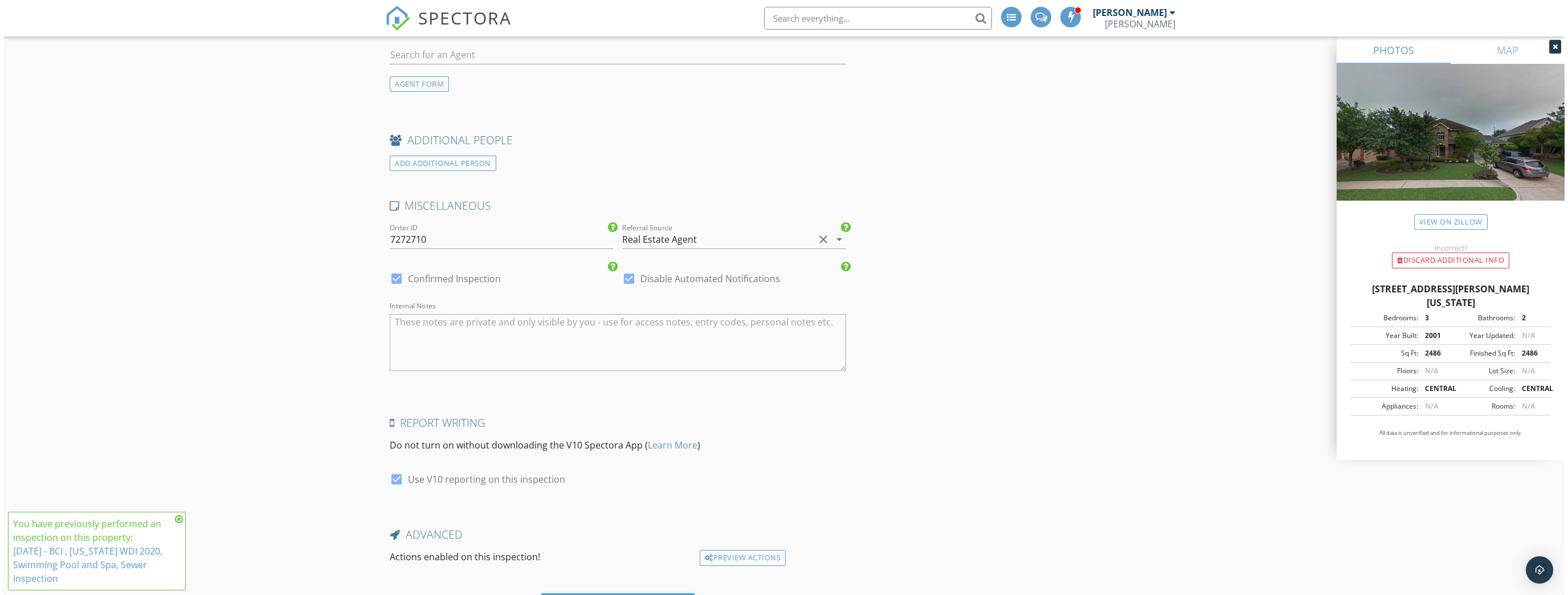
scroll to position [1919, 0]
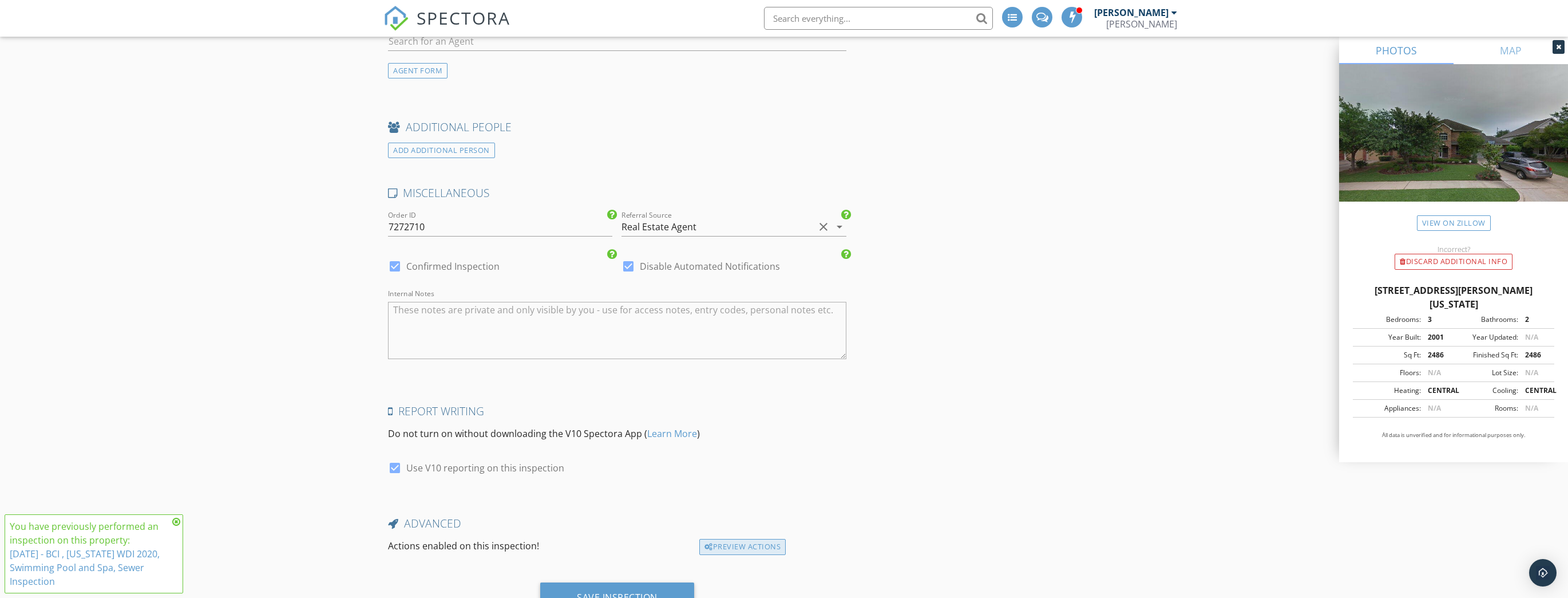
click at [726, 540] on div "Preview Actions" at bounding box center [743, 546] width 86 height 16
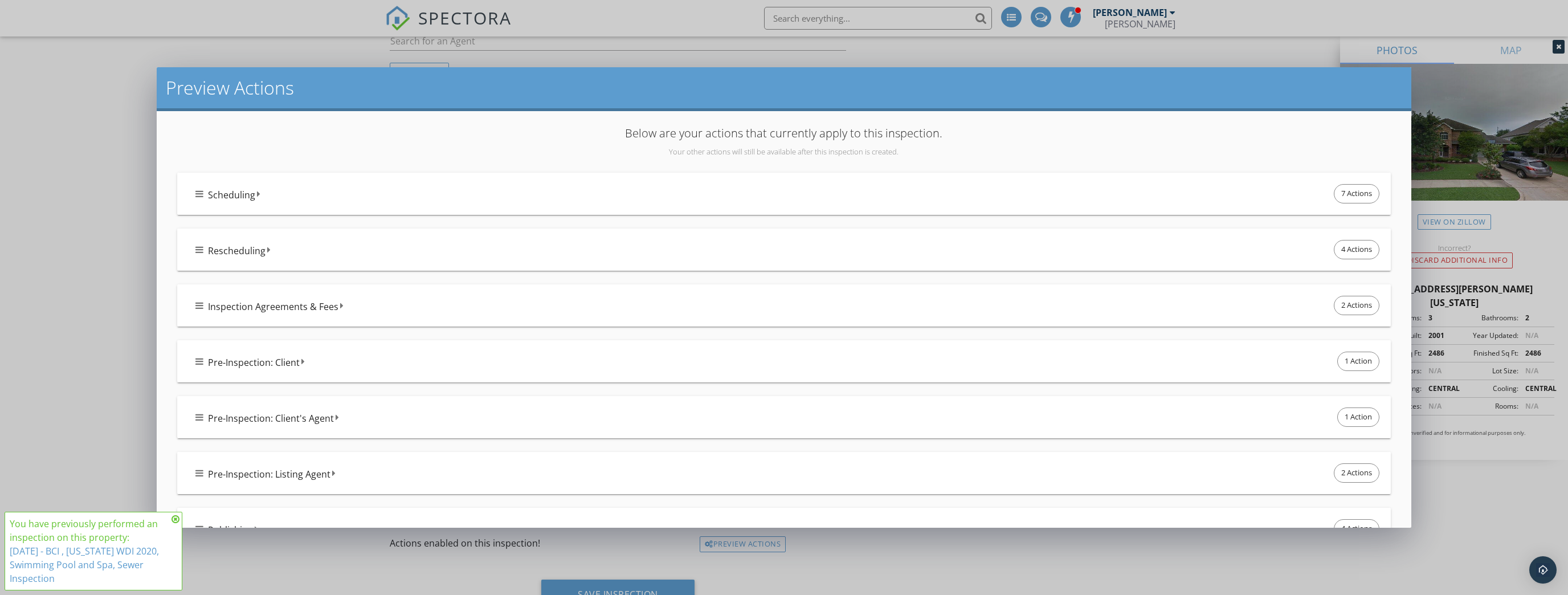
click at [415, 191] on div "Scheduling 7 Actions" at bounding box center [789, 193] width 1187 height 24
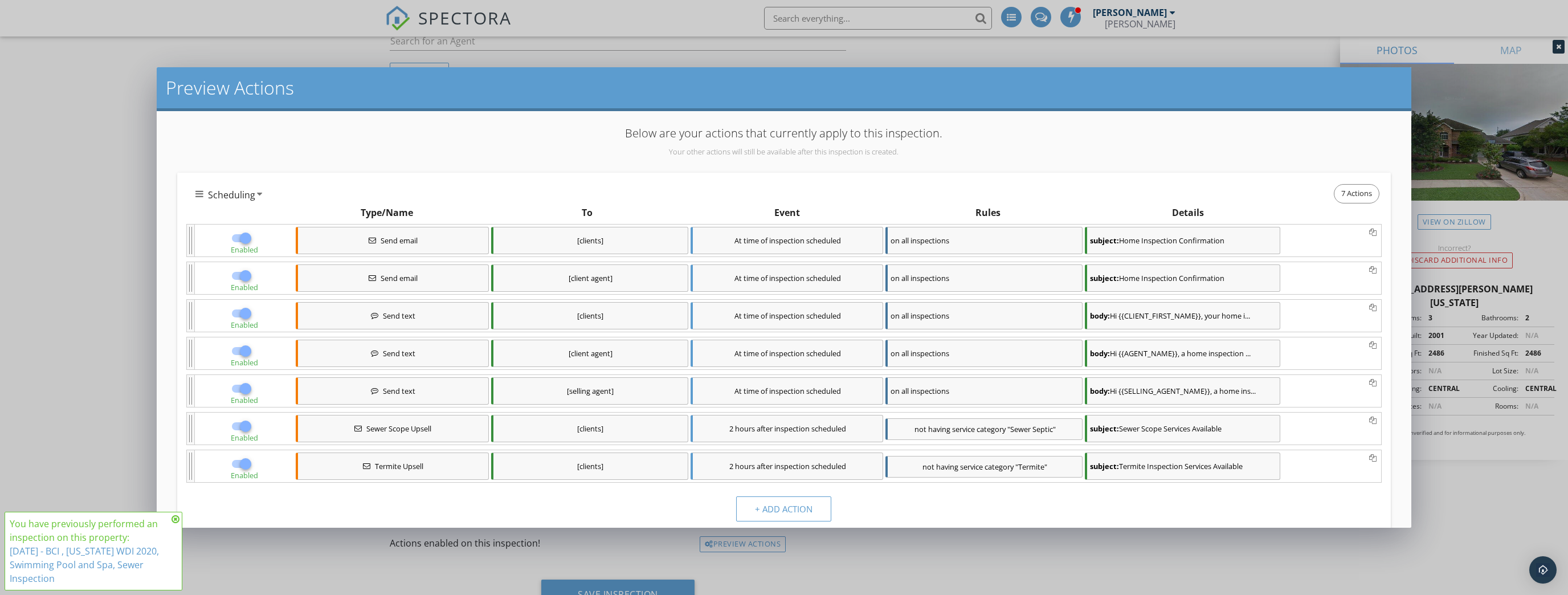
click at [244, 464] on div at bounding box center [246, 463] width 19 height 19
checkbox input "false"
click at [244, 426] on div at bounding box center [246, 426] width 19 height 19
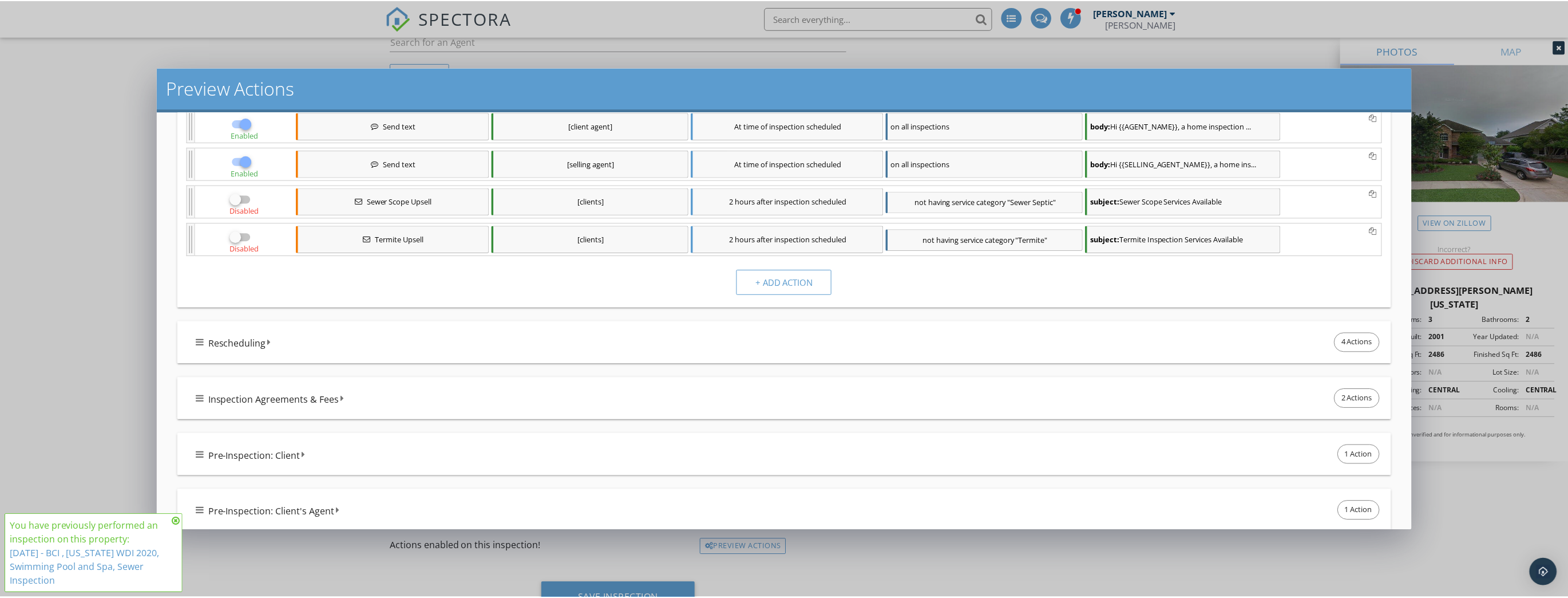
scroll to position [569, 0]
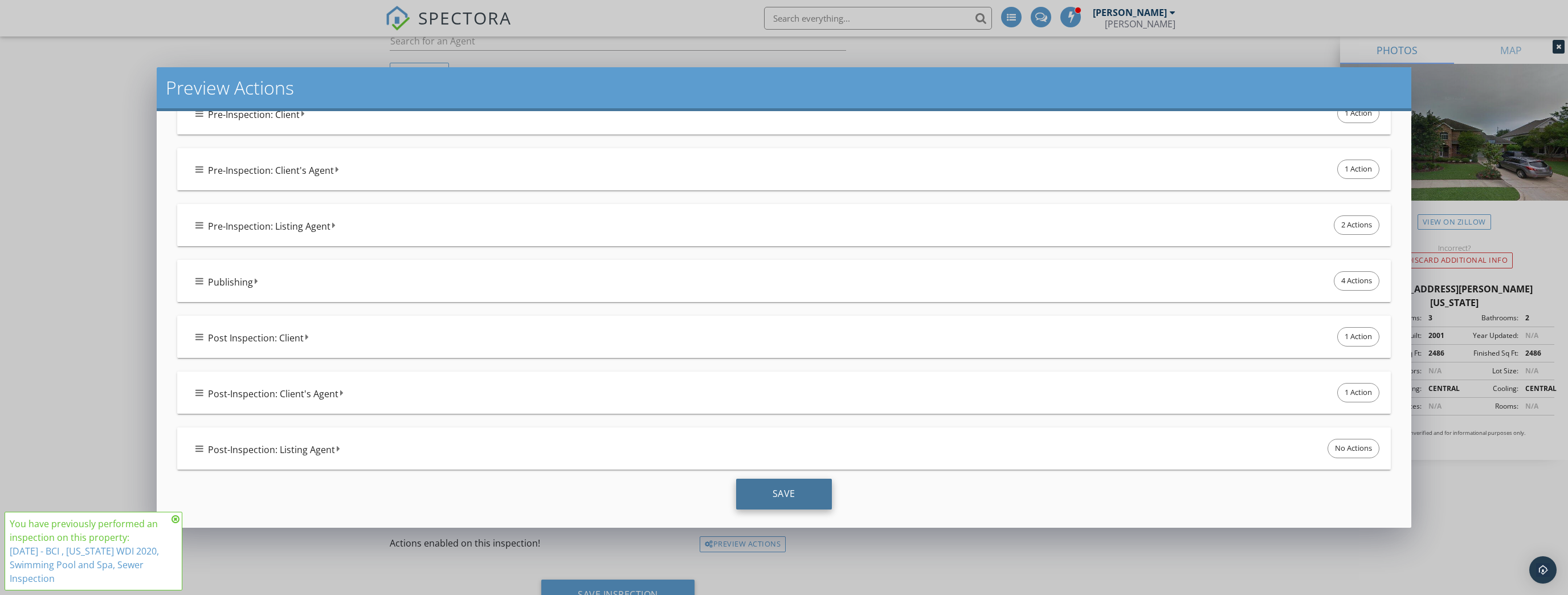
click at [750, 495] on div "Save" at bounding box center [784, 494] width 96 height 31
checkbox input "true"
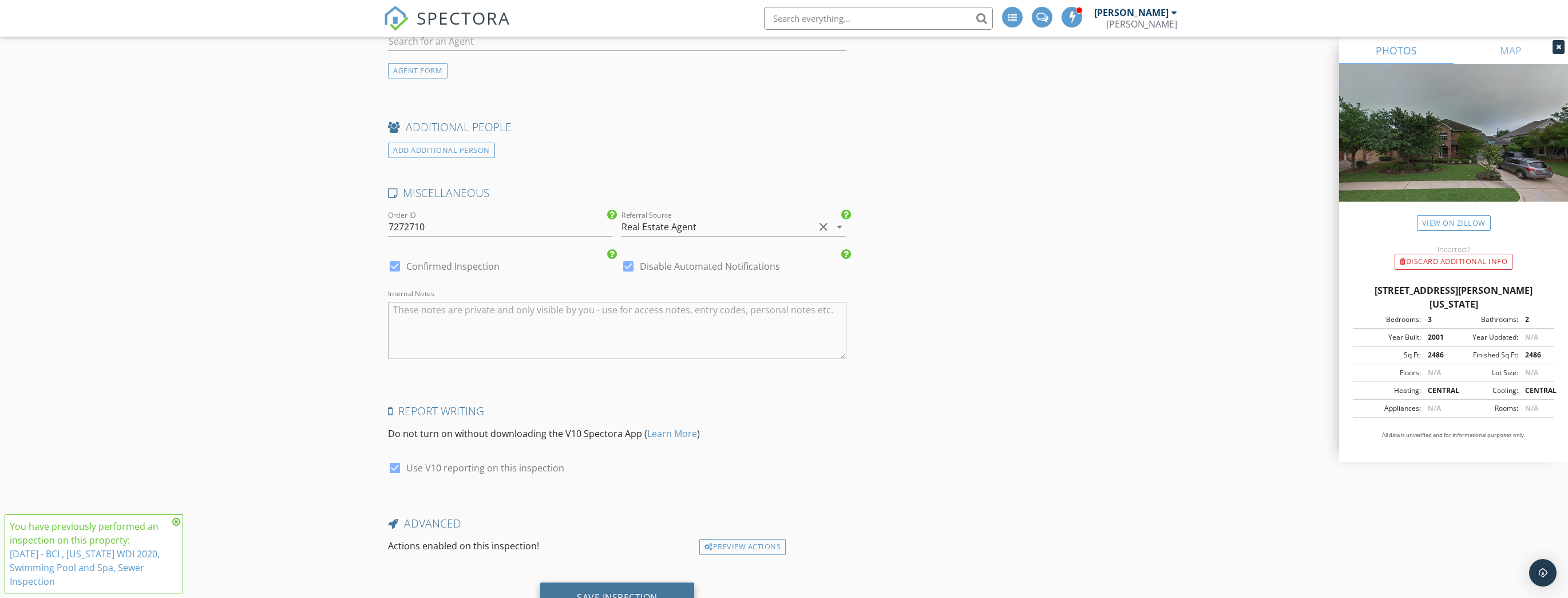
click at [596, 591] on div "Save Inspection" at bounding box center [617, 597] width 81 height 12
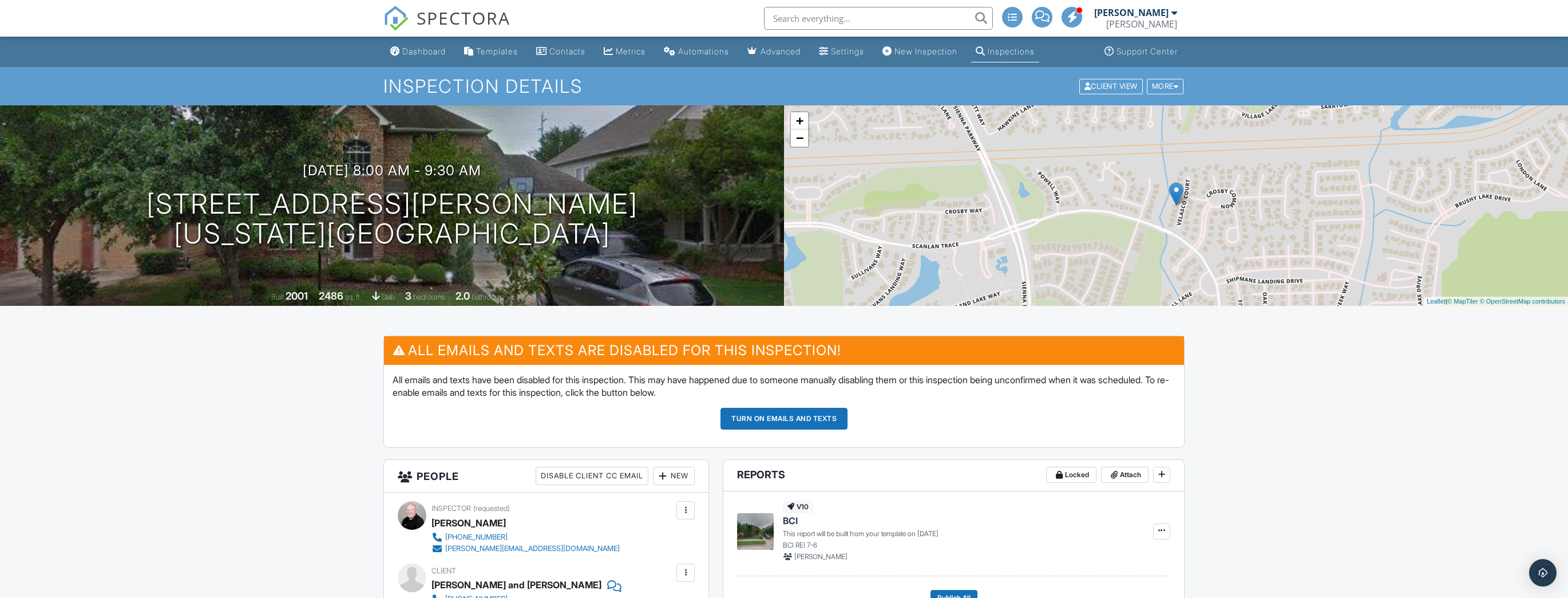
click at [874, 20] on input "text" at bounding box center [878, 18] width 229 height 23
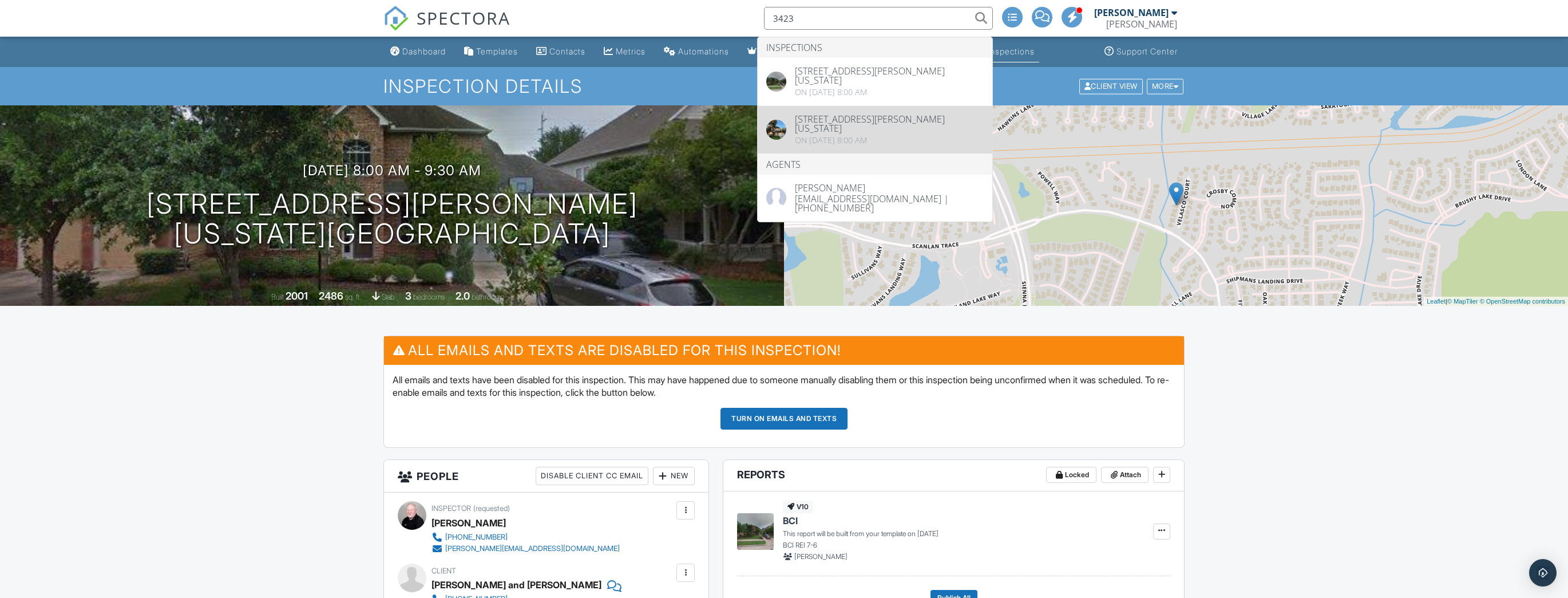
type input "3423"
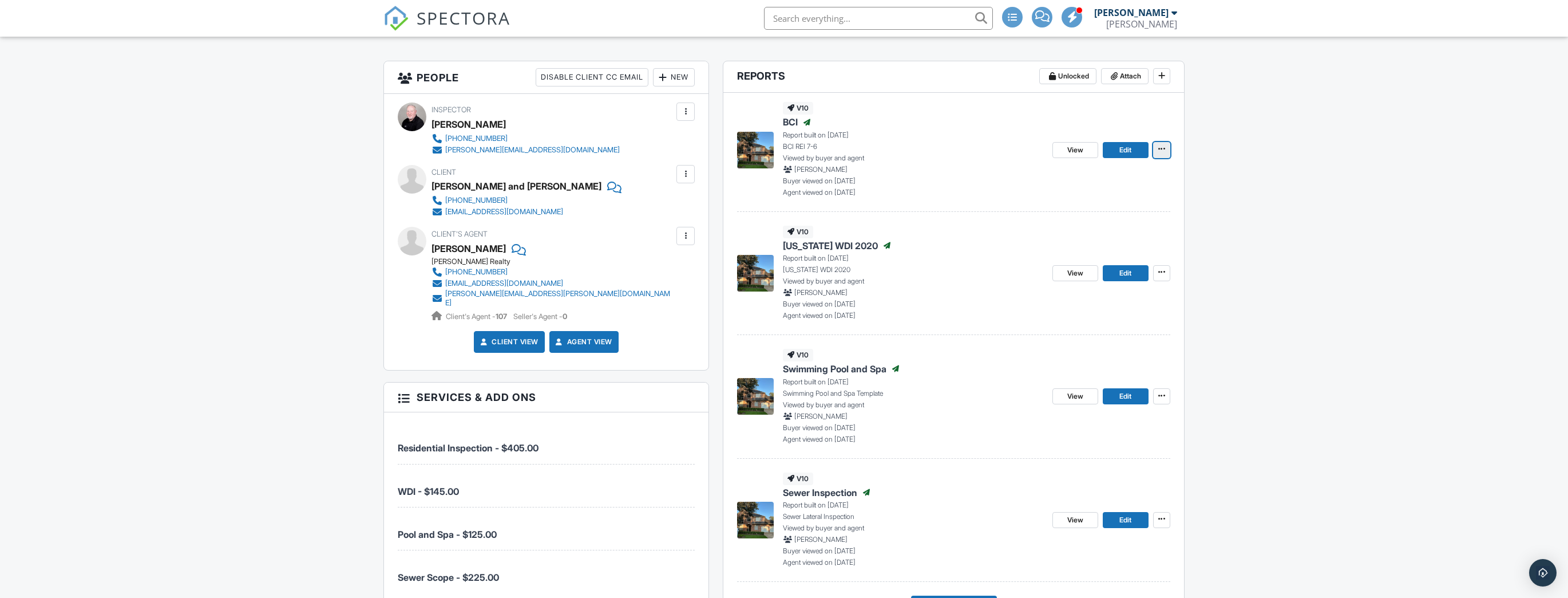
click at [1161, 147] on icon at bounding box center [1161, 149] width 7 height 8
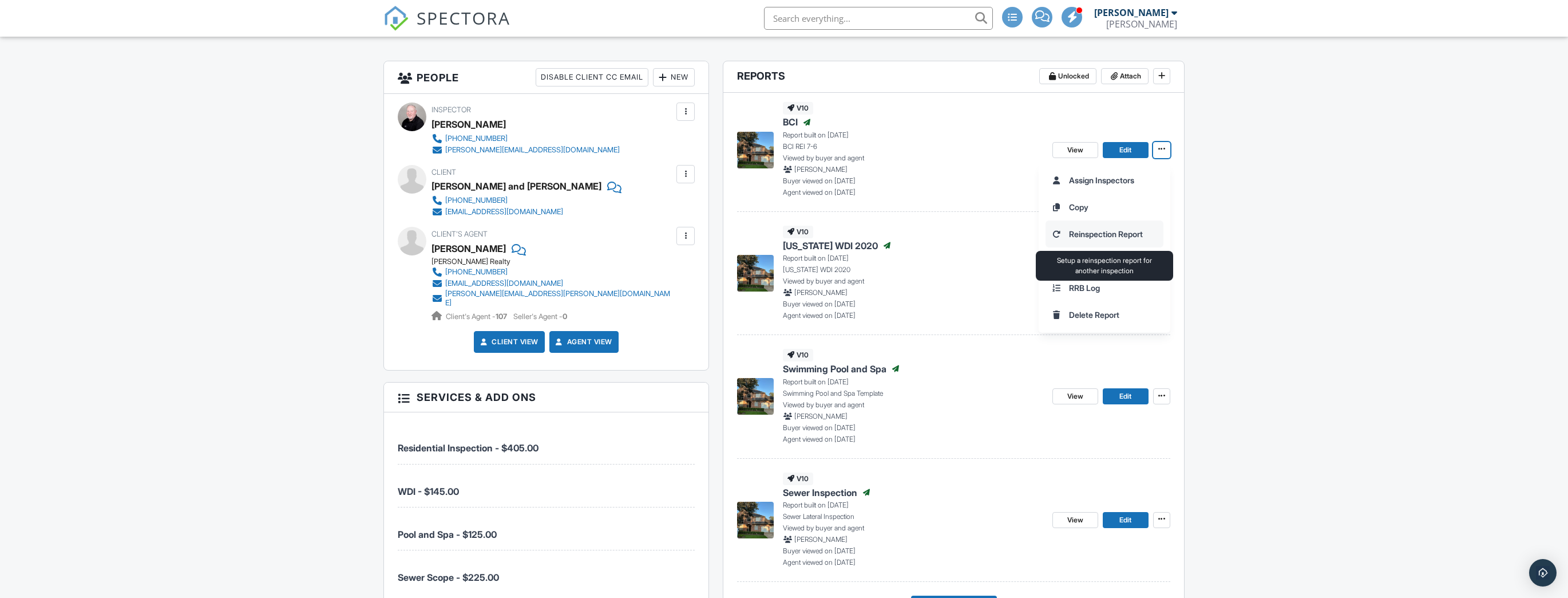
click at [1132, 229] on input "Reinspection Report" at bounding box center [1105, 233] width 117 height 26
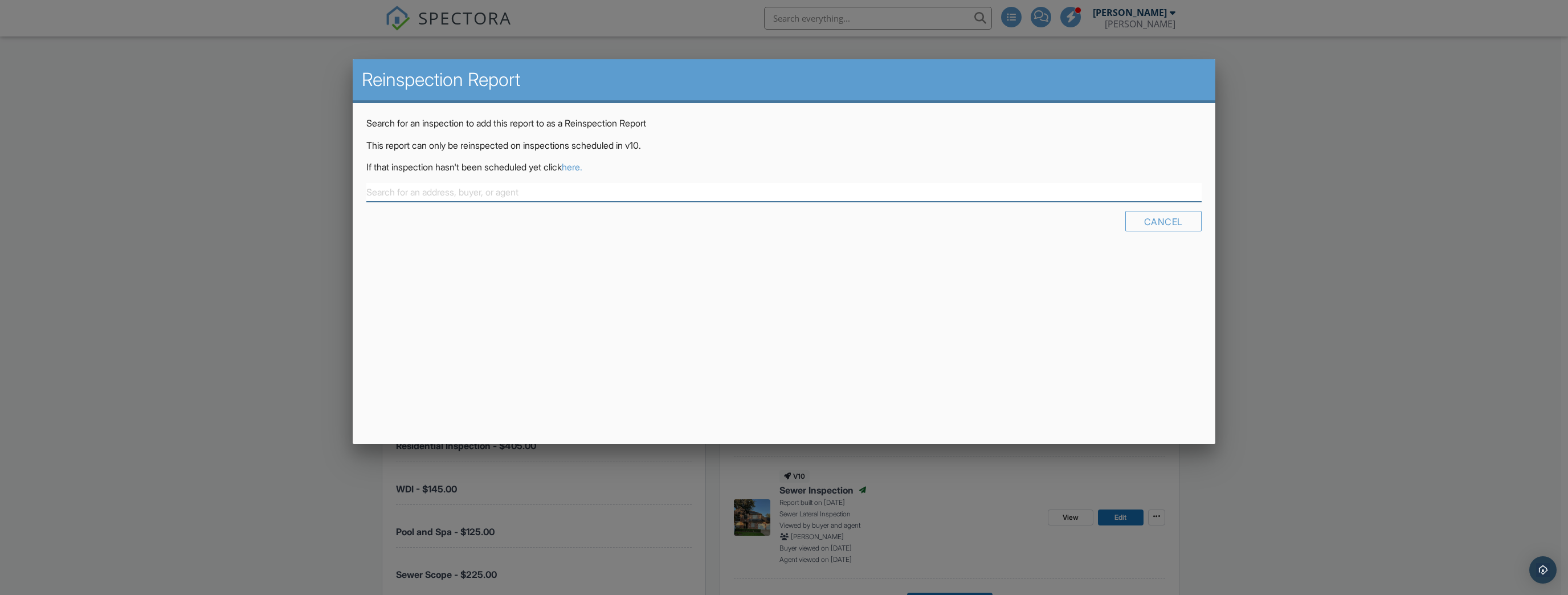
click at [599, 188] on input "text" at bounding box center [784, 192] width 835 height 19
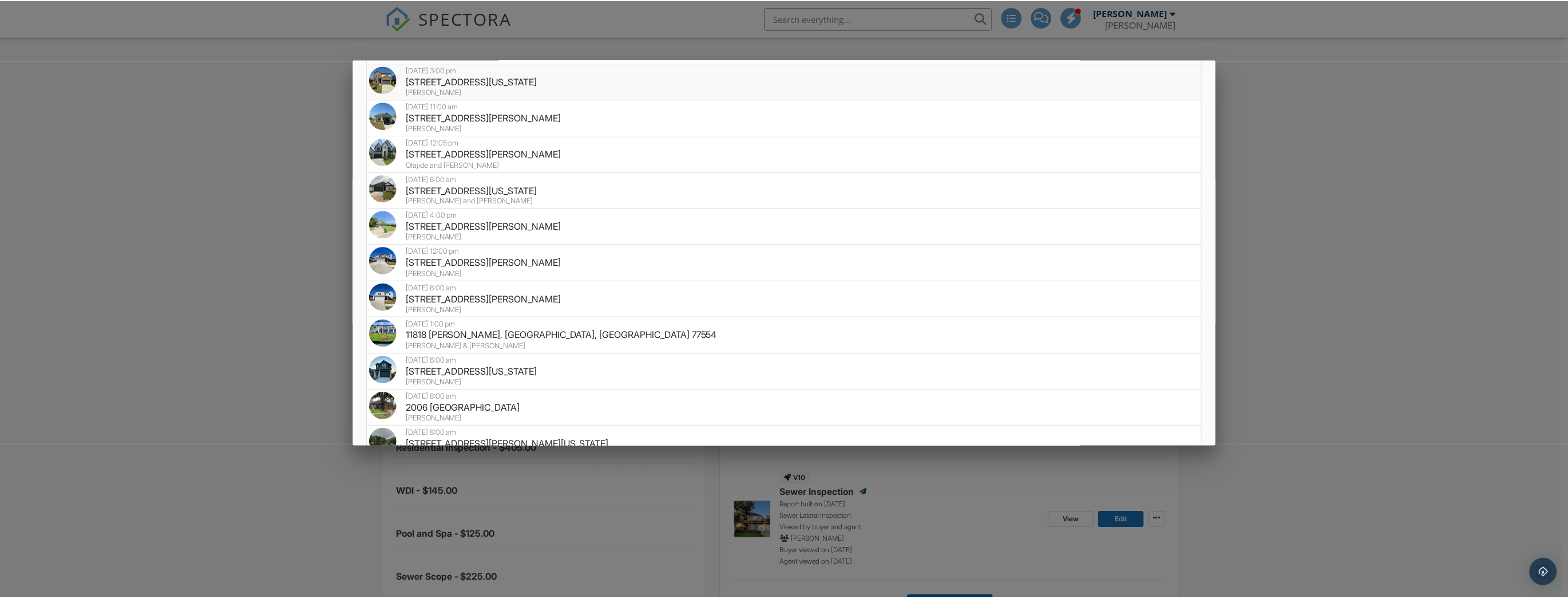
scroll to position [367, 0]
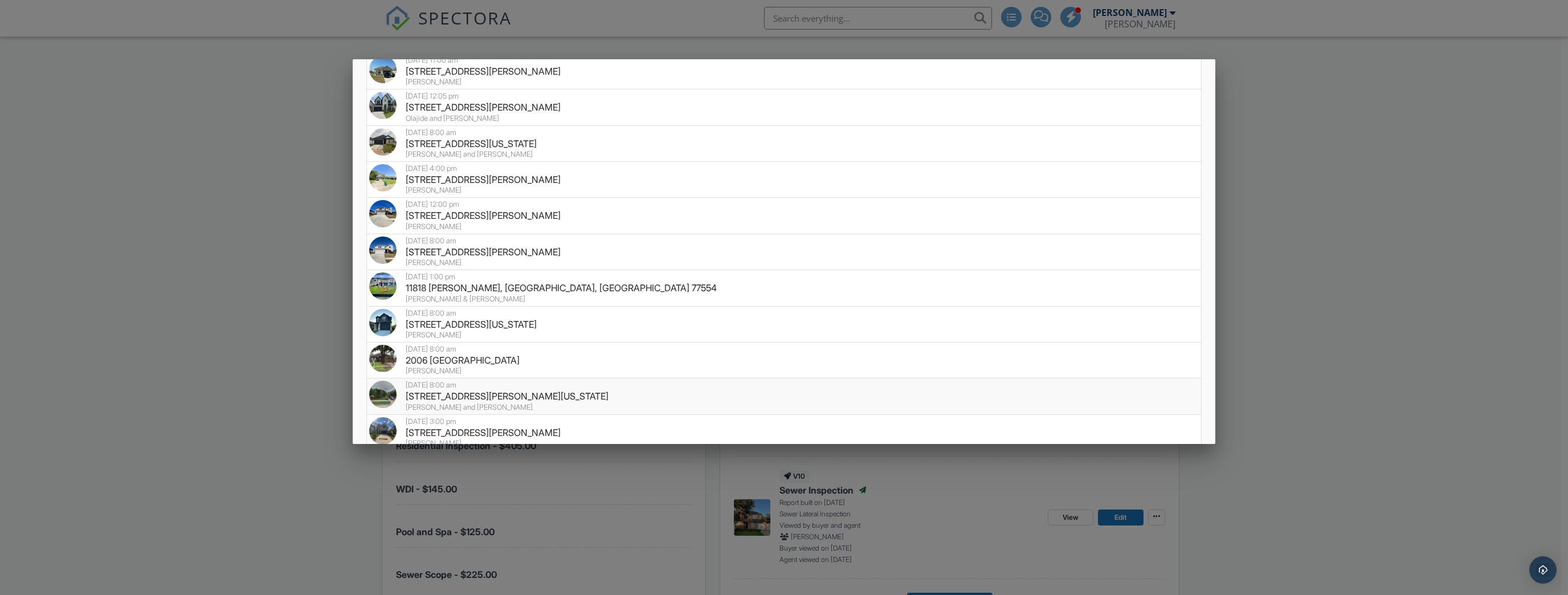
click at [526, 396] on div "3423 Velasco Ct, Missouri City, TX 77459" at bounding box center [784, 395] width 829 height 12
type input "3423 Velasco Ct, Missouri City, TX 77459"
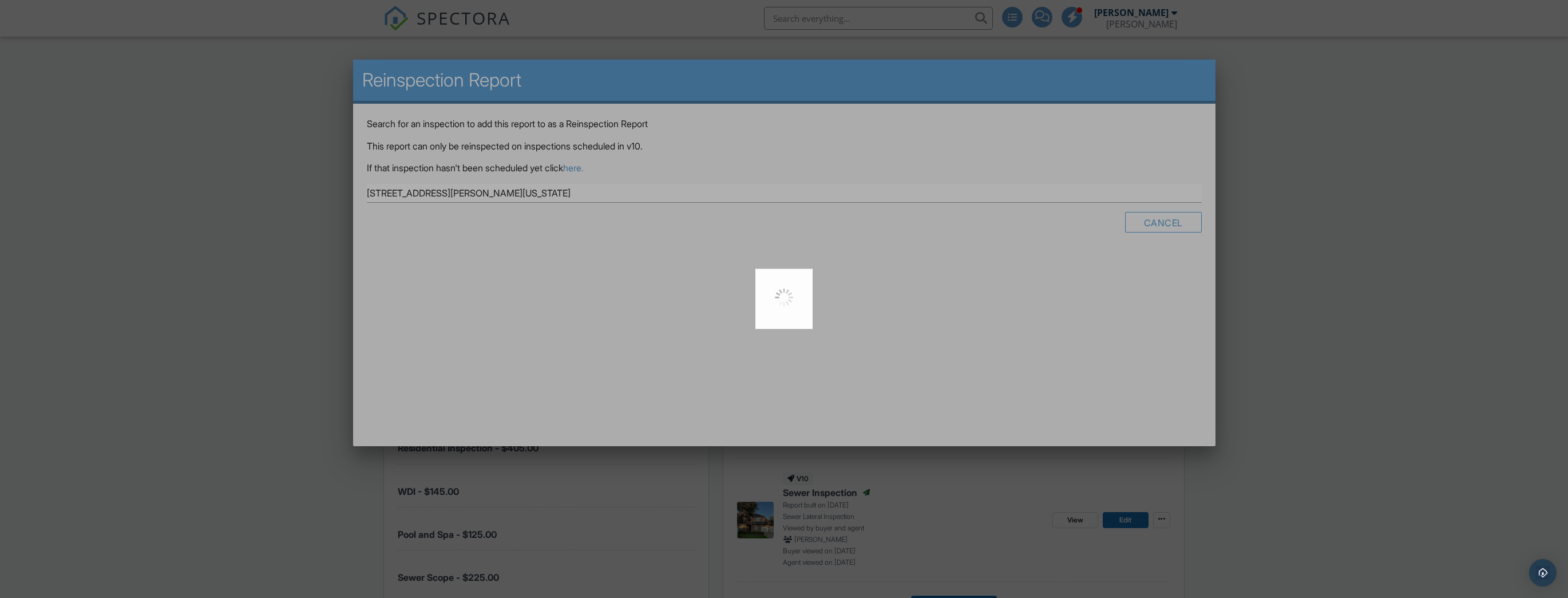
scroll to position [0, 0]
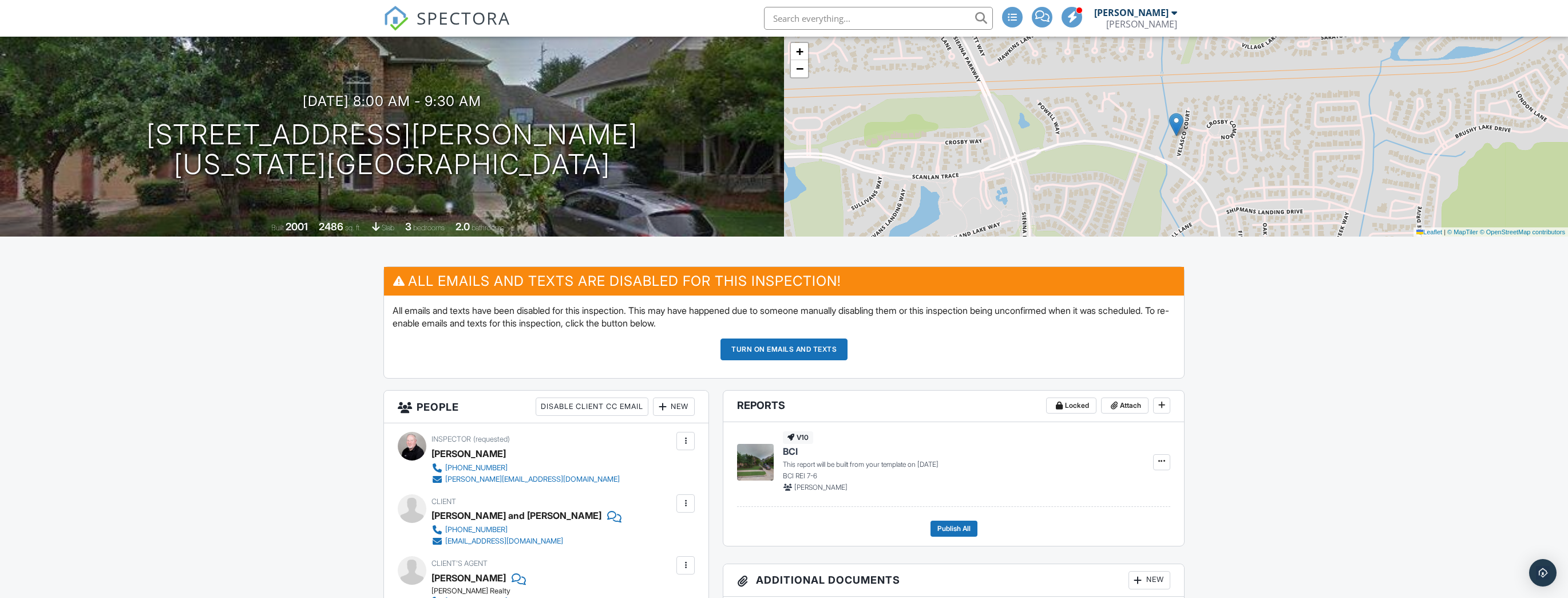
scroll to position [60, 0]
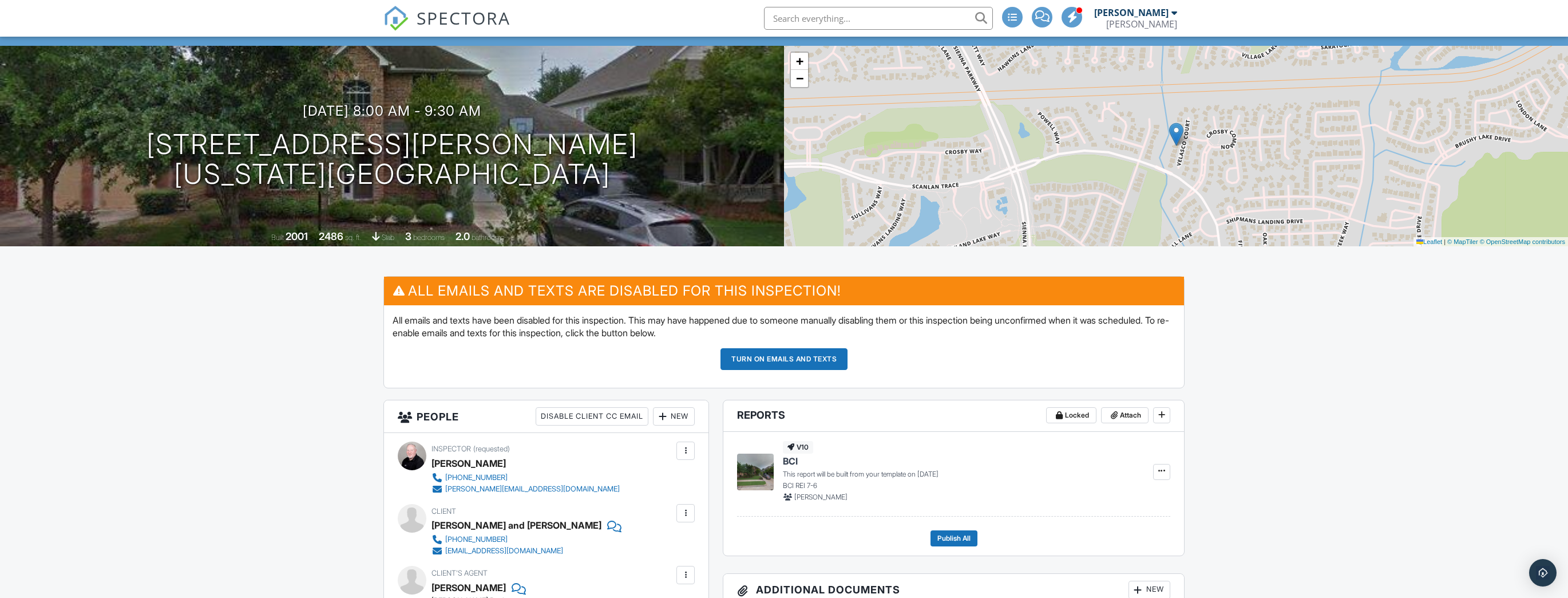
click at [770, 359] on button "Turn on emails and texts" at bounding box center [784, 359] width 127 height 22
